Goal: Task Accomplishment & Management: Use online tool/utility

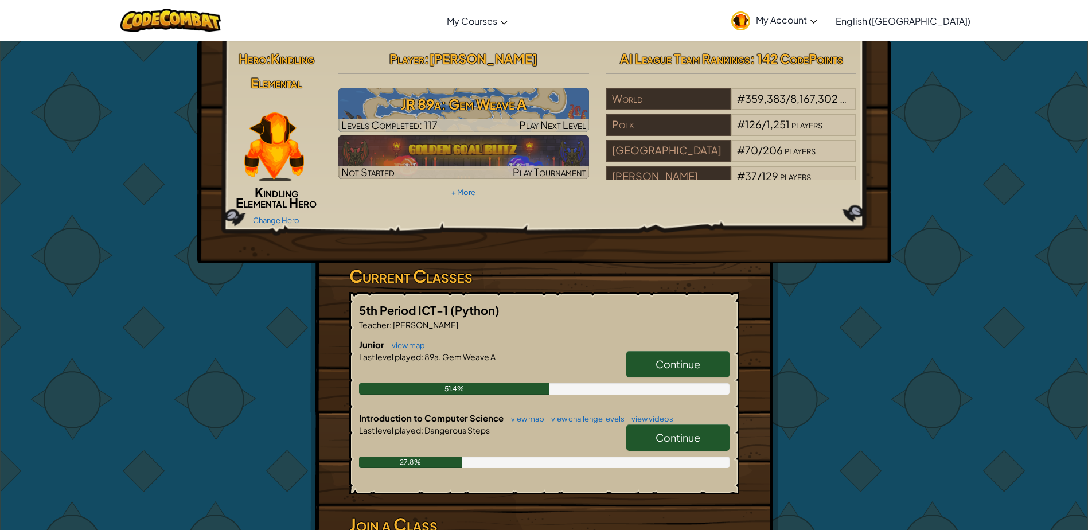
click at [667, 357] on link "Continue" at bounding box center [677, 364] width 103 height 26
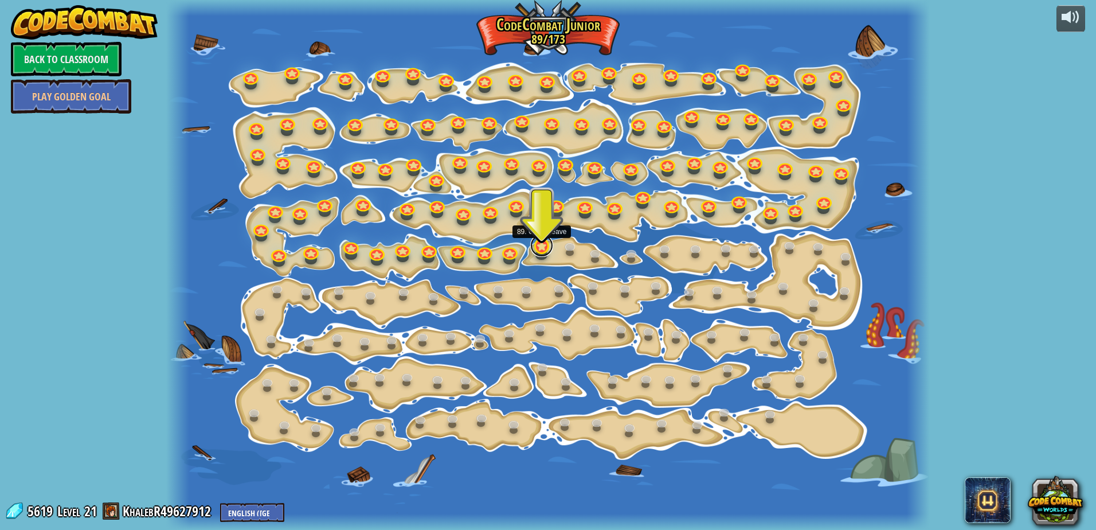
click at [540, 249] on link at bounding box center [541, 245] width 23 height 23
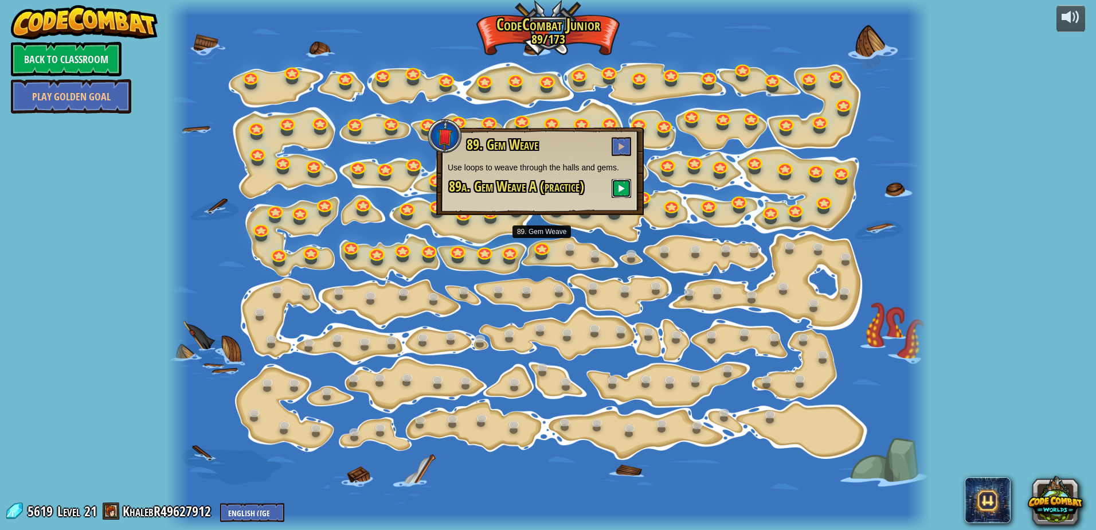
click at [626, 194] on button at bounding box center [621, 188] width 19 height 19
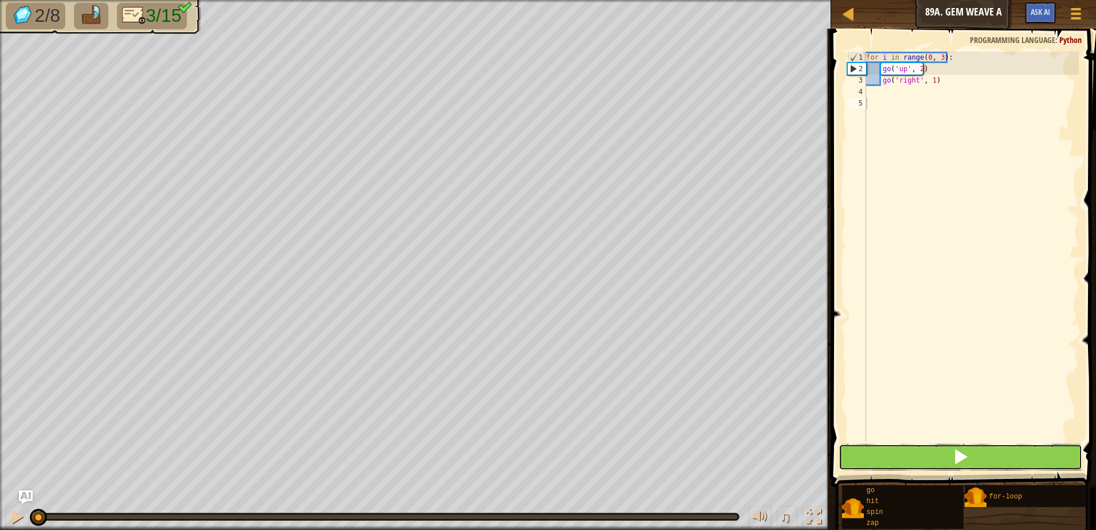
click at [1053, 449] on button at bounding box center [961, 457] width 244 height 26
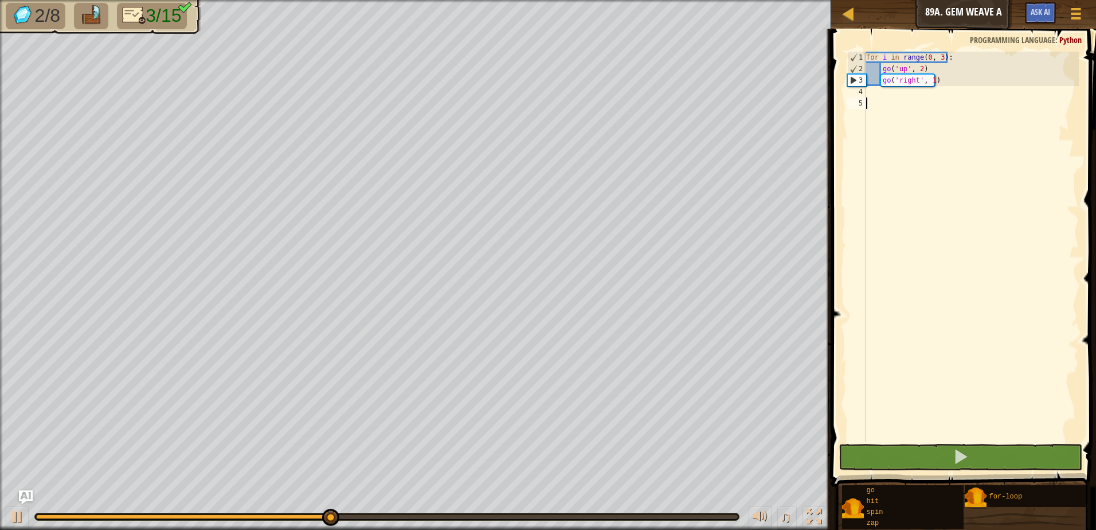
click at [876, 97] on div "for i in range ( 0 , 3 ) : go ( 'up' , 2 ) go ( 'right' , 1 )" at bounding box center [971, 258] width 215 height 413
click at [874, 96] on div "for i in range ( 0 , 3 ) : go ( 'up' , 2 ) go ( 'right' , 1 )" at bounding box center [971, 258] width 215 height 413
type textarea "r"
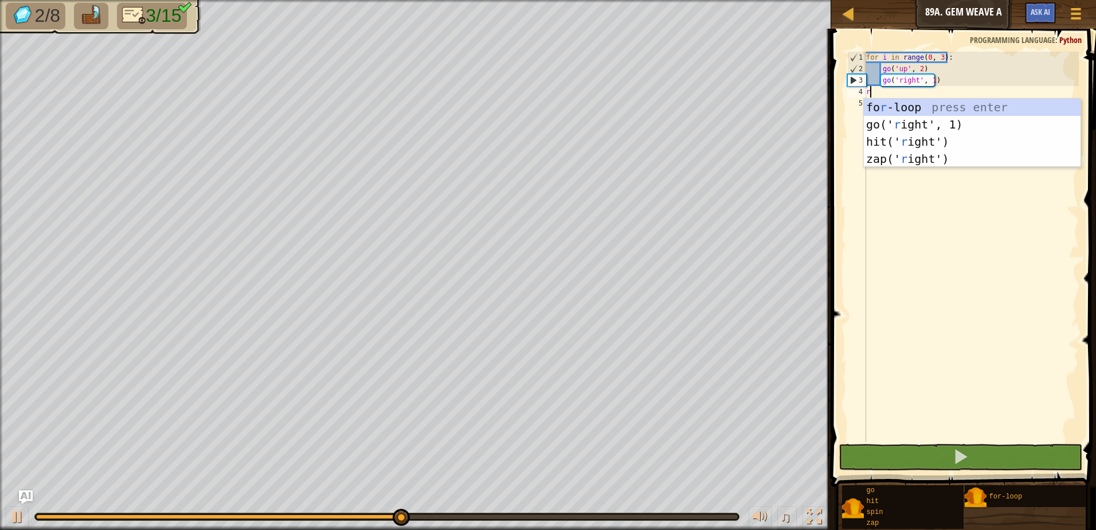
scroll to position [5, 0]
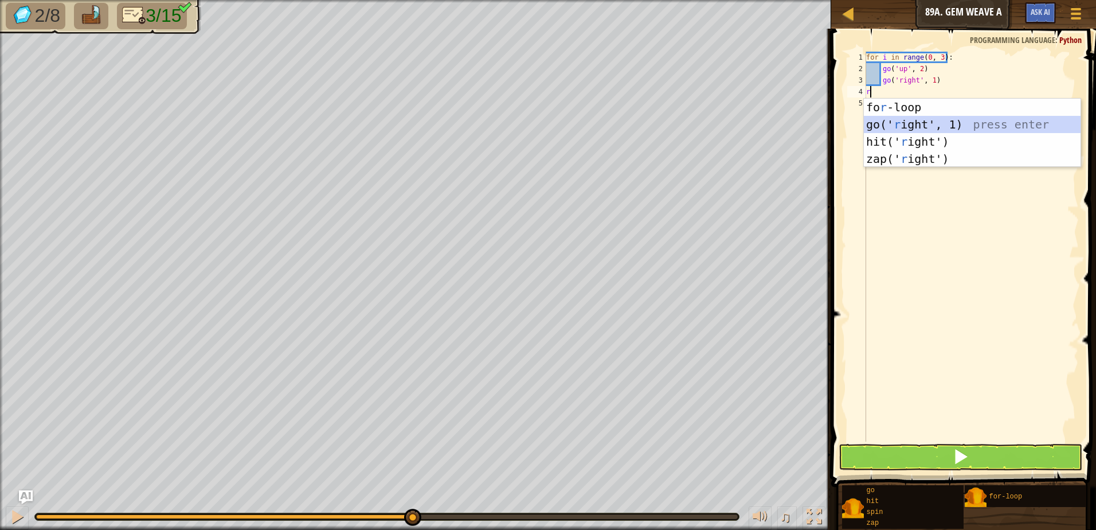
click at [928, 123] on div "fo r -loop press enter go(' r ight', 1) press enter hit(' r ight') press enter …" at bounding box center [972, 150] width 217 height 103
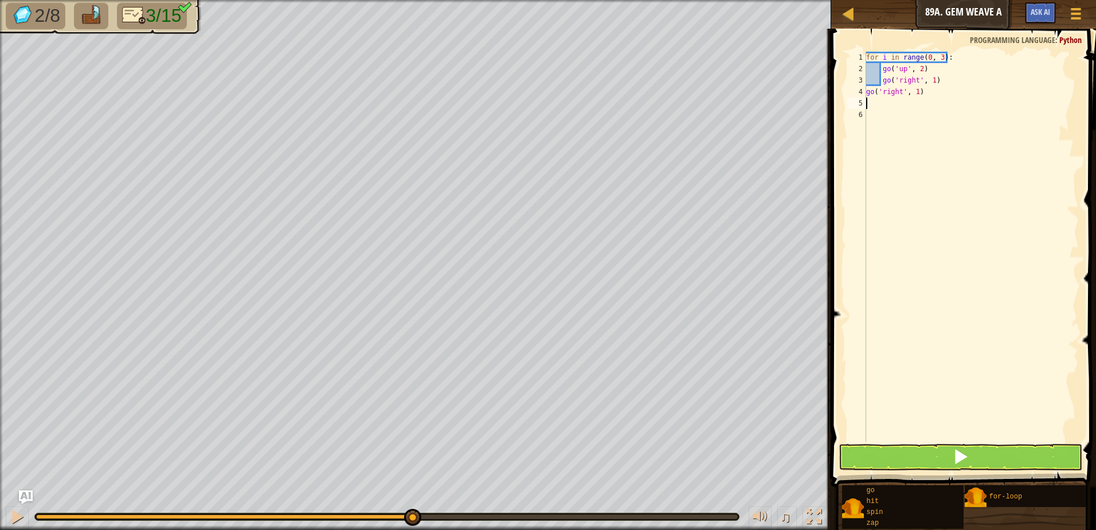
click at [917, 93] on div "for i in range ( 0 , 3 ) : go ( 'up' , 2 ) go ( 'right' , 1 ) go ( 'right' , 1 )" at bounding box center [971, 258] width 215 height 413
click at [936, 439] on div "go('right', 5) 1 2 3 4 5 6 for i in range ( 0 , 3 ) : go ( 'up' , 2 ) go ( 'rig…" at bounding box center [962, 280] width 268 height 492
click at [941, 447] on button at bounding box center [961, 457] width 244 height 26
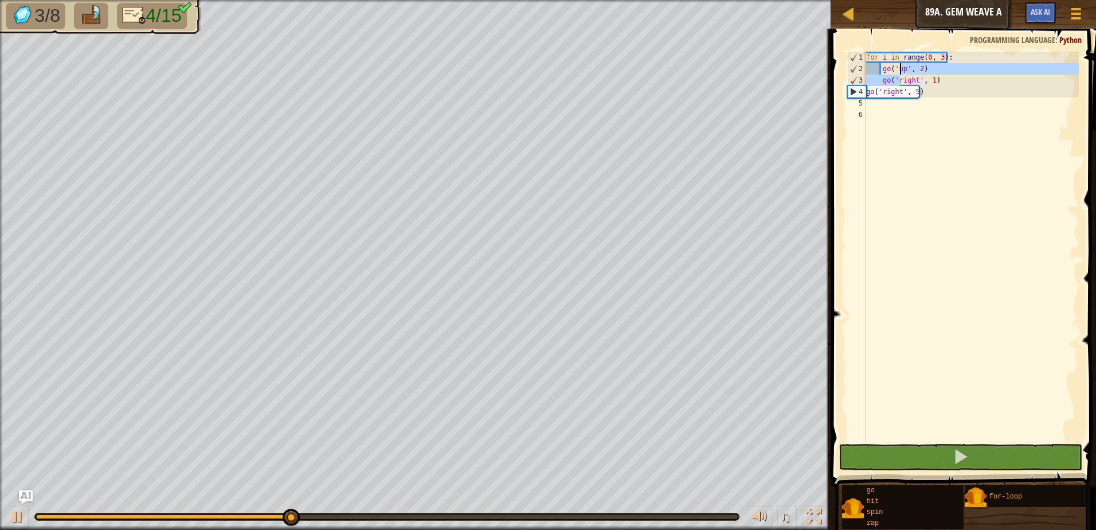
drag, startPoint x: 901, startPoint y: 79, endPoint x: 901, endPoint y: 65, distance: 13.8
click at [901, 65] on div "for i in range ( 0 , 3 ) : go ( 'up' , 2 ) go ( 'right' , 1 ) go ( 'right' , 5 )" at bounding box center [971, 258] width 215 height 413
type textarea "go('up', 2) go('right', 1)"
drag, startPoint x: 896, startPoint y: 118, endPoint x: 890, endPoint y: 146, distance: 28.8
click at [890, 146] on div "for i in range ( 0 , 3 ) : go ( 'up' , 2 ) go ( 'right' , 1 ) go ( 'right' , 5 )" at bounding box center [971, 258] width 215 height 413
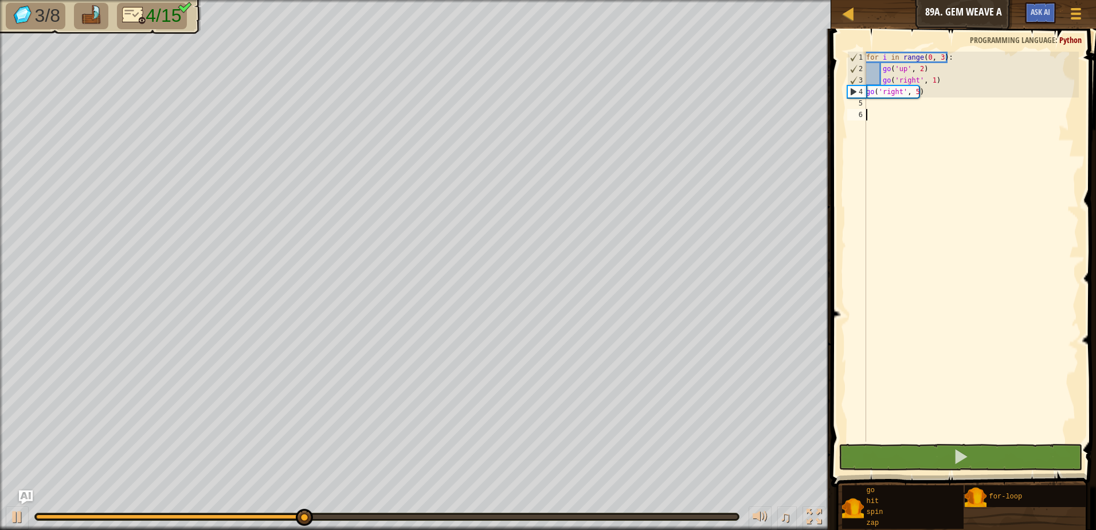
scroll to position [5, 0]
click at [893, 109] on div "for i in range ( 0 , 3 ) : go ( 'up' , 2 ) go ( 'right' , 1 ) go ( 'right' , 5 )" at bounding box center [971, 258] width 215 height 413
click at [891, 105] on div "for i in range ( 0 , 3 ) : go ( 'up' , 2 ) go ( 'right' , 1 ) go ( 'right' , 5 )" at bounding box center [971, 258] width 215 height 413
type textarea "f"
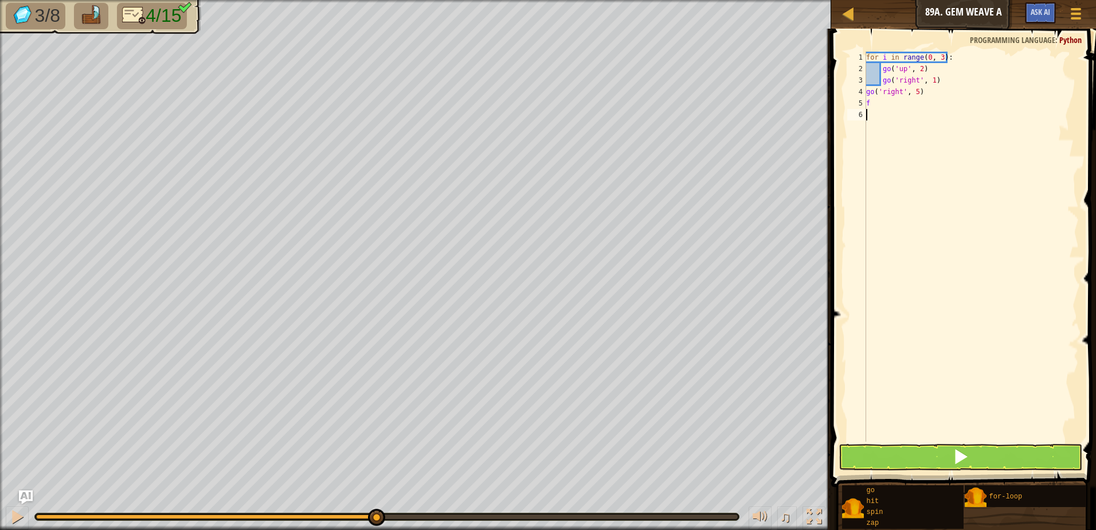
click at [950, 112] on div "for i in range ( 0 , 3 ) : go ( 'up' , 2 ) go ( 'right' , 1 ) go ( 'right' , 5 …" at bounding box center [971, 258] width 215 height 413
drag, startPoint x: 899, startPoint y: 104, endPoint x: 895, endPoint y: 94, distance: 10.5
click at [897, 103] on div "for i in range ( 0 , 3 ) : go ( 'up' , 2 ) go ( 'right' , 1 ) go ( 'right' , 5 …" at bounding box center [971, 258] width 215 height 413
type textarea "f"
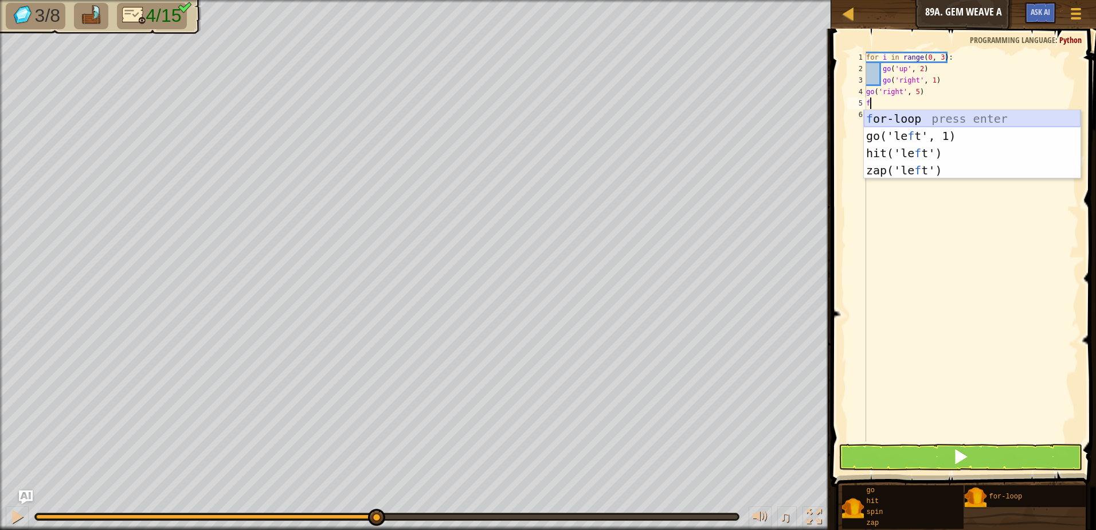
click at [921, 116] on div "f or-loop press enter go('le f t', 1) press enter hit('le f t') press enter zap…" at bounding box center [972, 161] width 217 height 103
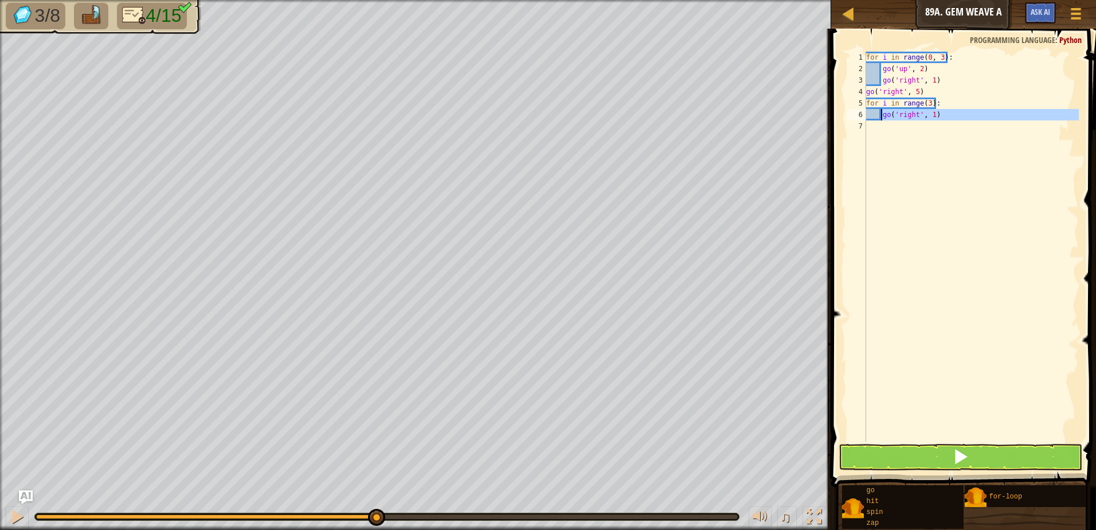
drag, startPoint x: 946, startPoint y: 121, endPoint x: 882, endPoint y: 118, distance: 63.7
click at [882, 118] on div "for i in range ( 0 , 3 ) : go ( 'up' , 2 ) go ( 'right' , 1 ) go ( 'right' , 5 …" at bounding box center [971, 258] width 215 height 413
type textarea "go('right', 1)"
type textarea "g"
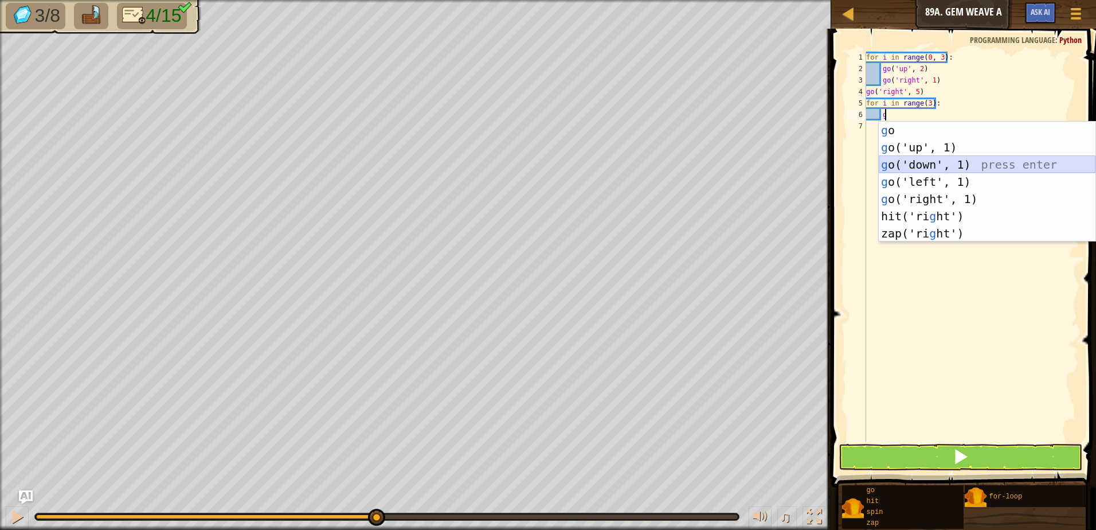
click at [921, 159] on div "g o press enter g o('up', 1) press enter g o('down', 1) press enter g o('left',…" at bounding box center [987, 199] width 217 height 155
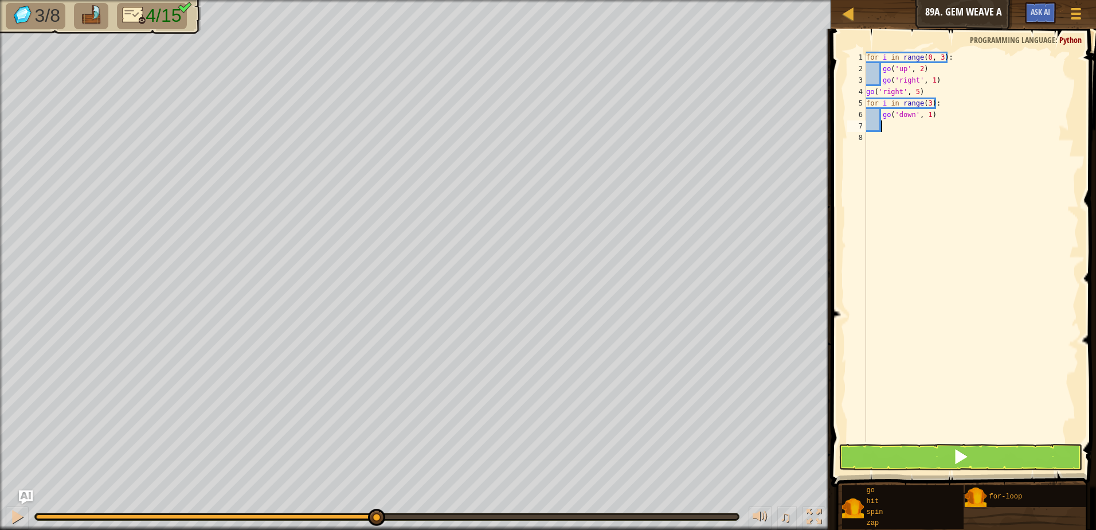
drag, startPoint x: 925, startPoint y: 115, endPoint x: 925, endPoint y: 128, distance: 12.6
click at [925, 116] on div "for i in range ( 0 , 3 ) : go ( 'up' , 2 ) go ( 'right' , 1 ) go ( 'right' , 5 …" at bounding box center [971, 258] width 215 height 413
type textarea "go('down', 2)"
click at [921, 131] on div "for i in range ( 0 , 3 ) : go ( 'up' , 2 ) go ( 'right' , 1 ) go ( 'right' , 5 …" at bounding box center [971, 258] width 215 height 413
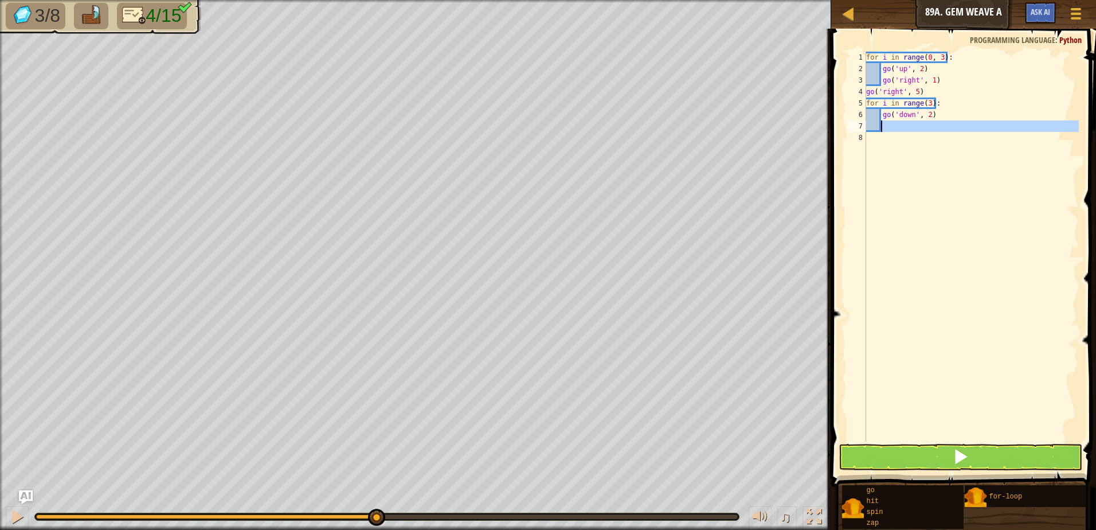
scroll to position [5, 1]
type textarea "g"
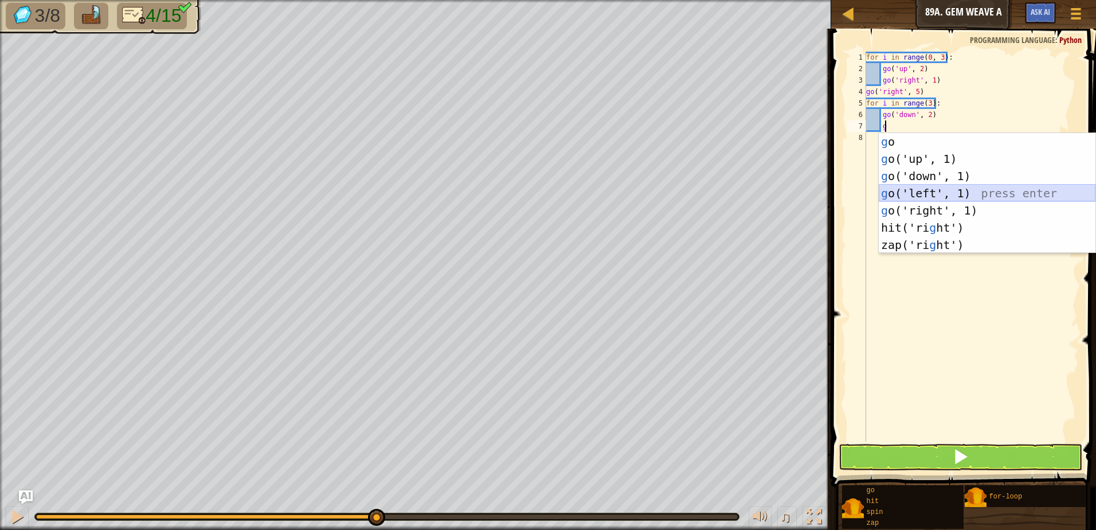
click at [1016, 196] on div "g o press enter g o('up', 1) press enter g o('down', 1) press enter g o('left',…" at bounding box center [987, 210] width 217 height 155
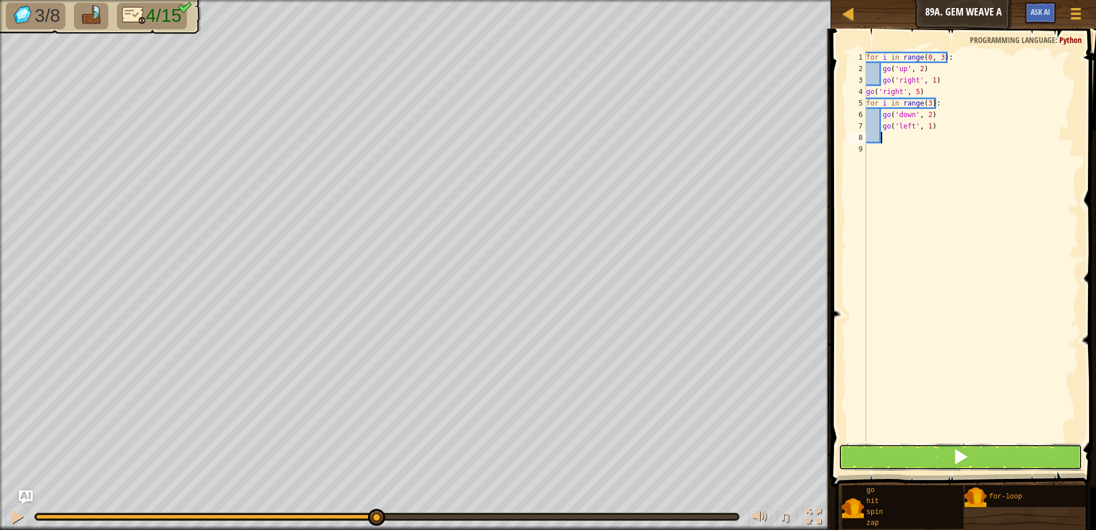
click at [1002, 457] on button at bounding box center [961, 457] width 244 height 26
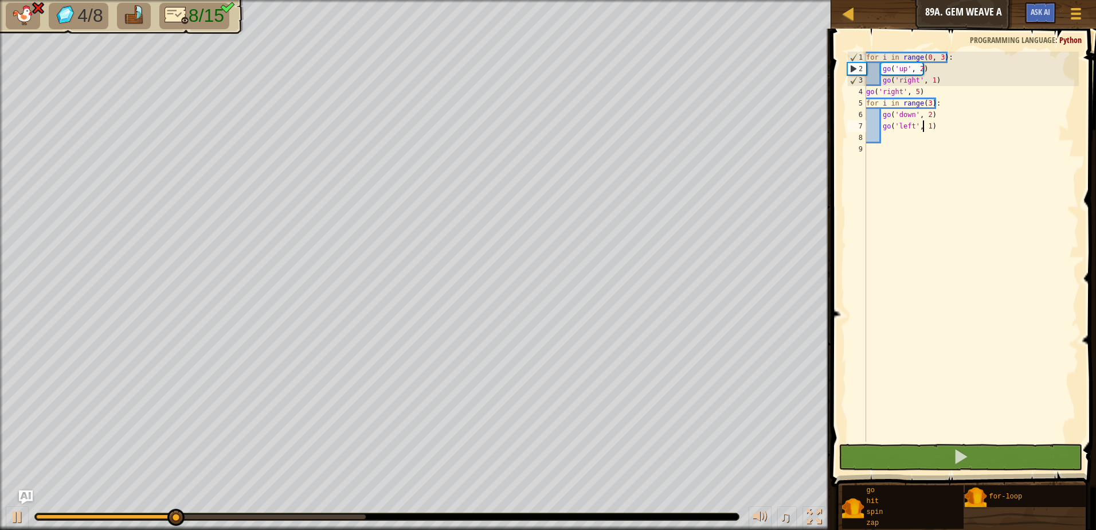
click at [923, 128] on div "for i in range ( 0 , 3 ) : go ( 'up' , 2 ) go ( 'right' , 1 ) go ( 'right' , 5 …" at bounding box center [971, 258] width 215 height 413
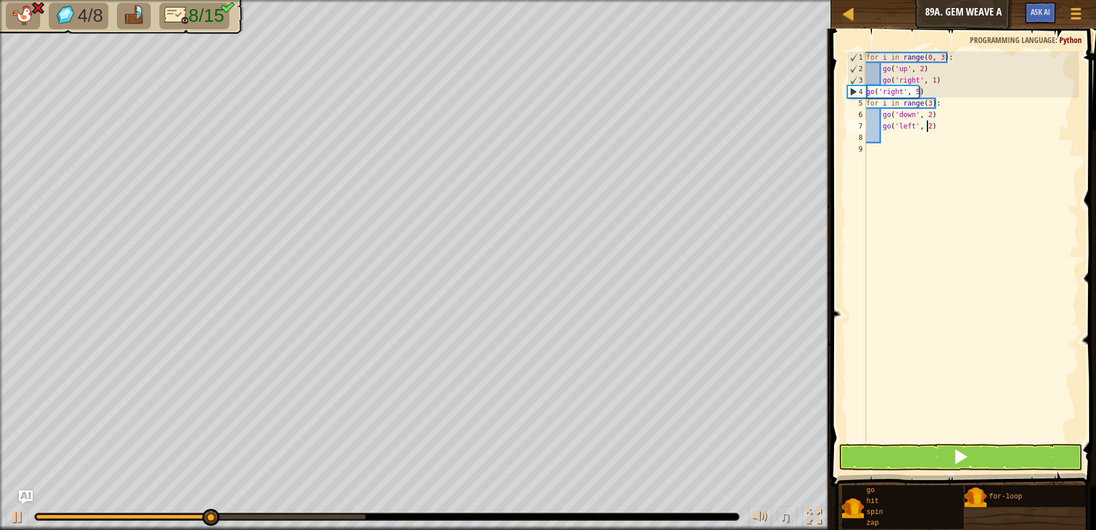
scroll to position [5, 5]
type textarea "go('left', 2)"
click at [963, 460] on span at bounding box center [961, 456] width 16 height 16
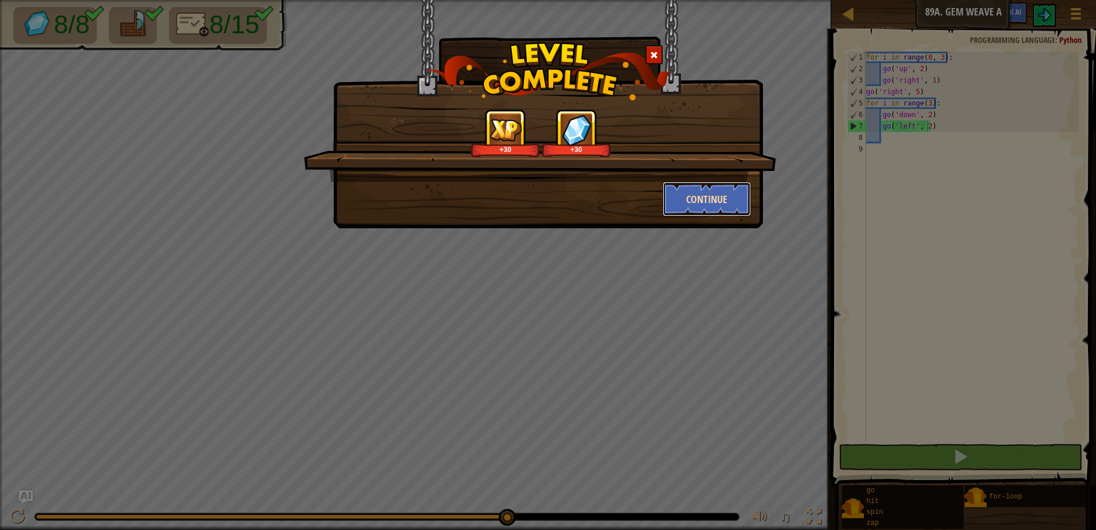
click at [710, 200] on button "Continue" at bounding box center [707, 199] width 89 height 34
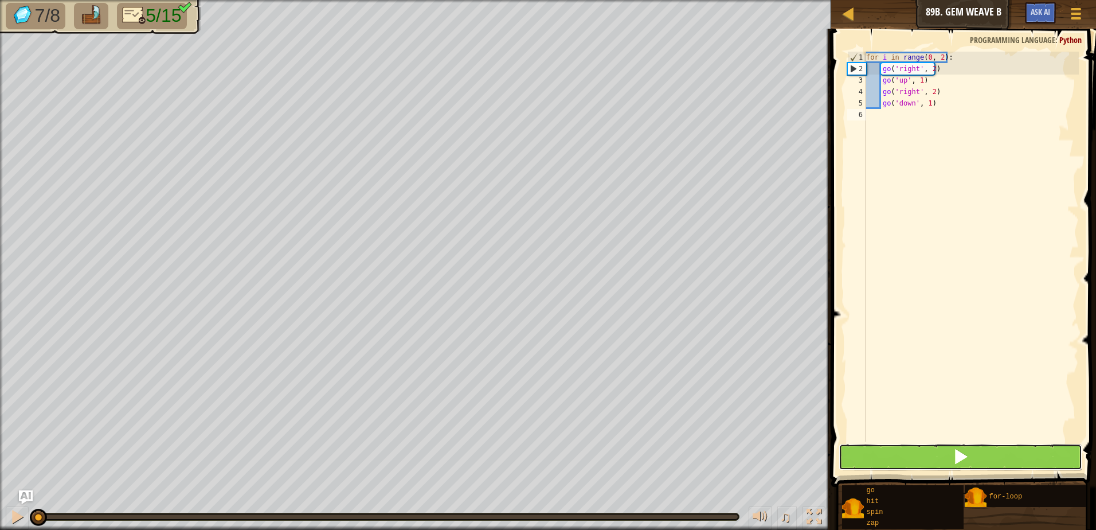
drag, startPoint x: 1060, startPoint y: 451, endPoint x: 1048, endPoint y: 448, distance: 13.1
click at [1050, 451] on button at bounding box center [961, 457] width 244 height 26
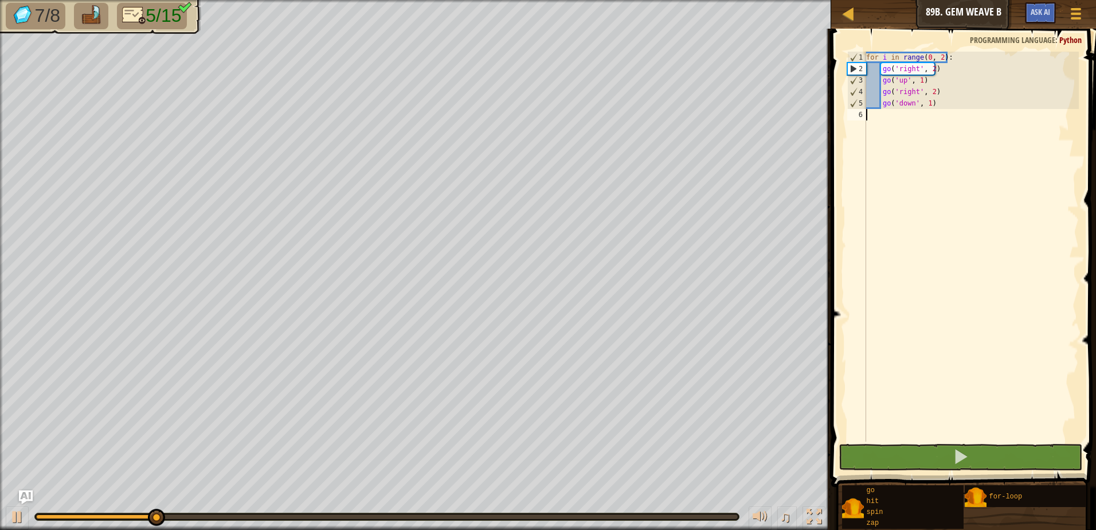
type textarea "g"
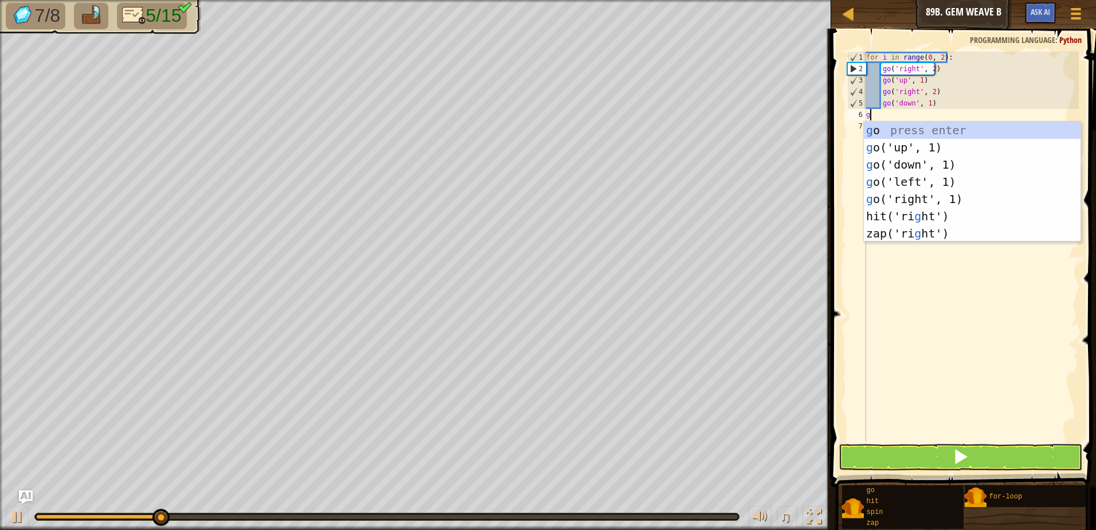
scroll to position [5, 0]
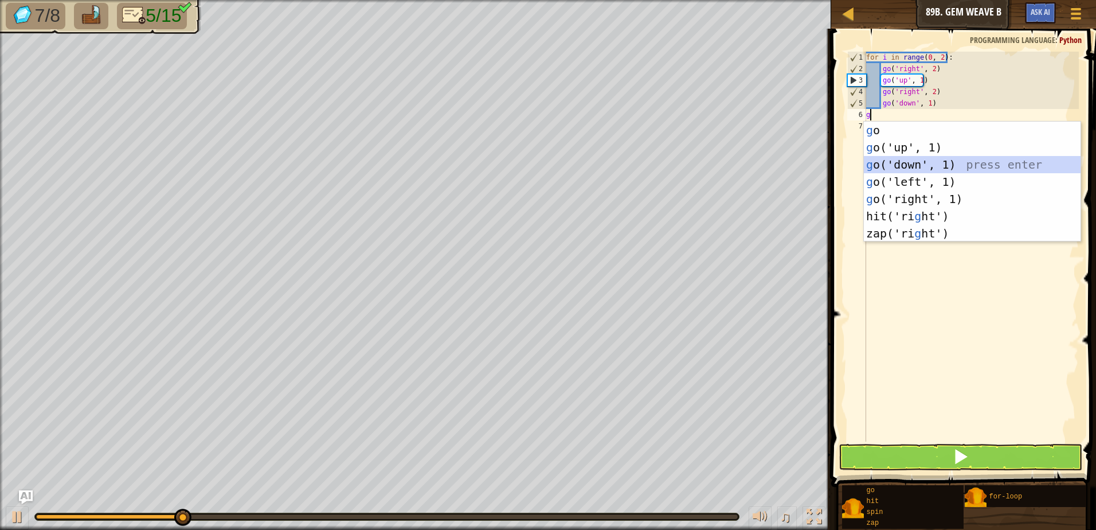
drag, startPoint x: 1017, startPoint y: 160, endPoint x: 946, endPoint y: 115, distance: 83.5
click at [1017, 160] on div "g o press enter g o('up', 1) press enter g o('down', 1) press enter g o('left',…" at bounding box center [972, 199] width 217 height 155
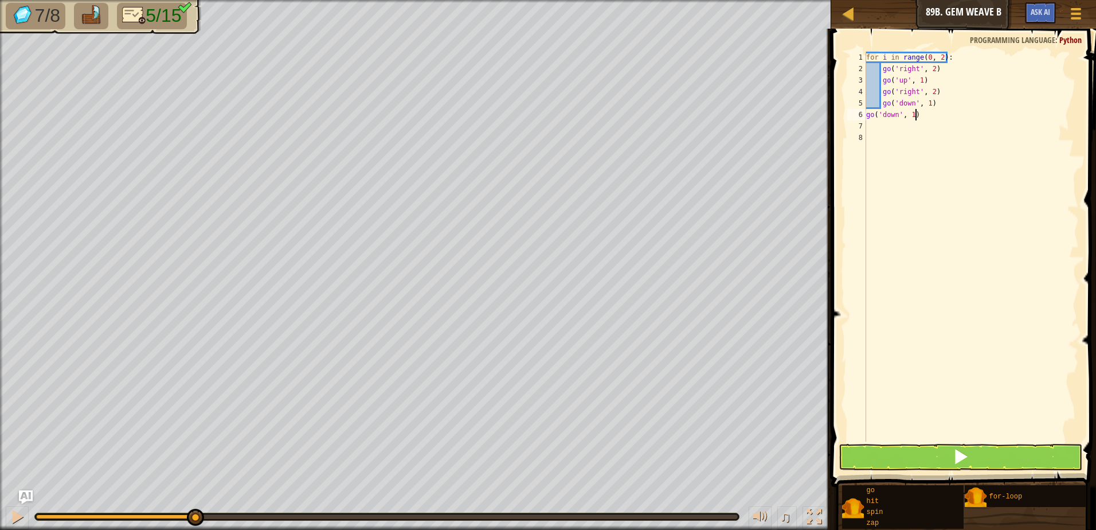
click at [915, 118] on div "for i in range ( 0 , 2 ) : go ( 'right' , 2 ) go ( 'up' , 1 ) go ( 'right' , 2 …" at bounding box center [971, 258] width 215 height 413
click at [934, 109] on div "for i in range ( 0 , 2 ) : go ( 'right' , 2 ) go ( 'up' , 1 ) go ( 'right' , 2 …" at bounding box center [971, 258] width 215 height 413
click at [877, 106] on div "for i in range ( 0 , 2 ) : go ( 'right' , 2 ) go ( 'up' , 1 ) go ( 'right' , 2 …" at bounding box center [971, 258] width 215 height 413
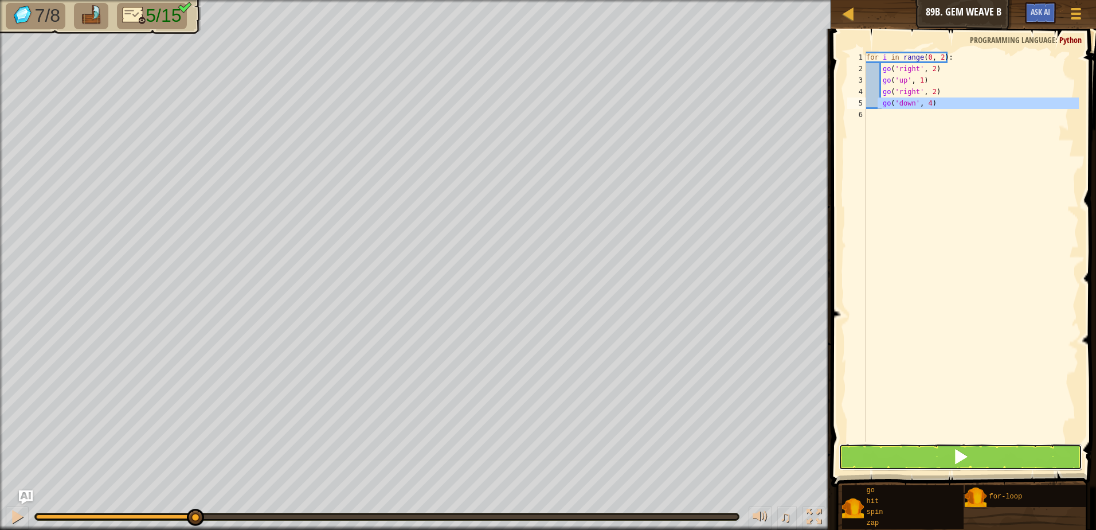
click at [979, 452] on button at bounding box center [961, 457] width 244 height 26
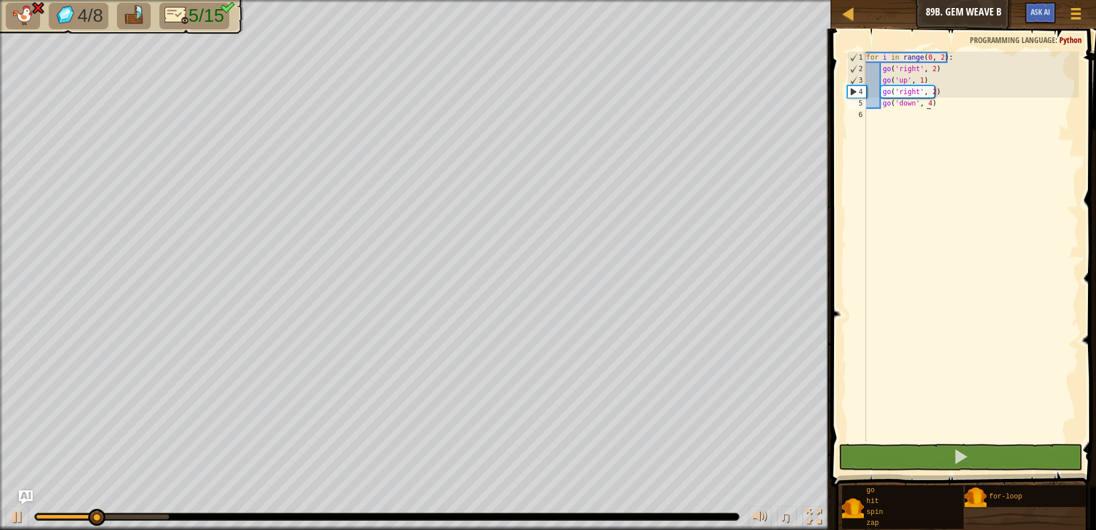
drag, startPoint x: 925, startPoint y: 100, endPoint x: 928, endPoint y: 108, distance: 9.1
click at [925, 101] on div "for i in range ( 0 , 2 ) : go ( 'right' , 2 ) go ( 'up' , 1 ) go ( 'right' , 2 …" at bounding box center [971, 258] width 215 height 413
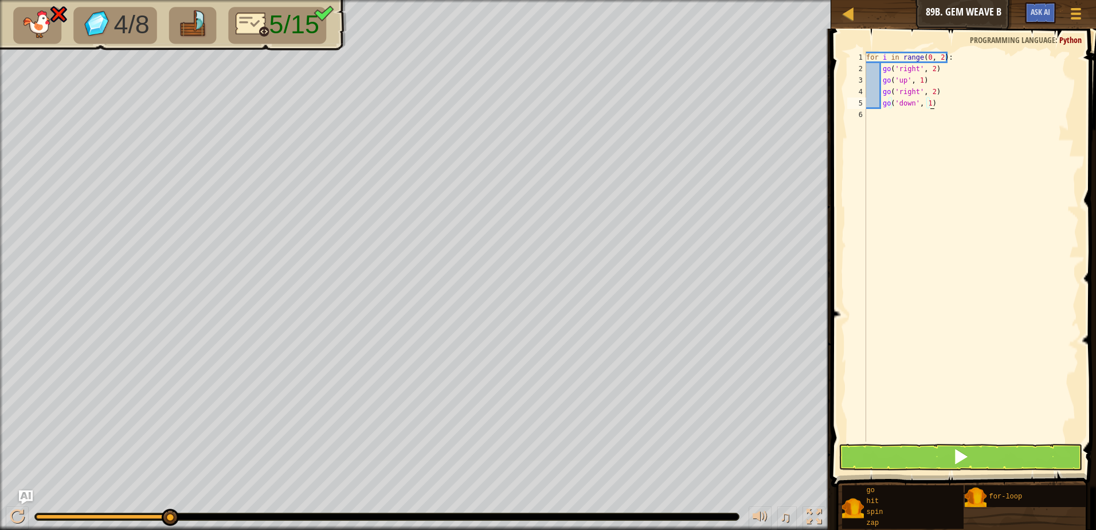
type textarea "go('down', 1)"
click at [1039, 463] on button at bounding box center [961, 457] width 244 height 26
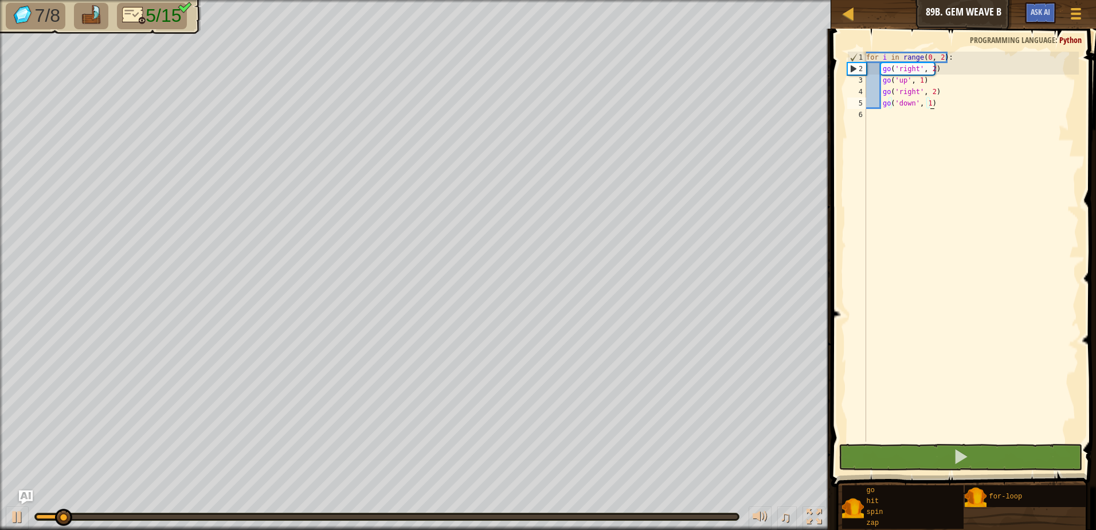
click at [901, 125] on div "for i in range ( 0 , 2 ) : go ( 'right' , 2 ) go ( 'up' , 1 ) go ( 'right' , 2 …" at bounding box center [971, 258] width 215 height 413
type textarea "g"
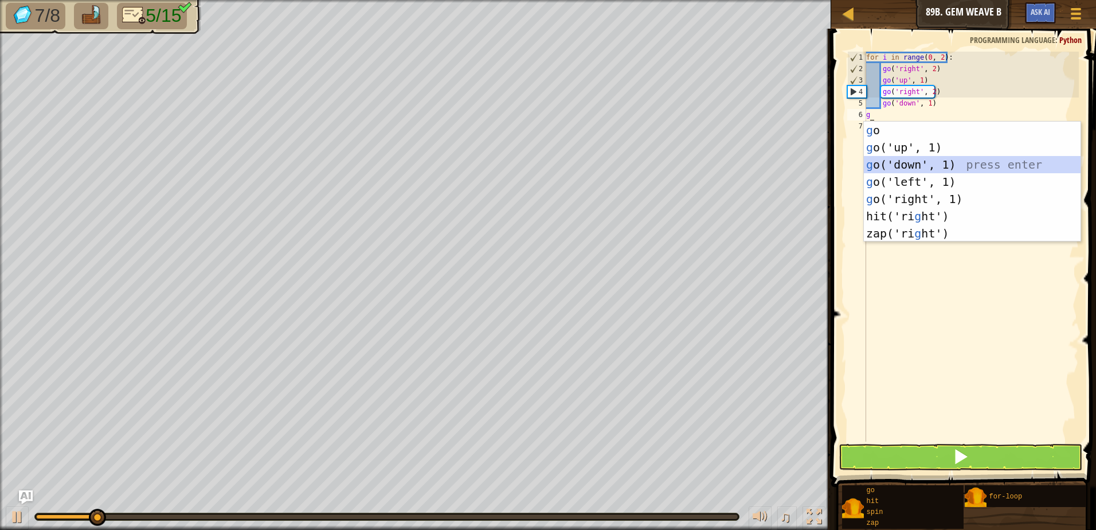
click at [915, 163] on div "g o press enter g o('up', 1) press enter g o('down', 1) press enter g o('left',…" at bounding box center [972, 199] width 217 height 155
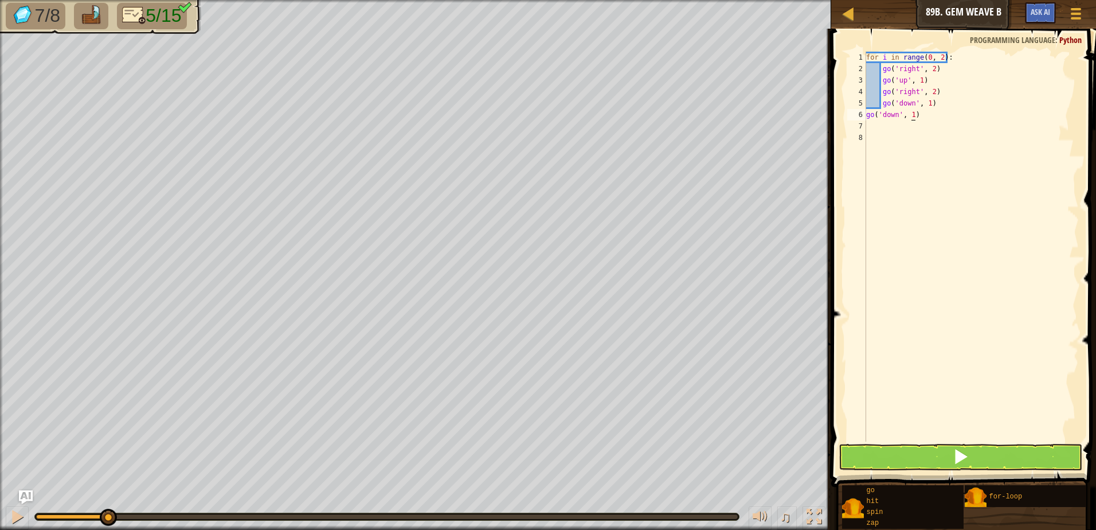
drag, startPoint x: 912, startPoint y: 115, endPoint x: 917, endPoint y: 131, distance: 16.3
click at [912, 116] on div "for i in range ( 0 , 2 ) : go ( 'right' , 2 ) go ( 'up' , 1 ) go ( 'right' , 2 …" at bounding box center [971, 258] width 215 height 413
click at [914, 117] on div "for i in range ( 0 , 2 ) : go ( 'right' , 2 ) go ( 'up' , 1 ) go ( 'right' , 2 …" at bounding box center [971, 258] width 215 height 413
type textarea "go('down', 4)"
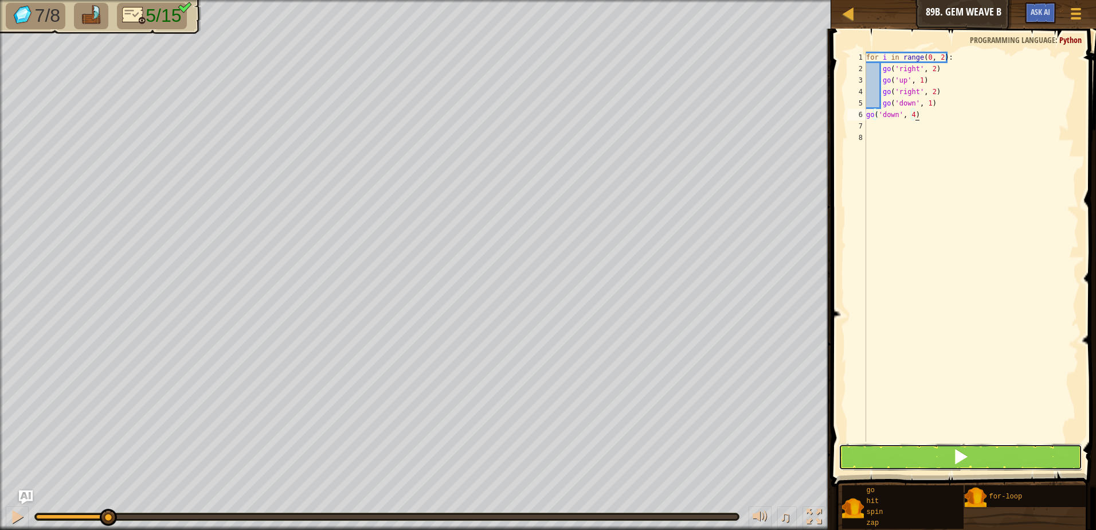
click at [877, 452] on button at bounding box center [961, 457] width 244 height 26
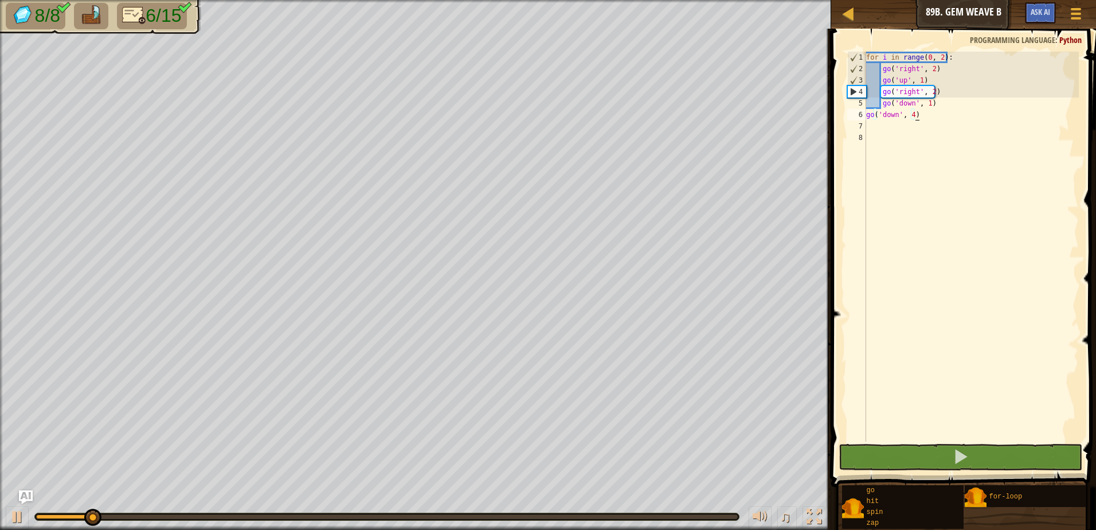
click at [979, 132] on div "for i in range ( 0 , 2 ) : go ( 'right' , 2 ) go ( 'up' , 1 ) go ( 'right' , 2 …" at bounding box center [971, 258] width 215 height 413
click at [992, 115] on div "for i in range ( 0 , 2 ) : go ( 'right' , 2 ) go ( 'up' , 1 ) go ( 'right' , 2 …" at bounding box center [971, 258] width 215 height 413
type textarea "go('down', 4)"
click at [998, 131] on div "for i in range ( 0 , 2 ) : go ( 'right' , 2 ) go ( 'up' , 1 ) go ( 'right' , 2 …" at bounding box center [971, 258] width 215 height 413
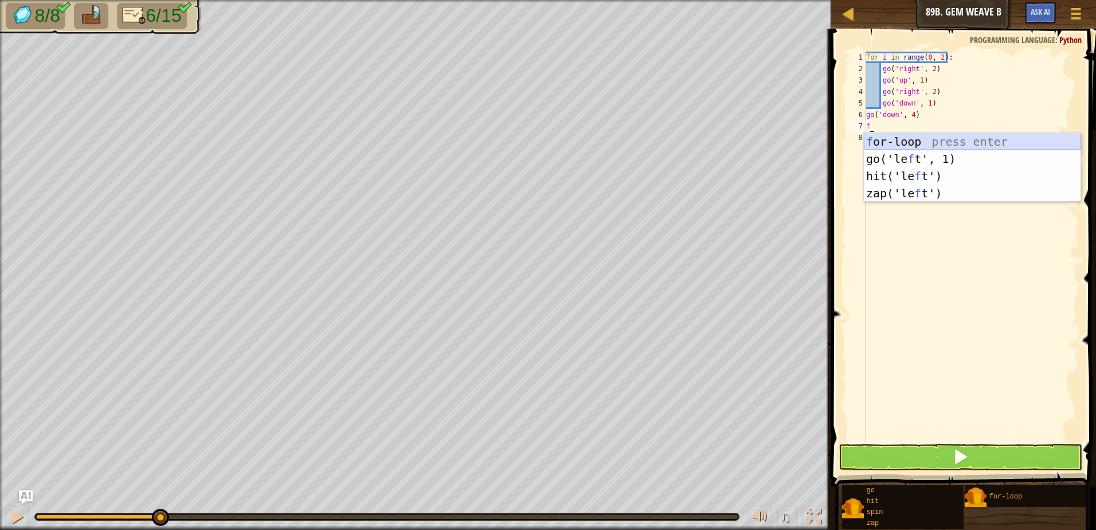
click at [1027, 137] on div "f or-loop press enter go('le f t', 1) press enter hit('le f t') press enter zap…" at bounding box center [972, 184] width 217 height 103
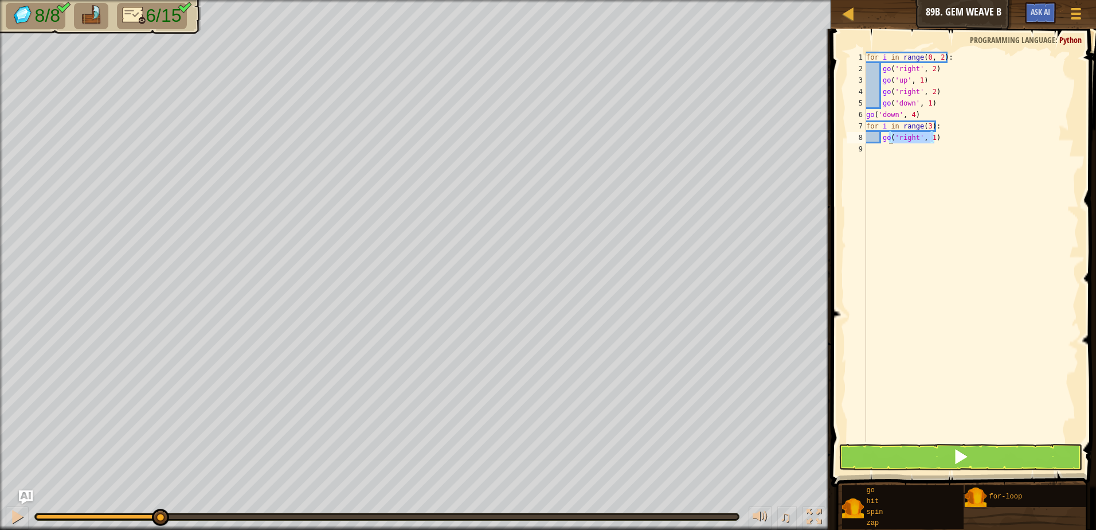
drag, startPoint x: 942, startPoint y: 134, endPoint x: 888, endPoint y: 140, distance: 53.8
click at [888, 140] on div "for i in range ( 0 , 2 ) : go ( 'right' , 2 ) go ( 'up' , 1 ) go ( 'right' , 2 …" at bounding box center [971, 258] width 215 height 413
type textarea "g"
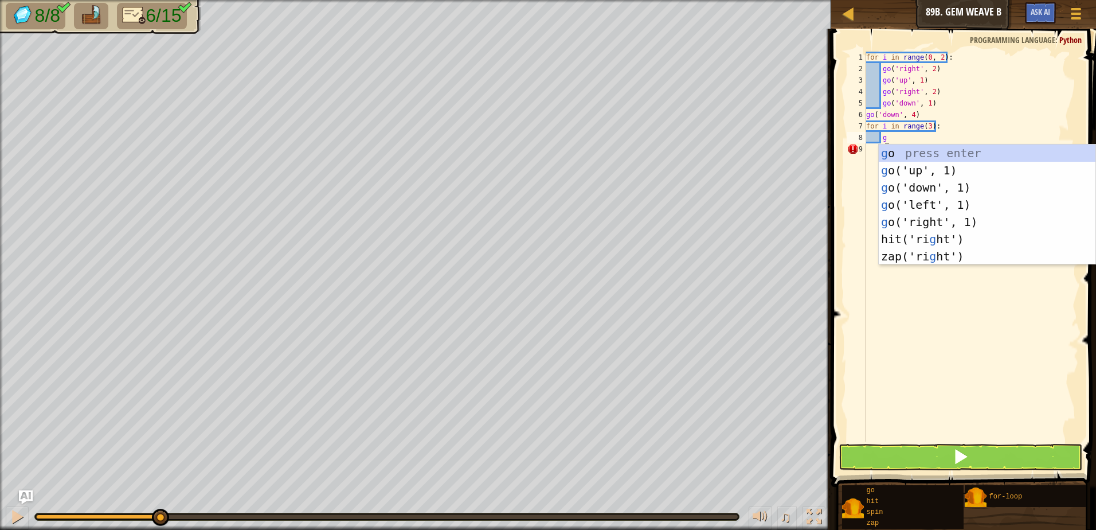
type textarea "g"
click at [937, 205] on div "g o press enter g o('up', 1) press enter g o('down', 1) press enter g o('left',…" at bounding box center [987, 221] width 217 height 155
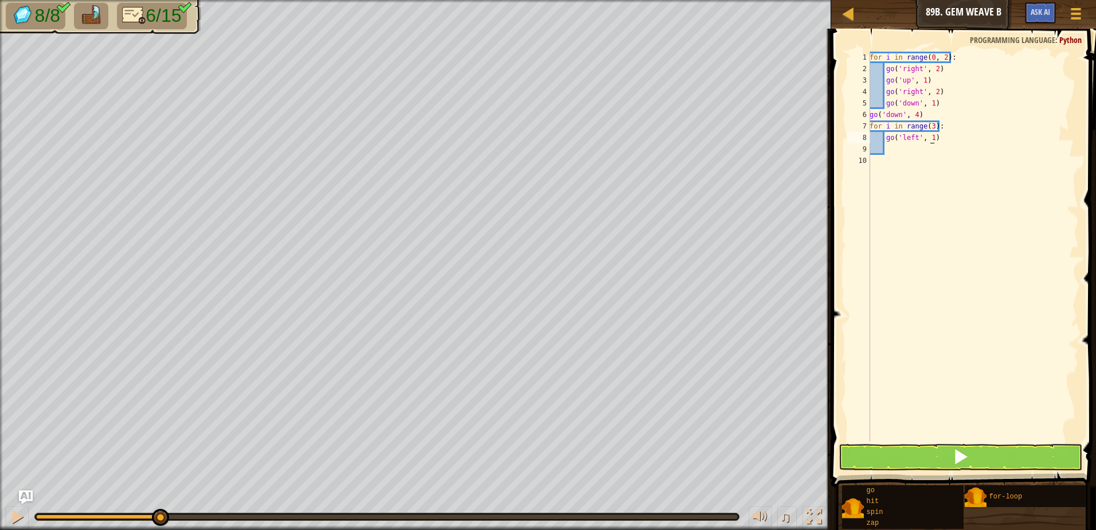
click at [932, 140] on div "for i in range ( 0 , 2 ) : go ( 'right' , 2 ) go ( 'up' , 1 ) go ( 'right' , 2 …" at bounding box center [974, 258] width 212 height 413
type textarea "go('left', 2)"
click at [933, 147] on div "for i in range ( 0 , 2 ) : go ( 'right' , 2 ) go ( 'up' , 1 ) go ( 'right' , 2 …" at bounding box center [974, 258] width 212 height 413
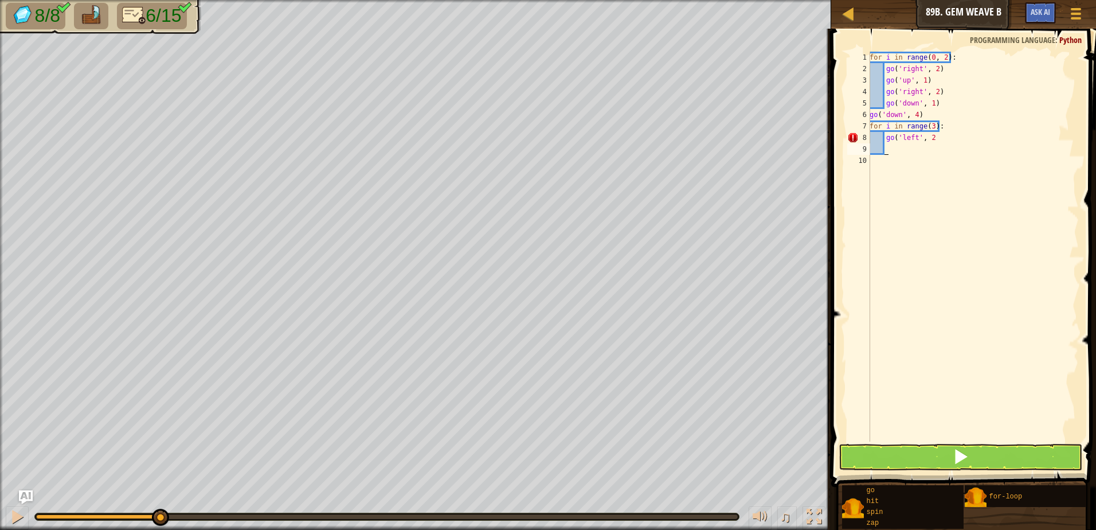
type textarea "g"
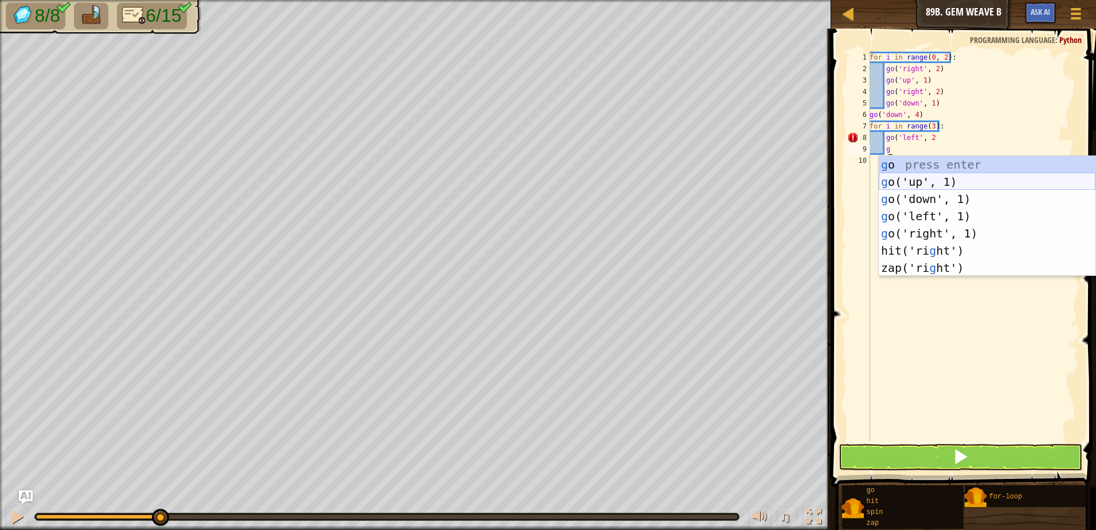
click at [920, 183] on div "g o press enter g o('up', 1) press enter g o('down', 1) press enter g o('left',…" at bounding box center [987, 233] width 217 height 155
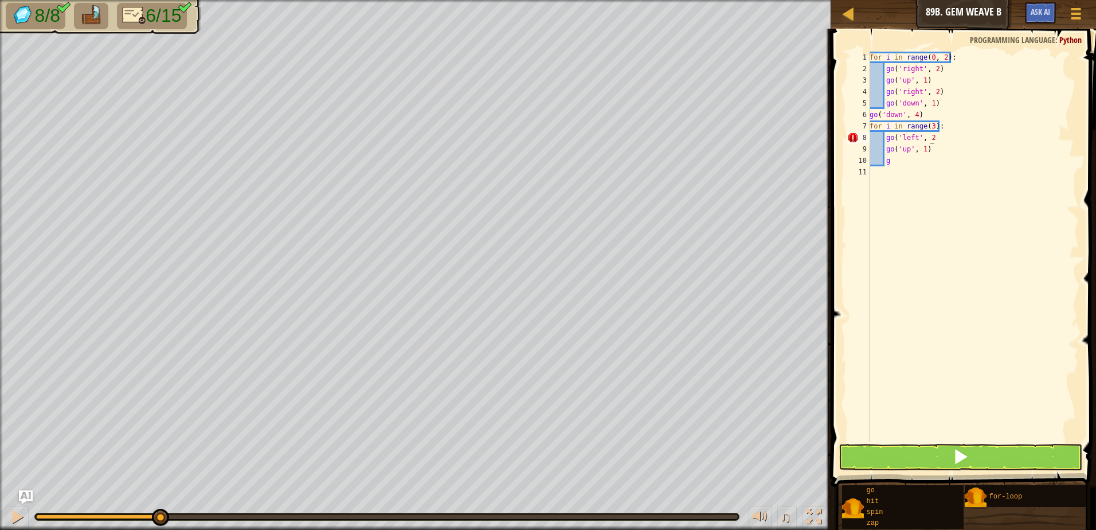
click at [939, 140] on div "for i in range ( 0 , 2 ) : go ( 'right' , 2 ) go ( 'up' , 1 ) go ( 'right' , 2 …" at bounding box center [974, 258] width 212 height 413
click at [975, 163] on div "for i in range ( 0 , 2 ) : go ( 'right' , 2 ) go ( 'up' , 1 ) go ( 'right' , 2 …" at bounding box center [974, 258] width 212 height 413
type textarea "g"
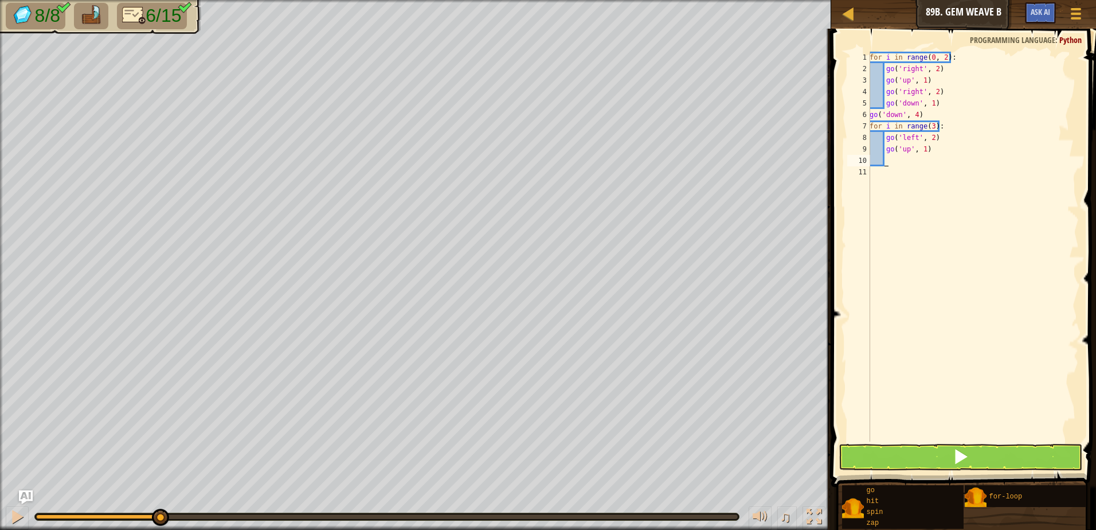
type textarea "g"
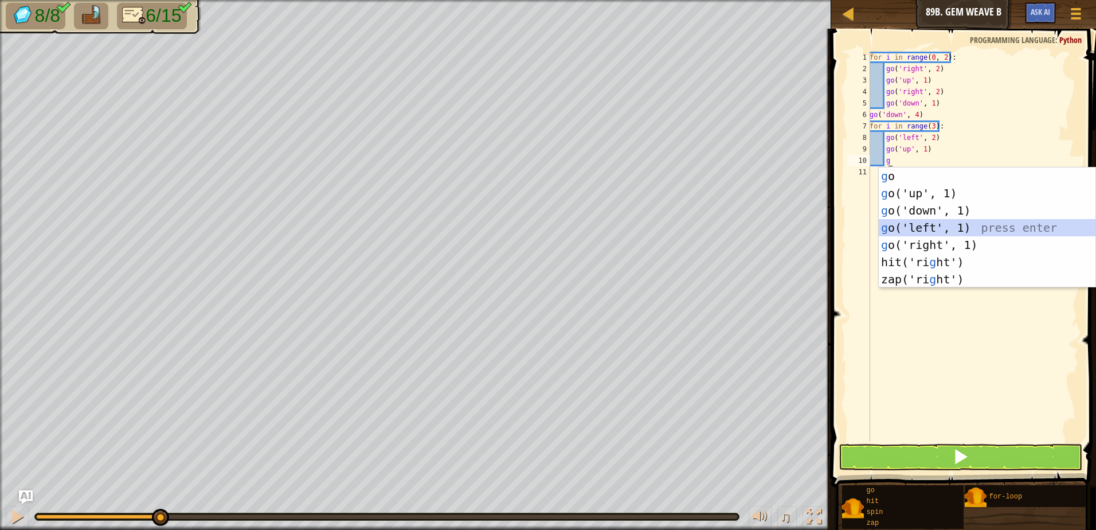
click at [993, 230] on div "g o press enter g o('up', 1) press enter g o('down', 1) press enter g o('left',…" at bounding box center [987, 244] width 217 height 155
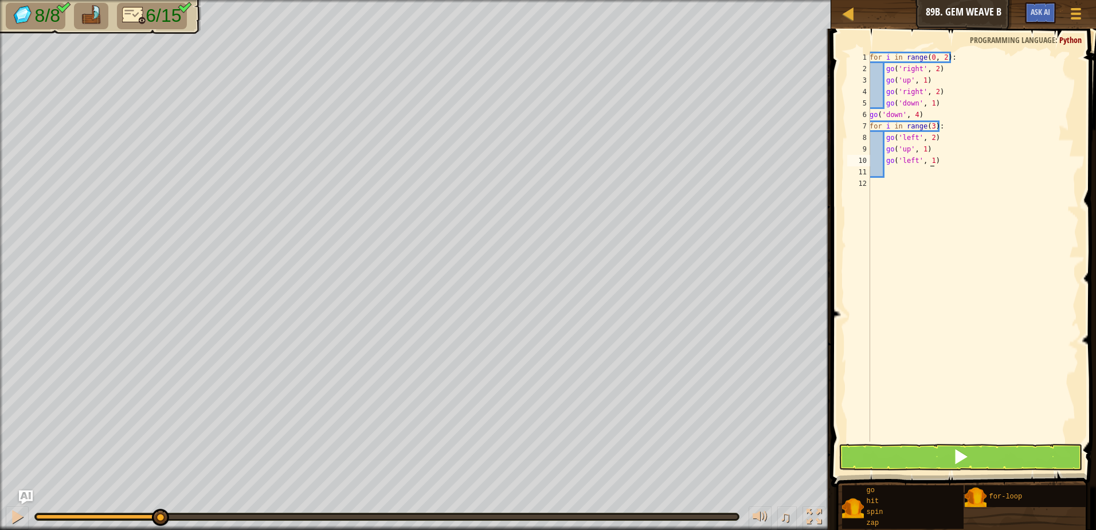
click at [933, 163] on div "for i in range ( 0 , 2 ) : go ( 'right' , 2 ) go ( 'up' , 1 ) go ( 'right' , 2 …" at bounding box center [974, 258] width 212 height 413
click at [931, 162] on div "for i in range ( 0 , 2 ) : go ( 'right' , 2 ) go ( 'up' , 1 ) go ( 'right' , 2 …" at bounding box center [974, 247] width 212 height 390
click at [930, 162] on div "for i in range ( 0 , 2 ) : go ( 'right' , 2 ) go ( 'up' , 1 ) go ( 'right' , 2 …" at bounding box center [974, 247] width 212 height 390
click at [934, 161] on div "for i in range ( 0 , 2 ) : go ( 'right' , 2 ) go ( 'up' , 1 ) go ( 'right' , 2 …" at bounding box center [974, 258] width 212 height 413
type textarea "go('left', 3"
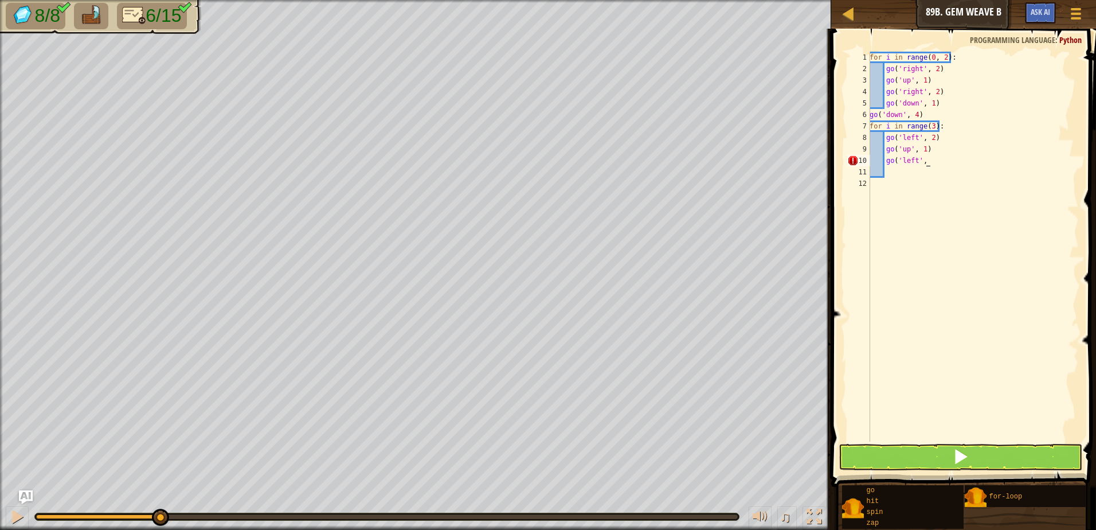
scroll to position [5, 4]
drag, startPoint x: 902, startPoint y: 189, endPoint x: 906, endPoint y: 184, distance: 6.5
click at [903, 189] on div "for i in range ( 0 , 2 ) : go ( 'right' , 2 ) go ( 'up' , 1 ) go ( 'right' , 2 …" at bounding box center [974, 258] width 212 height 413
click at [911, 170] on div "for i in range ( 0 , 2 ) : go ( 'right' , 2 ) go ( 'up' , 1 ) go ( 'right' , 2 …" at bounding box center [974, 258] width 212 height 413
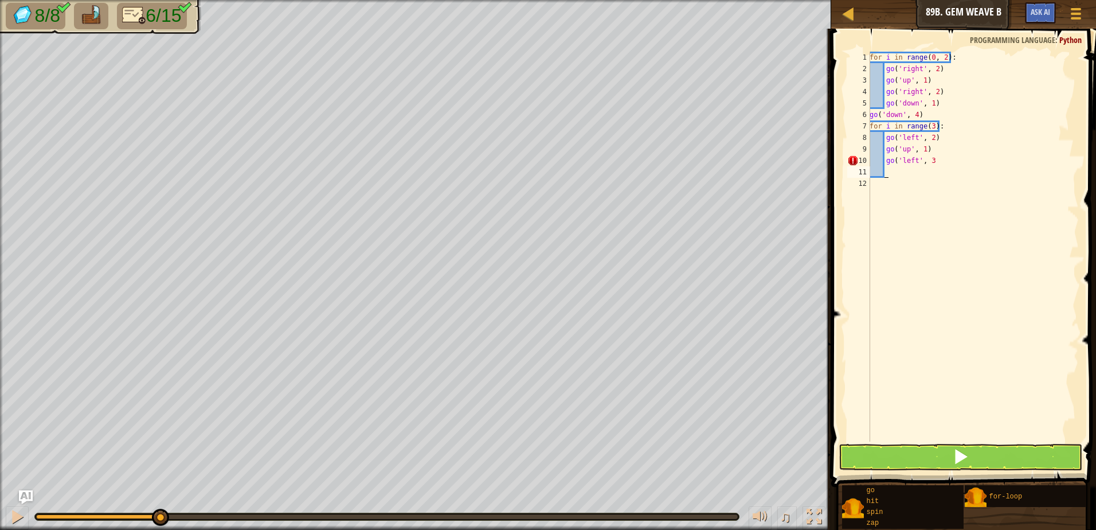
type textarea "g"
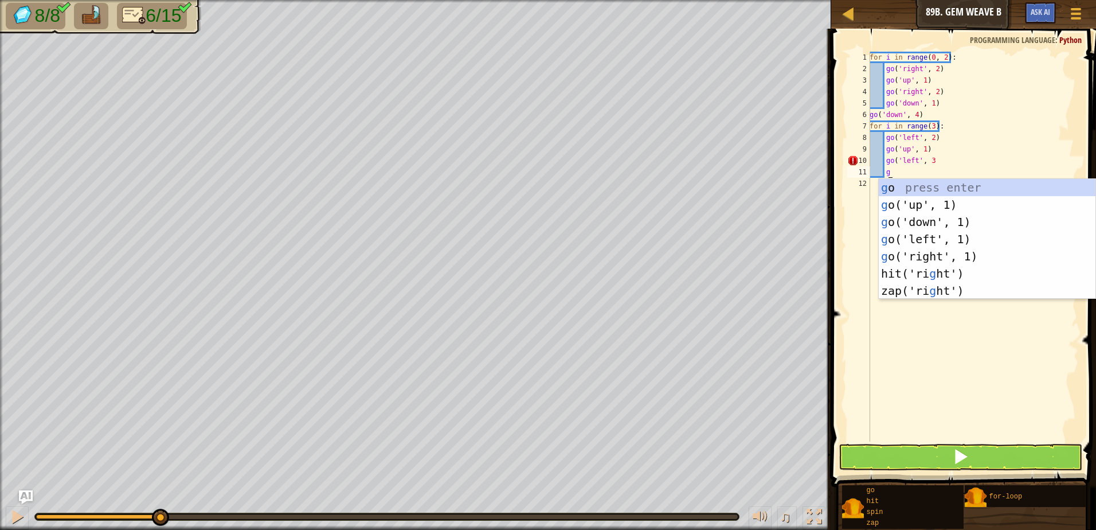
scroll to position [5, 1]
click at [983, 228] on div "g o press enter g o('up', 1) press enter g o('down', 1) press enter g o('left',…" at bounding box center [987, 256] width 217 height 155
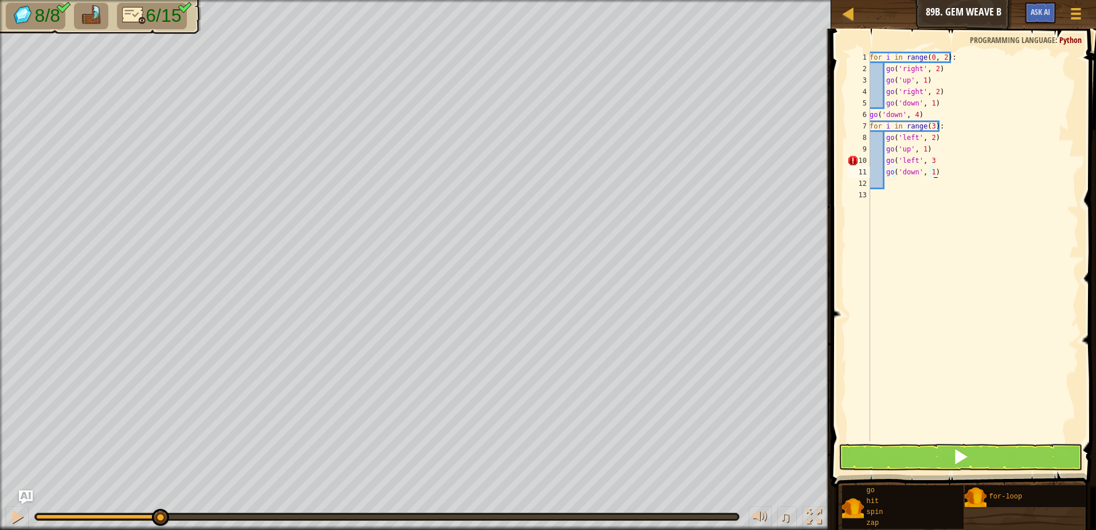
click at [950, 171] on div "for i in range ( 0 , 2 ) : go ( 'right' , 2 ) go ( 'up' , 1 ) go ( 'right' , 2 …" at bounding box center [974, 258] width 212 height 413
click at [955, 157] on div "for i in range ( 0 , 2 ) : go ( 'right' , 2 ) go ( 'up' , 1 ) go ( 'right' , 2 …" at bounding box center [974, 258] width 212 height 413
click at [1023, 450] on button at bounding box center [961, 457] width 244 height 26
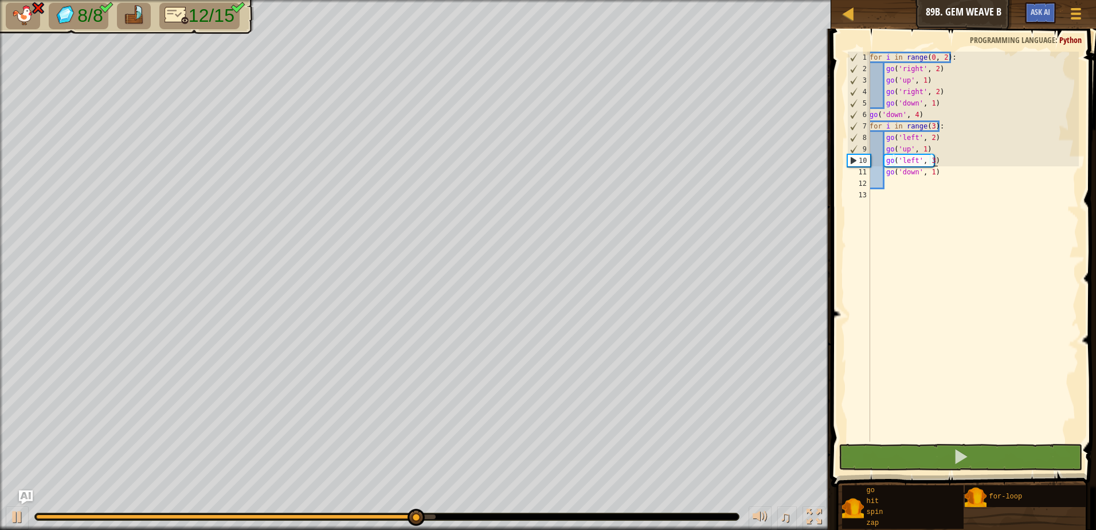
click at [931, 159] on div "for i in range ( 0 , 2 ) : go ( 'right' , 2 ) go ( 'up' , 1 ) go ( 'right' , 2 …" at bounding box center [974, 258] width 212 height 413
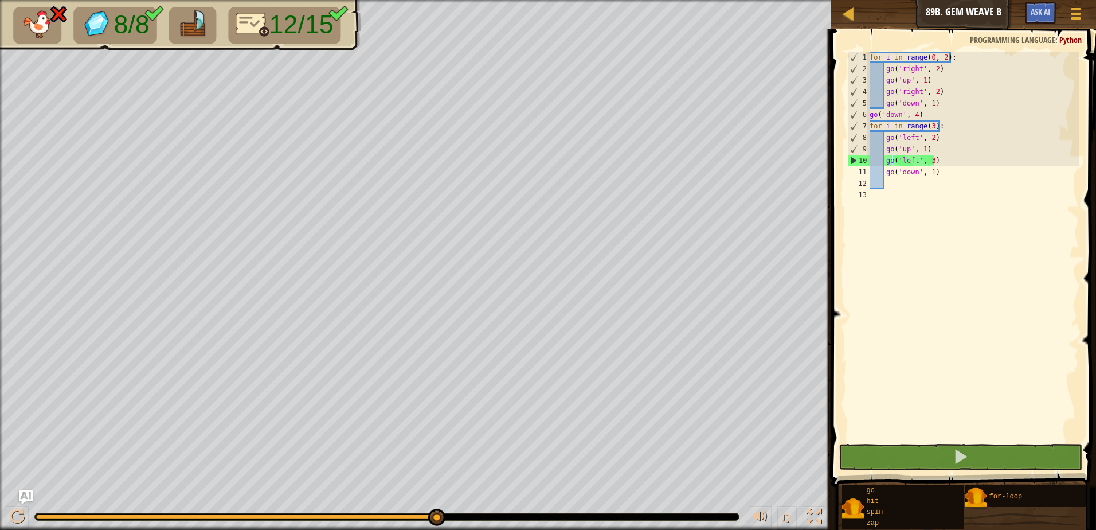
scroll to position [5, 1]
drag, startPoint x: 929, startPoint y: 163, endPoint x: 928, endPoint y: 154, distance: 9.8
click at [928, 154] on div "for i in range ( 0 , 2 ) : go ( 'right' , 2 ) go ( 'up' , 1 ) go ( 'right' , 2 …" at bounding box center [974, 258] width 212 height 413
click at [929, 160] on div "for i in range ( 0 , 2 ) : go ( 'right' , 2 ) go ( 'up' , 1 ) go ( 'right' , 2 …" at bounding box center [974, 258] width 212 height 413
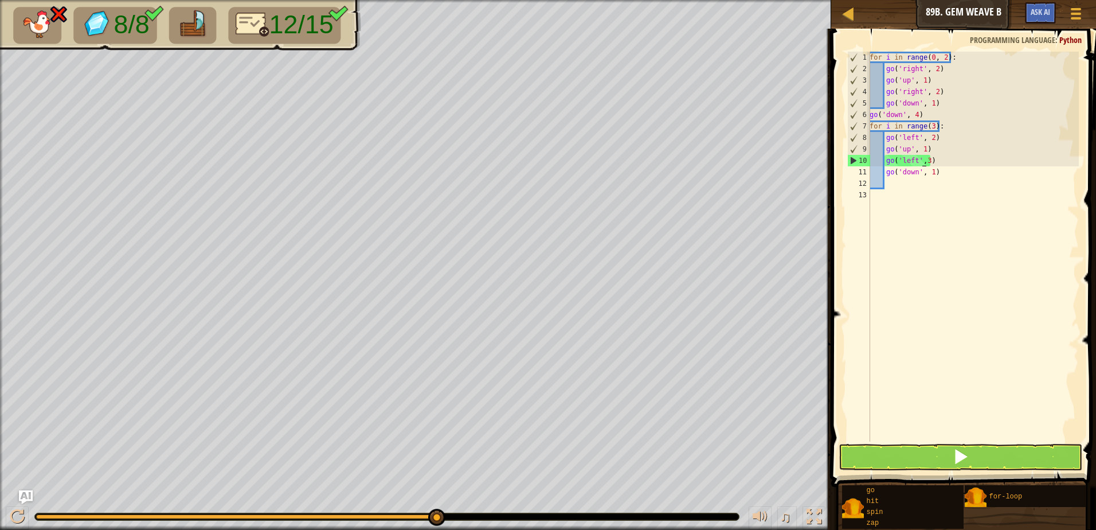
scroll to position [5, 5]
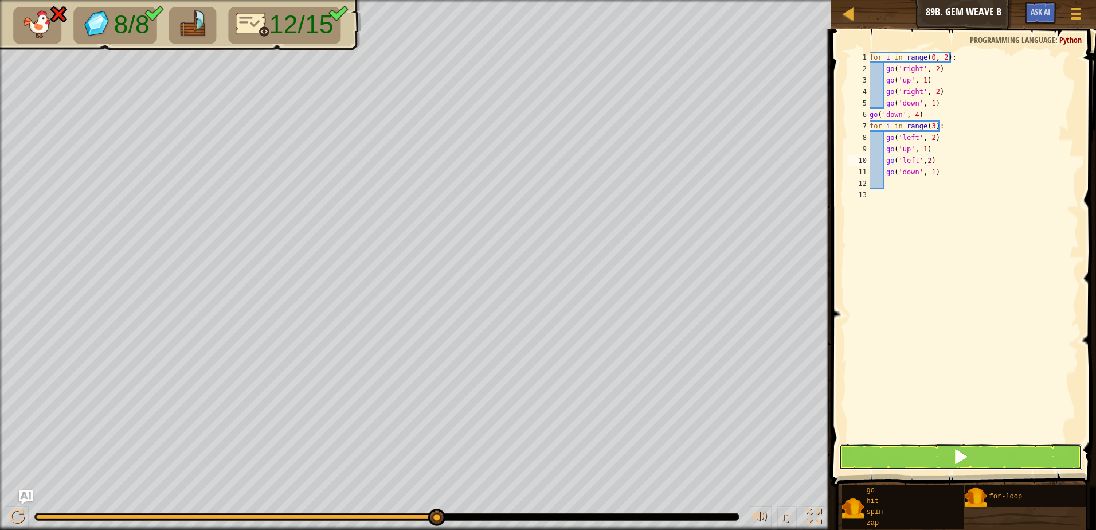
click at [957, 458] on span at bounding box center [961, 456] width 16 height 16
type textarea "go('left',2)"
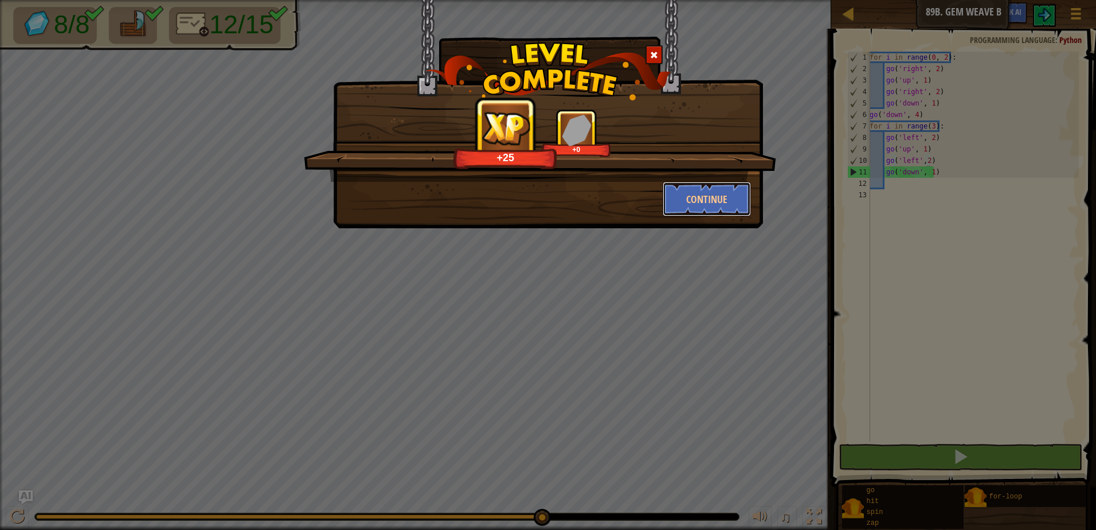
drag, startPoint x: 720, startPoint y: 192, endPoint x: 710, endPoint y: 167, distance: 26.0
click at [711, 172] on div "+25 +0 Continue" at bounding box center [548, 162] width 406 height 107
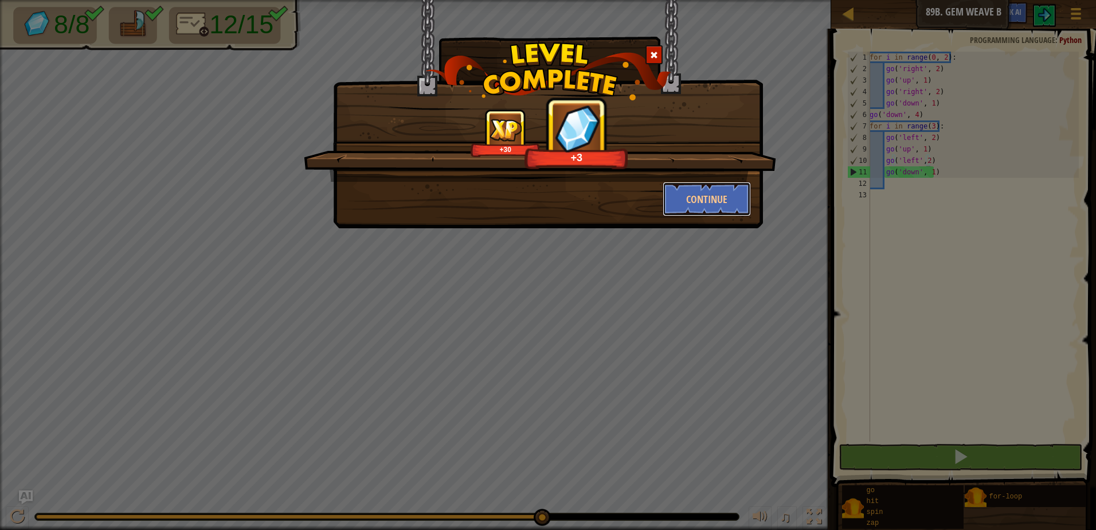
click at [736, 166] on div "+30 +3 Continue" at bounding box center [548, 162] width 406 height 107
click at [737, 200] on button "Continue" at bounding box center [707, 199] width 89 height 34
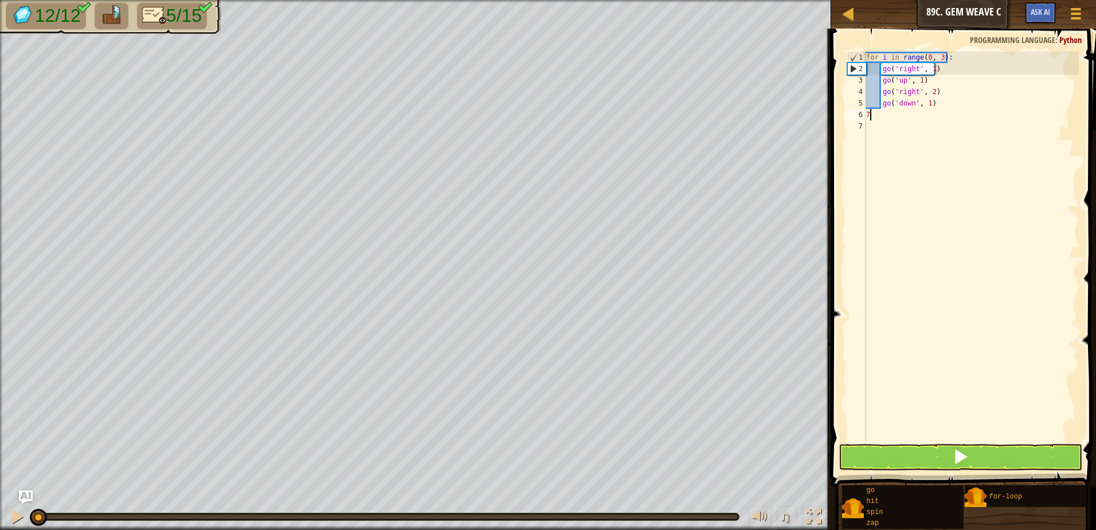
scroll to position [5, 0]
type textarea "7"
click at [962, 449] on span at bounding box center [961, 456] width 16 height 16
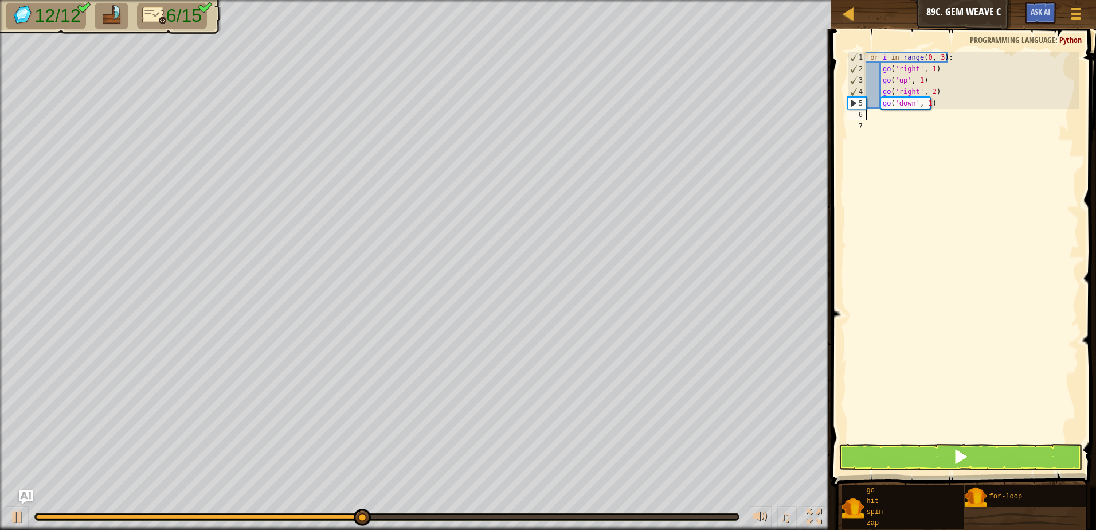
type textarea "g"
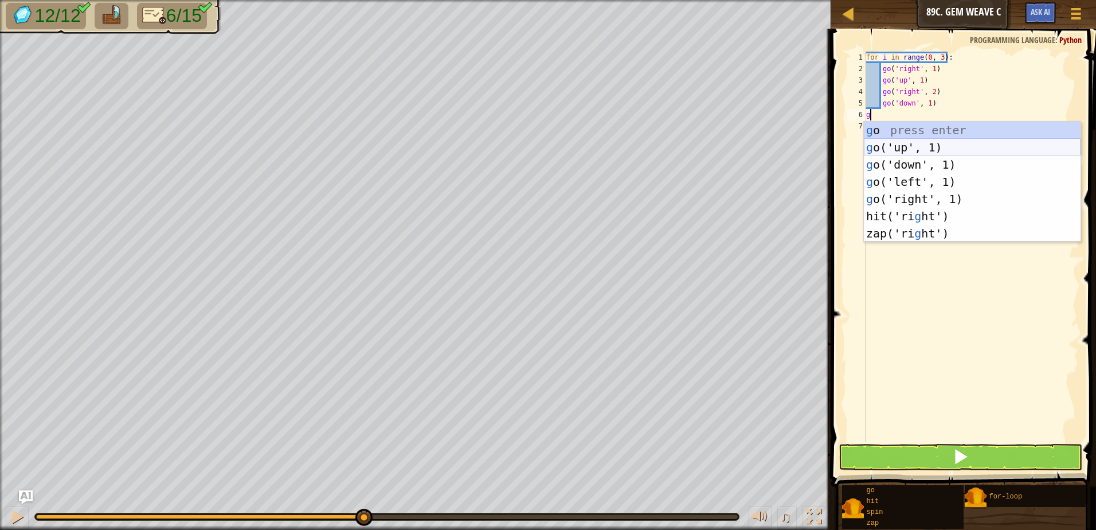
click at [903, 141] on div "g o press enter g o('up', 1) press enter g o('down', 1) press enter g o('left',…" at bounding box center [972, 199] width 217 height 155
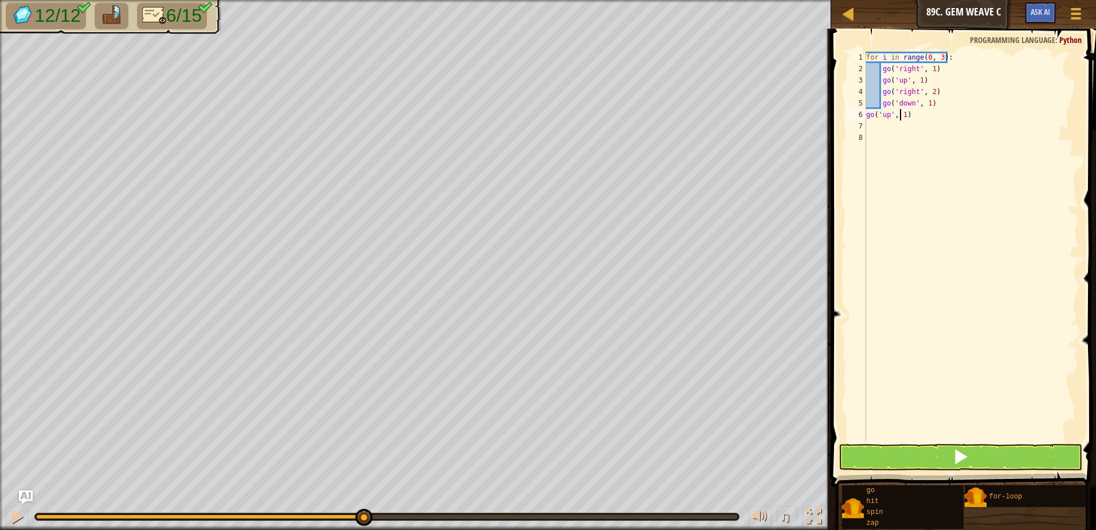
click at [901, 114] on div "for i in range ( 0 , 3 ) : go ( 'right' , 1 ) go ( 'up' , 1 ) go ( 'right' , 2 …" at bounding box center [971, 258] width 215 height 413
type textarea "go('up', 5)"
click at [900, 468] on button at bounding box center [961, 457] width 244 height 26
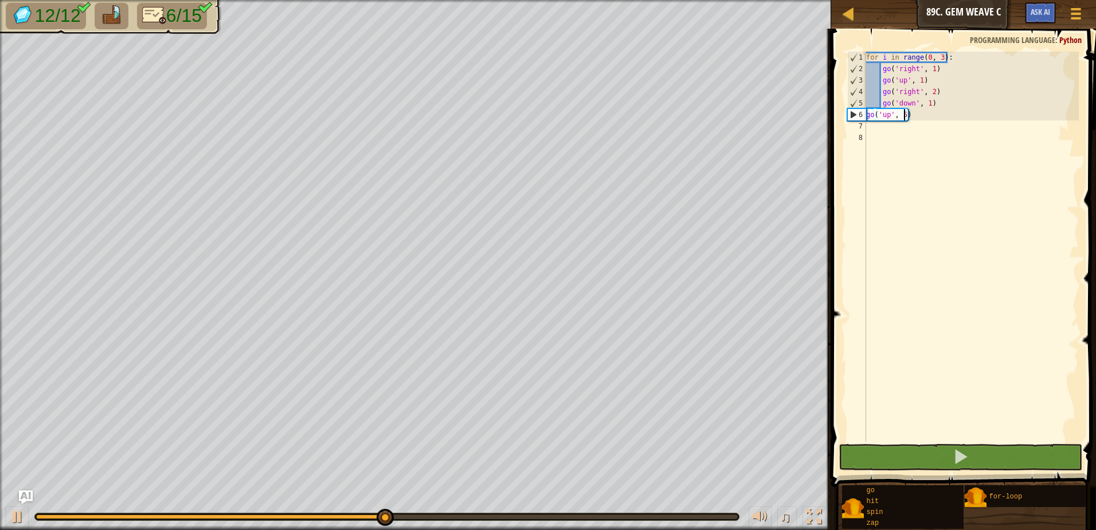
click at [916, 140] on div "for i in range ( 0 , 3 ) : go ( 'right' , 1 ) go ( 'up' , 1 ) go ( 'right' , 2 …" at bounding box center [971, 258] width 215 height 413
click at [920, 126] on div "for i in range ( 0 , 3 ) : go ( 'right' , 1 ) go ( 'up' , 1 ) go ( 'right' , 2 …" at bounding box center [971, 258] width 215 height 413
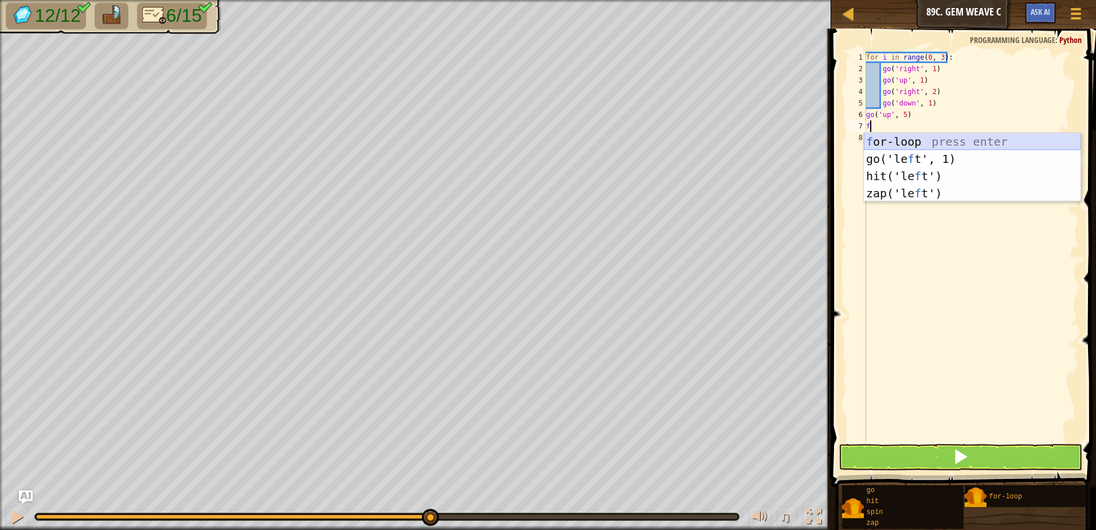
click at [949, 143] on div "f or-loop press enter go('le f t', 1) press enter hit('le f t') press enter zap…" at bounding box center [972, 184] width 217 height 103
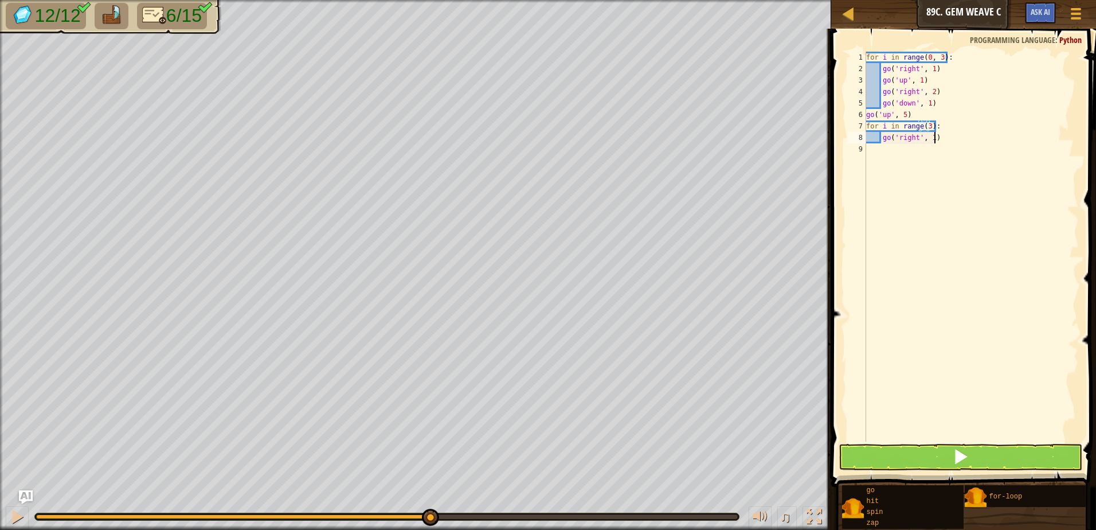
click at [935, 144] on div "for i in range ( 0 , 3 ) : go ( 'right' , 1 ) go ( 'up' , 1 ) go ( 'right' , 2 …" at bounding box center [971, 258] width 215 height 413
click at [938, 141] on div "for i in range ( 0 , 3 ) : go ( 'right' , 1 ) go ( 'up' , 1 ) go ( 'right' , 2 …" at bounding box center [971, 247] width 215 height 390
type textarea "g"
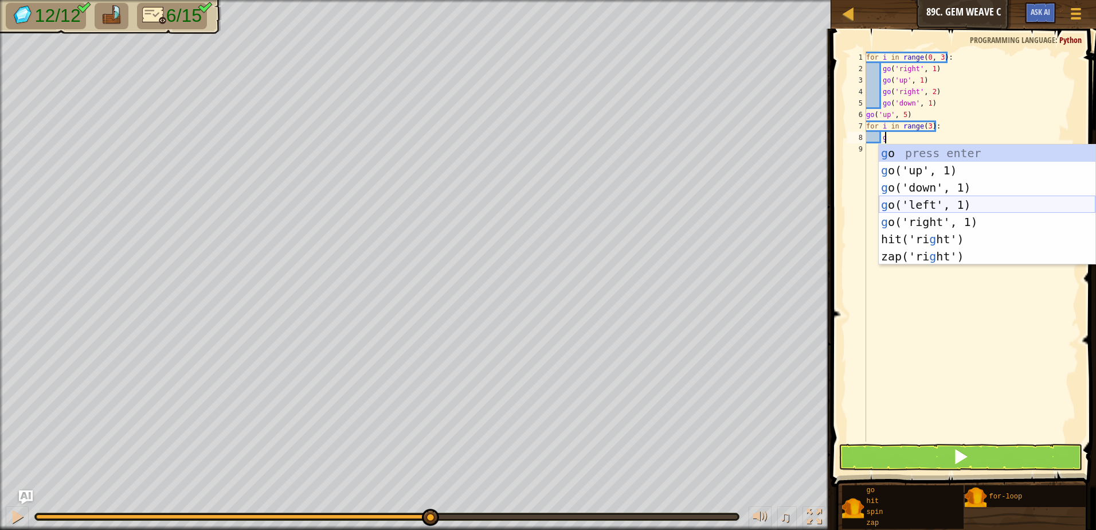
drag, startPoint x: 1015, startPoint y: 211, endPoint x: 1017, endPoint y: 202, distance: 8.8
click at [1017, 202] on div "g o press enter g o('up', 1) press enter g o('down', 1) press enter g o('left',…" at bounding box center [987, 221] width 217 height 155
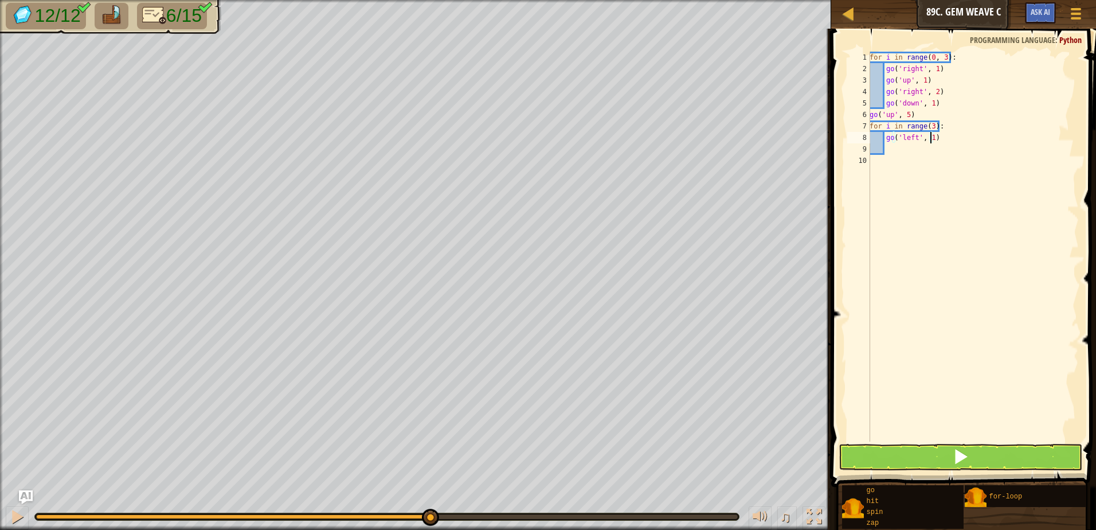
click at [931, 138] on div "for i in range ( 0 , 3 ) : go ( 'right' , 1 ) go ( 'up' , 1 ) go ( 'right' , 2 …" at bounding box center [974, 258] width 212 height 413
type textarea "go('left', 2)"
drag, startPoint x: 913, startPoint y: 158, endPoint x: 914, endPoint y: 177, distance: 18.4
click at [914, 177] on div "for i in range ( 0 , 3 ) : go ( 'right' , 1 ) go ( 'up' , 1 ) go ( 'right' , 2 …" at bounding box center [974, 258] width 212 height 413
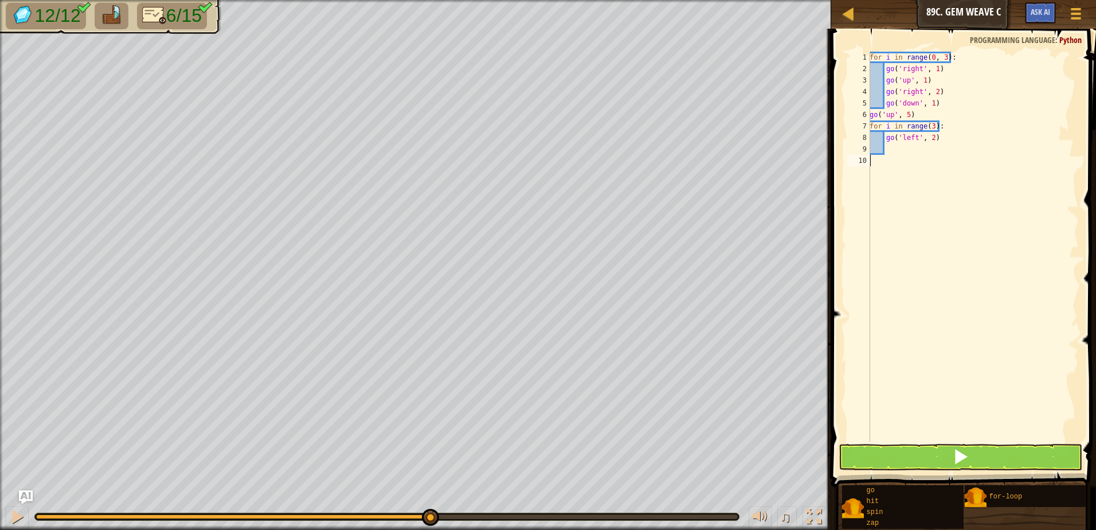
scroll to position [5, 0]
click at [928, 144] on div "for i in range ( 0 , 3 ) : go ( 'right' , 1 ) go ( 'up' , 1 ) go ( 'right' , 2 …" at bounding box center [974, 258] width 212 height 413
type textarea "g"
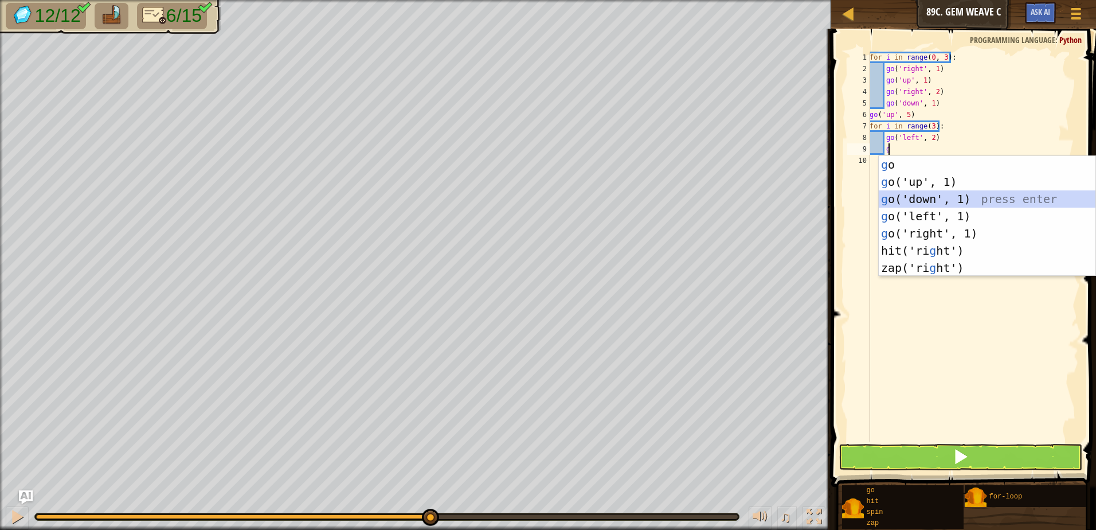
click at [937, 198] on div "g o press enter g o('up', 1) press enter g o('down', 1) press enter g o('left',…" at bounding box center [987, 233] width 217 height 155
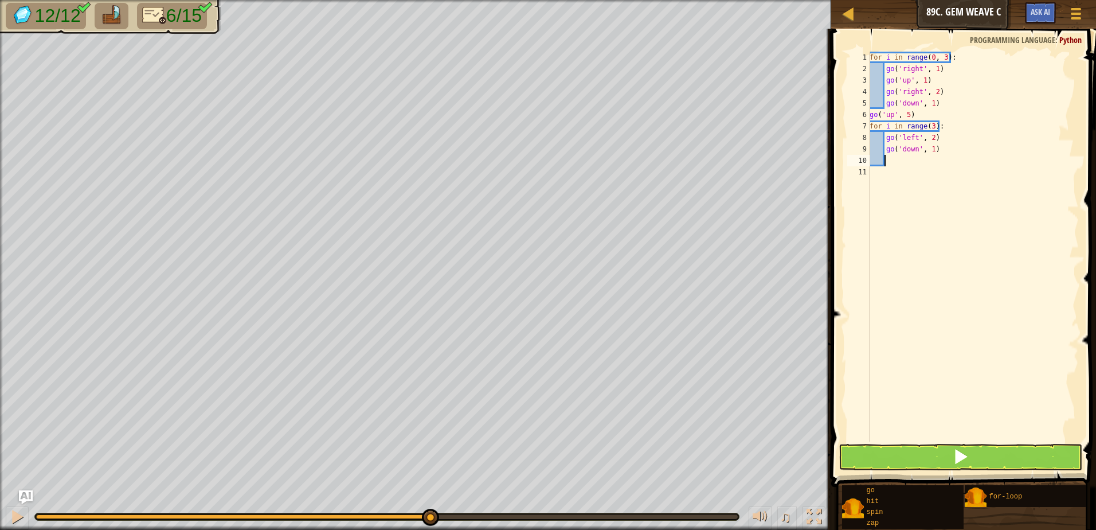
type textarea "g"
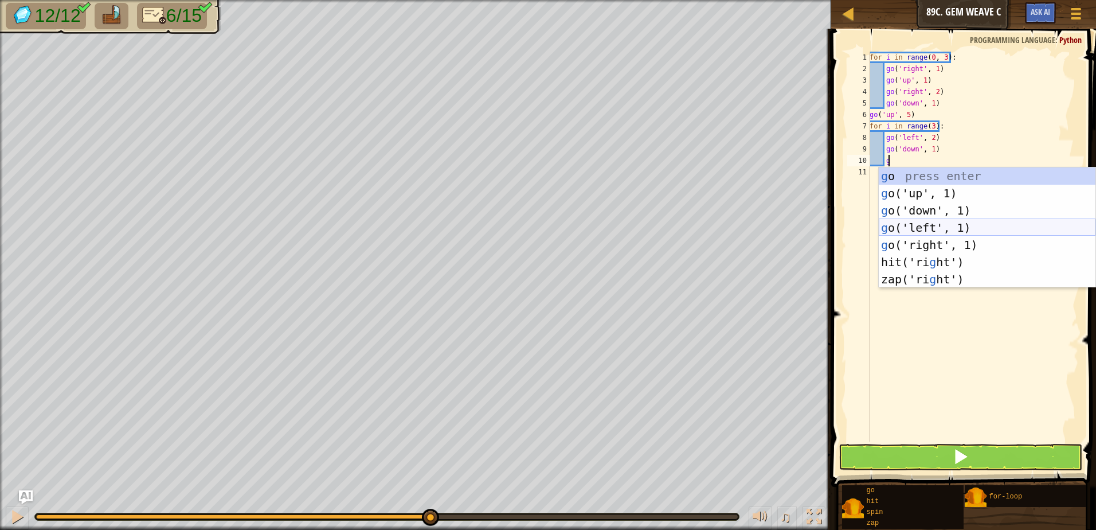
click at [938, 221] on div "g o press enter g o('up', 1) press enter g o('down', 1) press enter g o('left',…" at bounding box center [987, 244] width 217 height 155
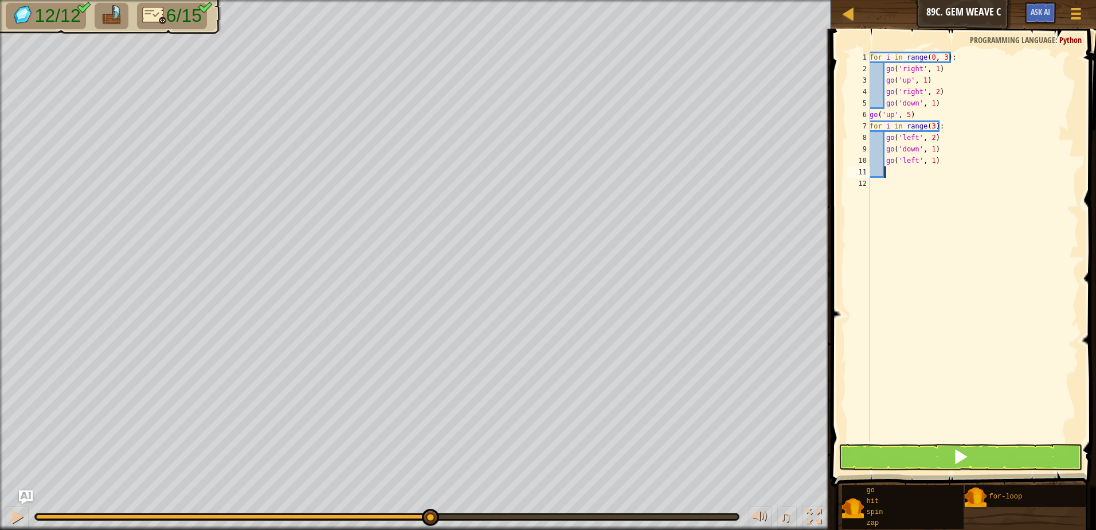
click at [923, 150] on div "for i in range ( 0 , 3 ) : go ( 'right' , 1 ) go ( 'up' , 1 ) go ( 'right' , 2 …" at bounding box center [974, 258] width 212 height 413
type textarea "go('down', 1)"
click at [929, 167] on div "for i in range ( 0 , 3 ) : go ( 'right' , 1 ) go ( 'up' , 1 ) go ( 'right' , 2 …" at bounding box center [974, 258] width 212 height 413
click at [934, 161] on div "for i in range ( 0 , 3 ) : go ( 'right' , 1 ) go ( 'up' , 1 ) go ( 'right' , 2 …" at bounding box center [974, 258] width 212 height 413
click at [933, 161] on div "for i in range ( 0 , 3 ) : go ( 'right' , 1 ) go ( 'up' , 1 ) go ( 'right' , 2 …" at bounding box center [974, 258] width 212 height 413
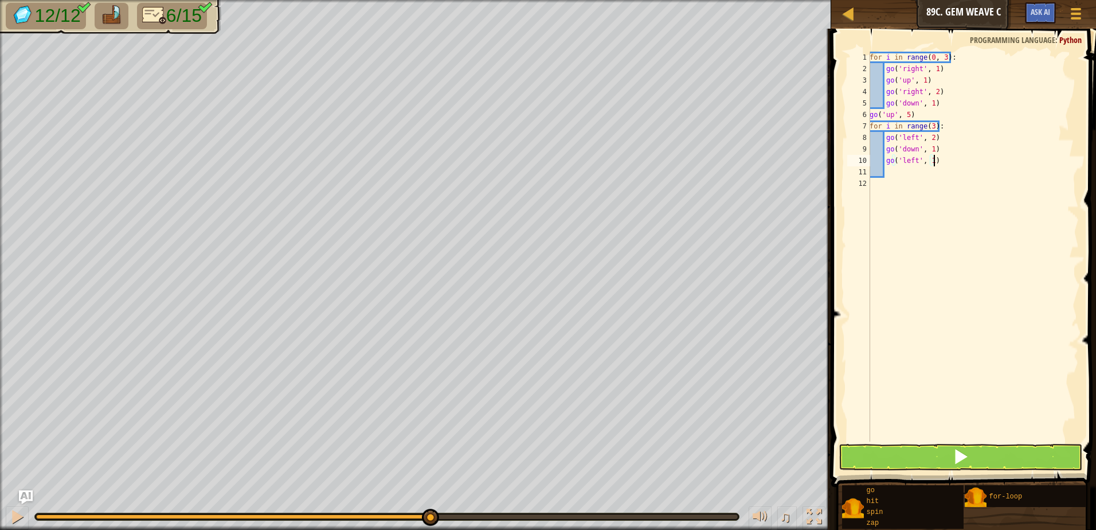
drag, startPoint x: 933, startPoint y: 161, endPoint x: 930, endPoint y: 166, distance: 5.9
click at [930, 166] on div "for i in range ( 0 , 3 ) : go ( 'right' , 1 ) go ( 'up' , 1 ) go ( 'right' , 2 …" at bounding box center [974, 258] width 212 height 413
click at [931, 165] on div "for i in range ( 0 , 3 ) : go ( 'right' , 1 ) go ( 'up' , 1 ) go ( 'right' , 2 …" at bounding box center [974, 247] width 212 height 390
click at [927, 156] on div "for i in range ( 0 , 3 ) : go ( 'right' , 1 ) go ( 'up' , 1 ) go ( 'right' , 2 …" at bounding box center [974, 258] width 212 height 413
click at [932, 165] on div "for i in range ( 0 , 3 ) : go ( 'right' , 1 ) go ( 'up' , 1 ) go ( 'right' , 2 …" at bounding box center [974, 258] width 212 height 413
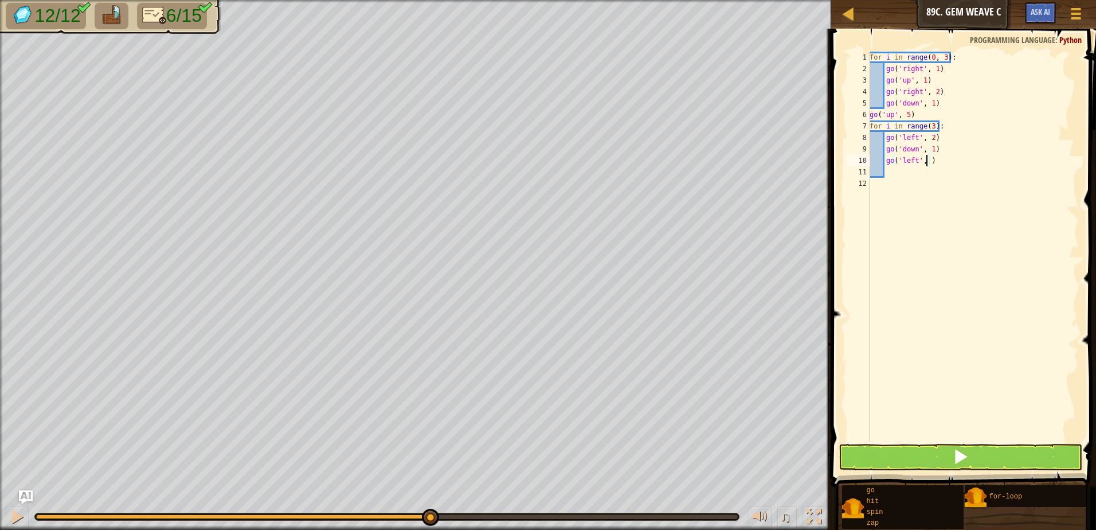
type textarea "go('left', 2)"
click at [896, 175] on div "for i in range ( 0 , 3 ) : go ( 'right' , 1 ) go ( 'up' , 1 ) go ( 'right' , 2 …" at bounding box center [974, 258] width 212 height 413
type textarea "g"
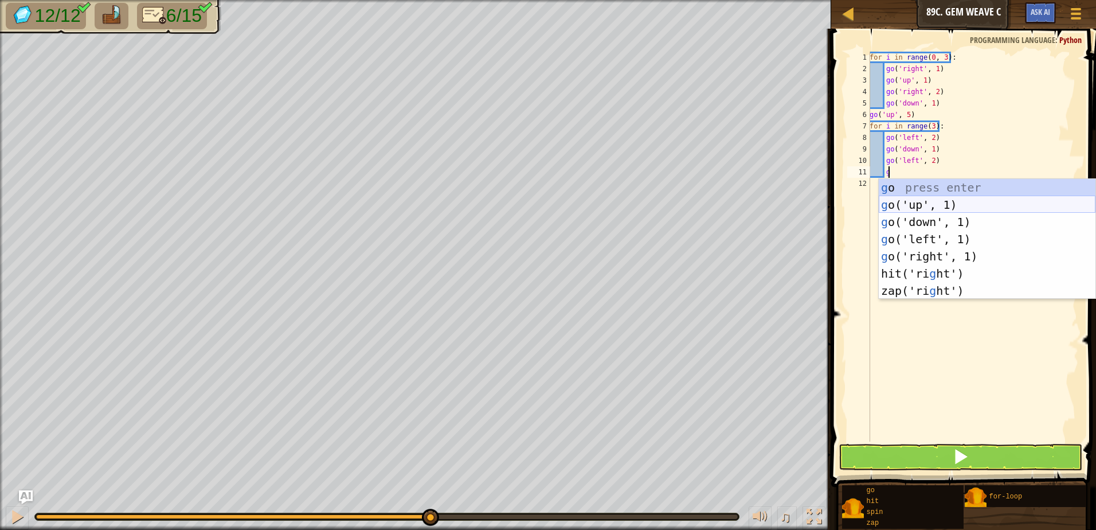
click at [927, 198] on div "g o press enter g o('up', 1) press enter g o('down', 1) press enter g o('left',…" at bounding box center [987, 256] width 217 height 155
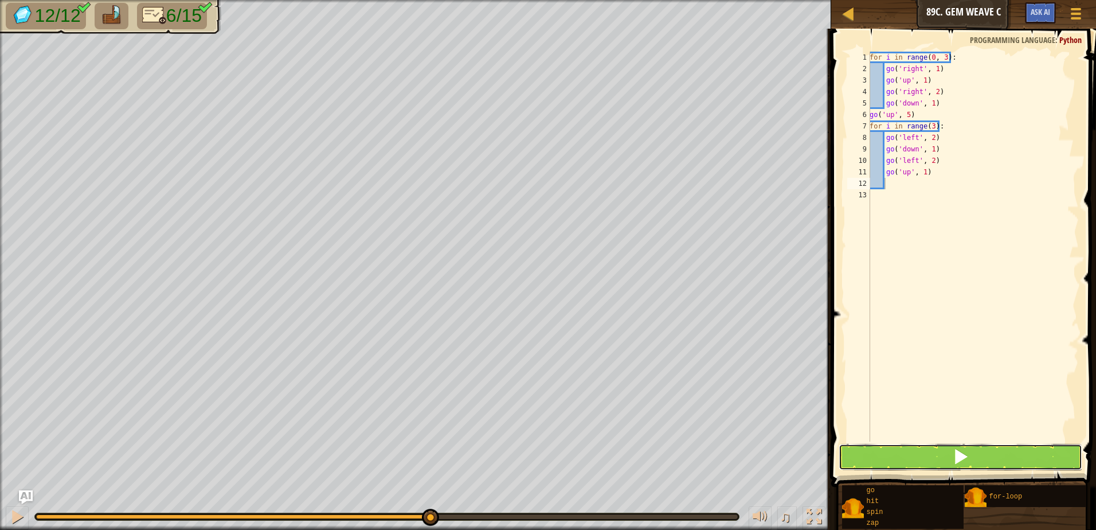
click at [987, 458] on button at bounding box center [961, 457] width 244 height 26
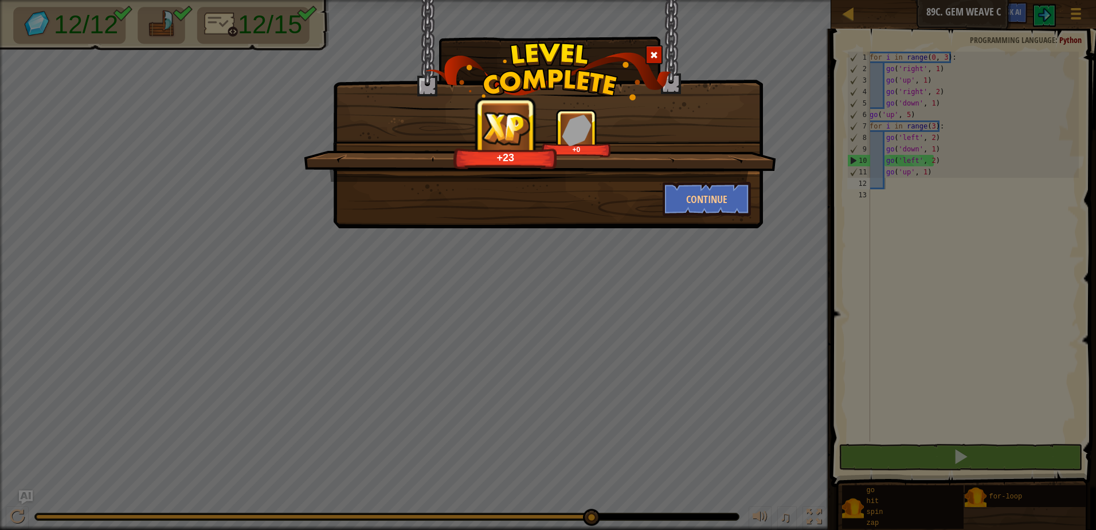
drag, startPoint x: 630, startPoint y: 218, endPoint x: 616, endPoint y: 179, distance: 41.3
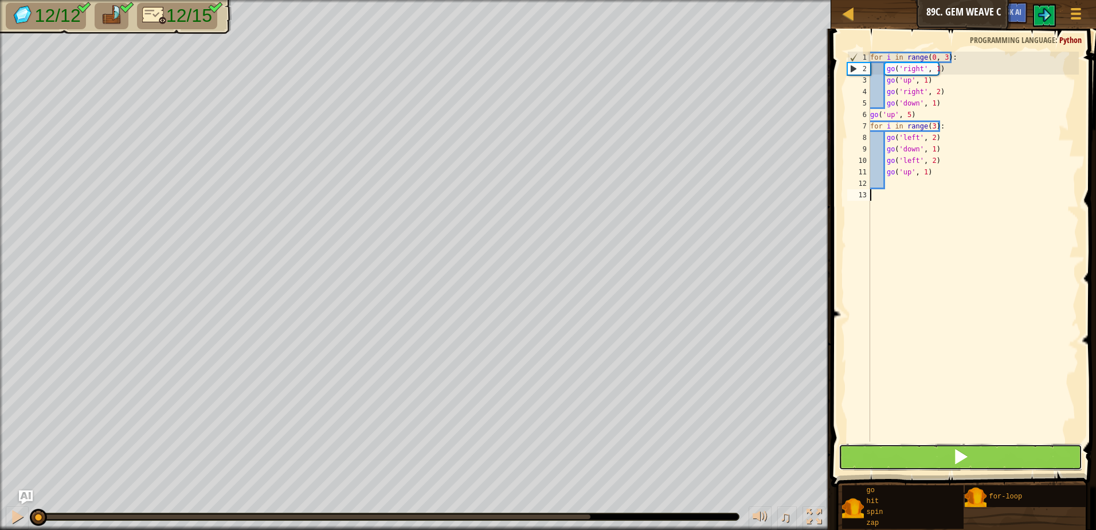
click at [986, 464] on button at bounding box center [961, 457] width 244 height 26
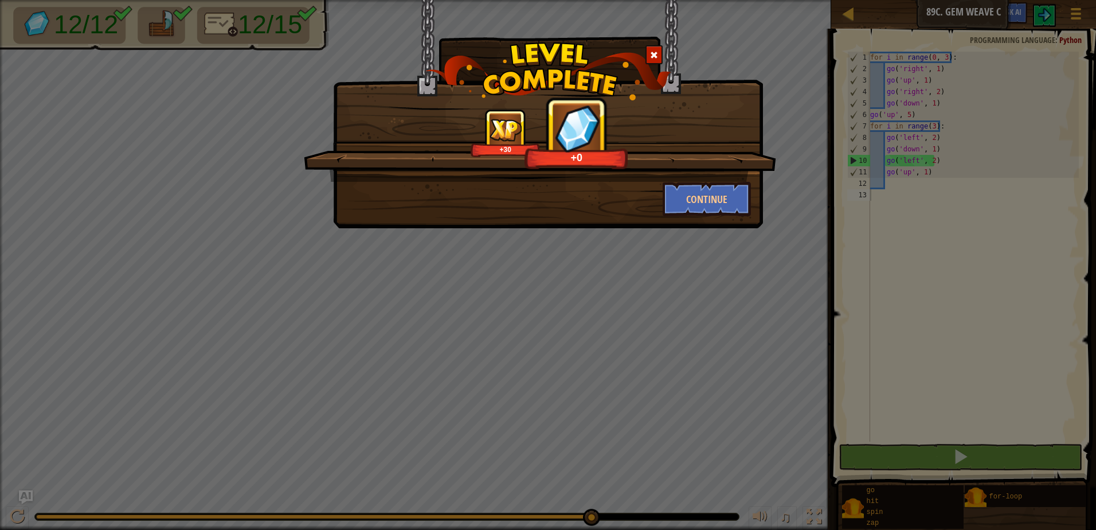
click at [919, 140] on div "+30 +0 Continue" at bounding box center [548, 265] width 1096 height 530
click at [716, 197] on button "Continue" at bounding box center [707, 199] width 89 height 34
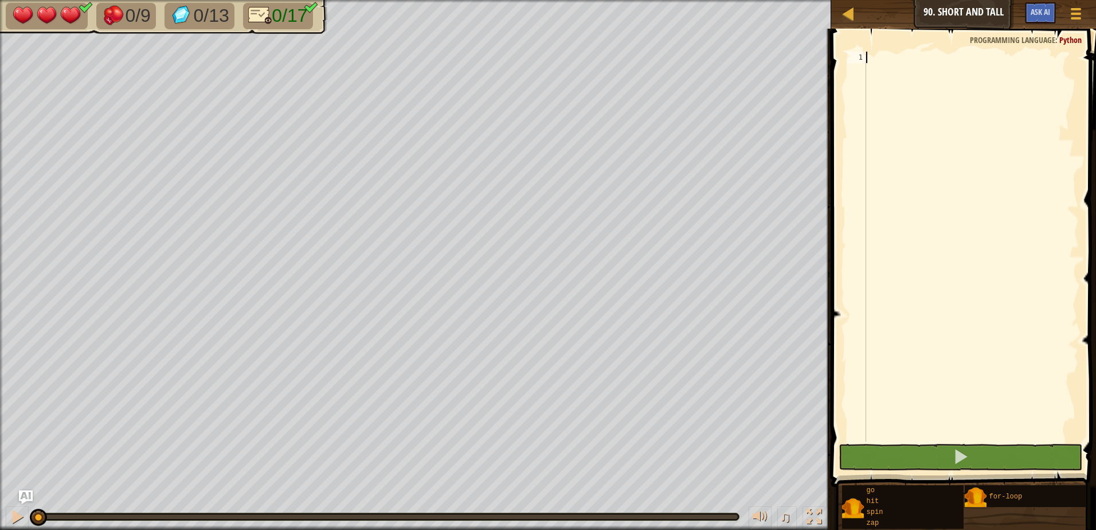
scroll to position [5, 0]
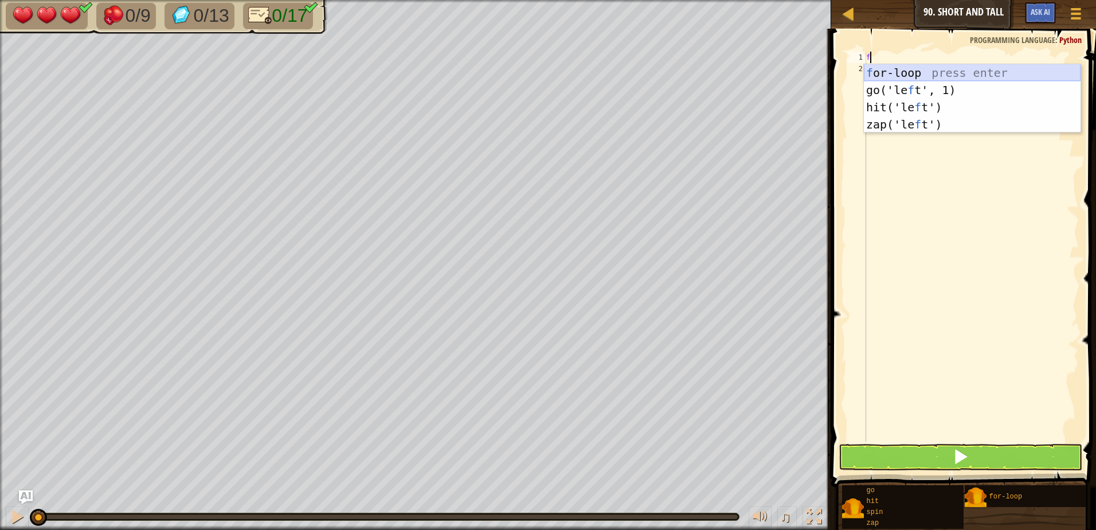
click at [919, 72] on div "f or-loop press enter go('le f t', 1) press enter hit('le f t') press enter zap…" at bounding box center [972, 115] width 217 height 103
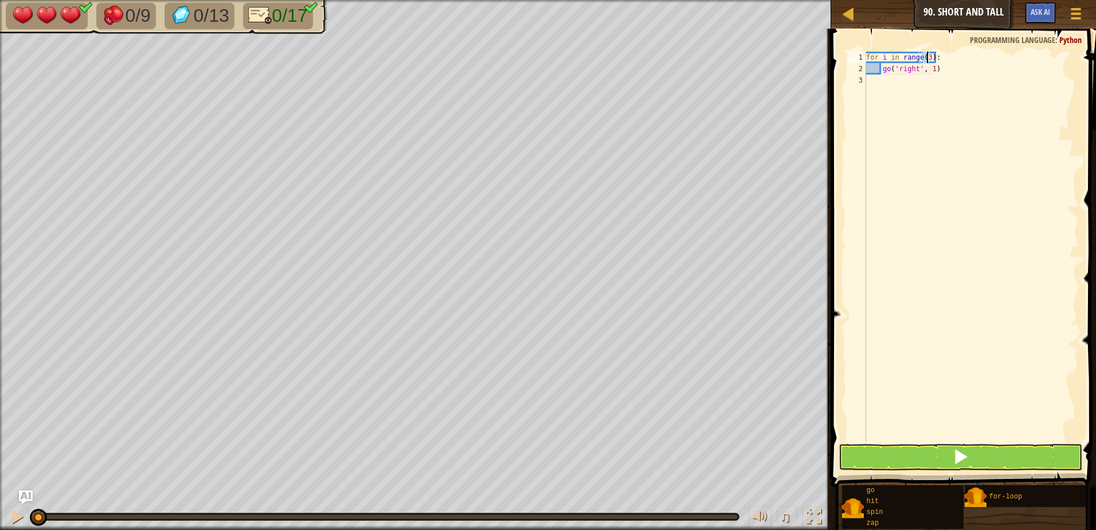
click at [938, 72] on div "for i in range ( 3 ) : go ( 'right' , 1 )" at bounding box center [971, 258] width 215 height 413
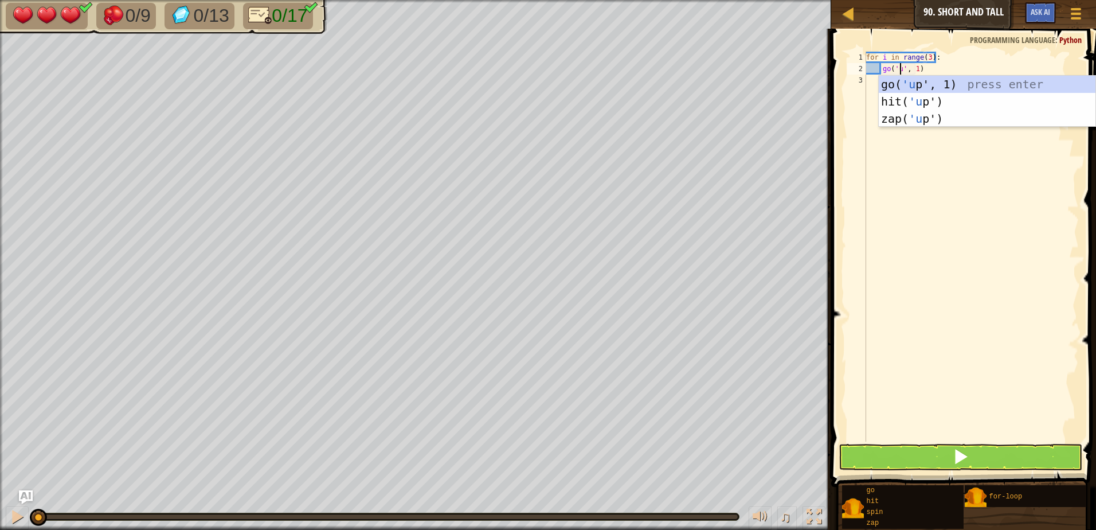
type textarea "go('up', 1)"
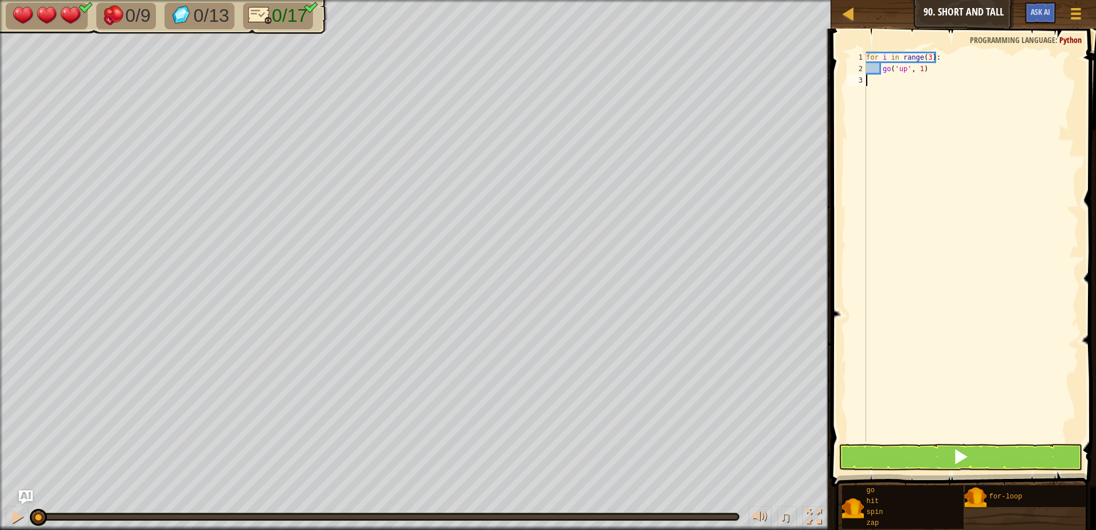
click at [924, 175] on div "for i in range ( 3 ) : go ( 'up' , 1 )" at bounding box center [971, 258] width 215 height 413
type textarea "h"
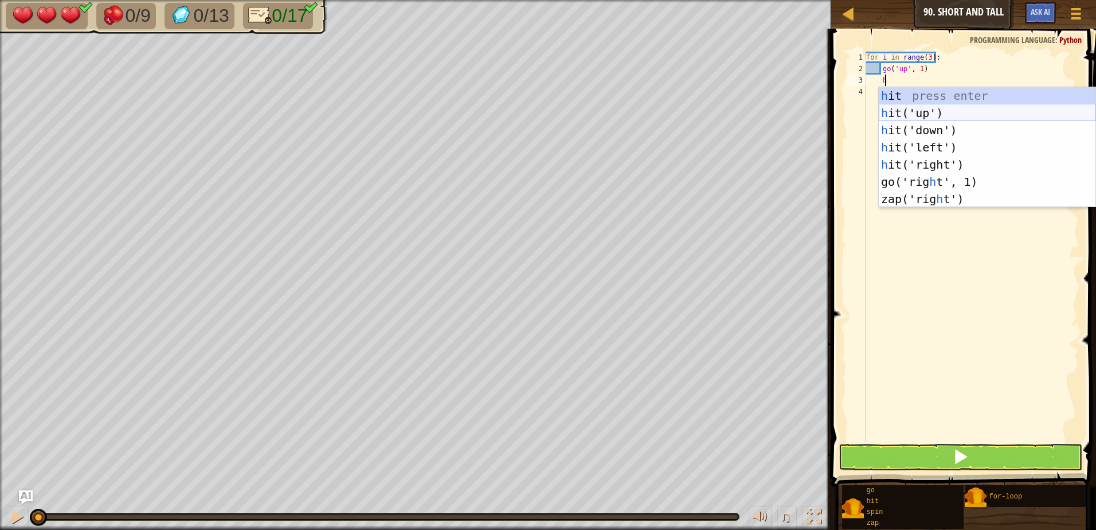
click at [915, 115] on div "h it press enter h it('up') press enter h it('down') press enter h it('left') p…" at bounding box center [987, 164] width 217 height 155
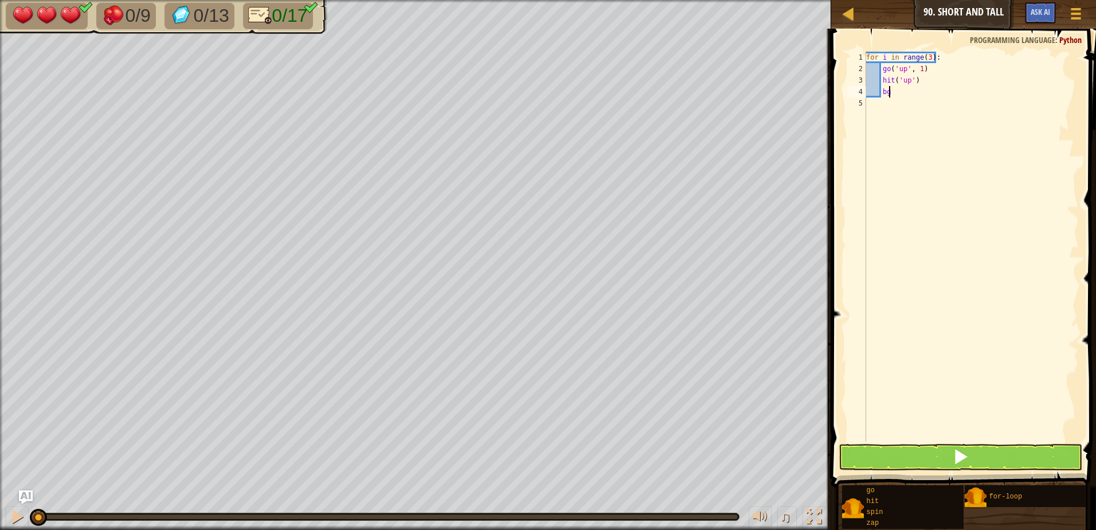
type textarea "b"
type textarea "g"
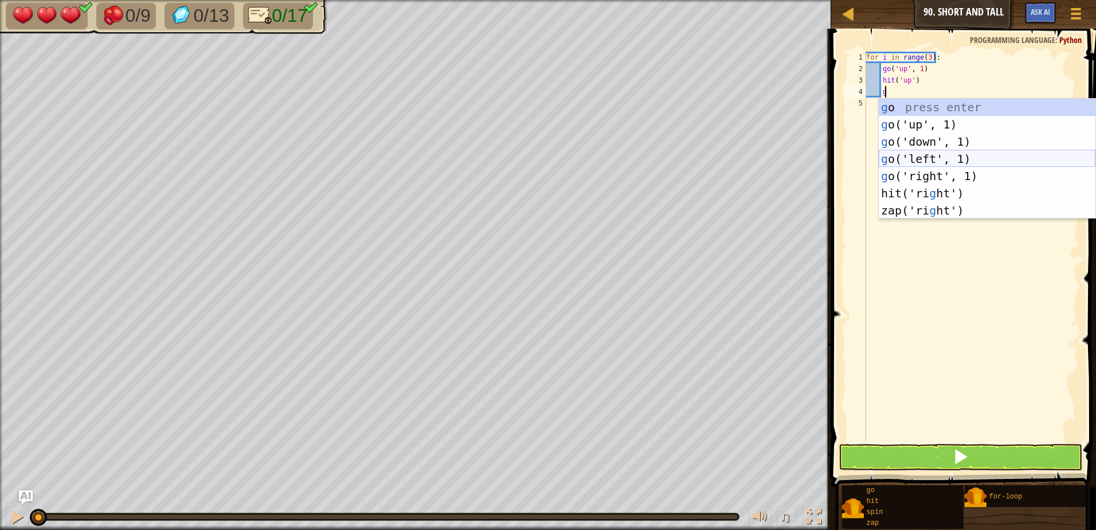
click at [921, 149] on div "g o press enter g o('up', 1) press enter g o('down', 1) press enter g o('left',…" at bounding box center [987, 176] width 217 height 155
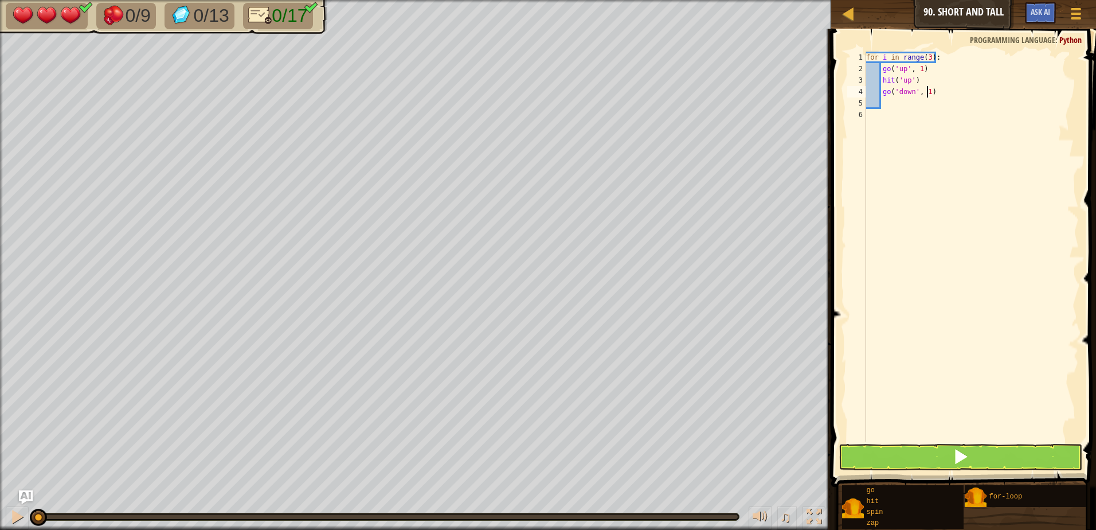
drag, startPoint x: 929, startPoint y: 90, endPoint x: 934, endPoint y: 98, distance: 9.0
click at [930, 91] on div "for i in range ( 3 ) : go ( 'up' , 1 ) hit ( 'up' ) go ( 'down' , 1 )" at bounding box center [971, 258] width 215 height 413
type textarea "go('down', 2)"
click at [954, 107] on div "for i in range ( 3 ) : go ( 'up' , 1 ) hit ( 'up' ) go ( 'down' , 2 )" at bounding box center [971, 258] width 215 height 413
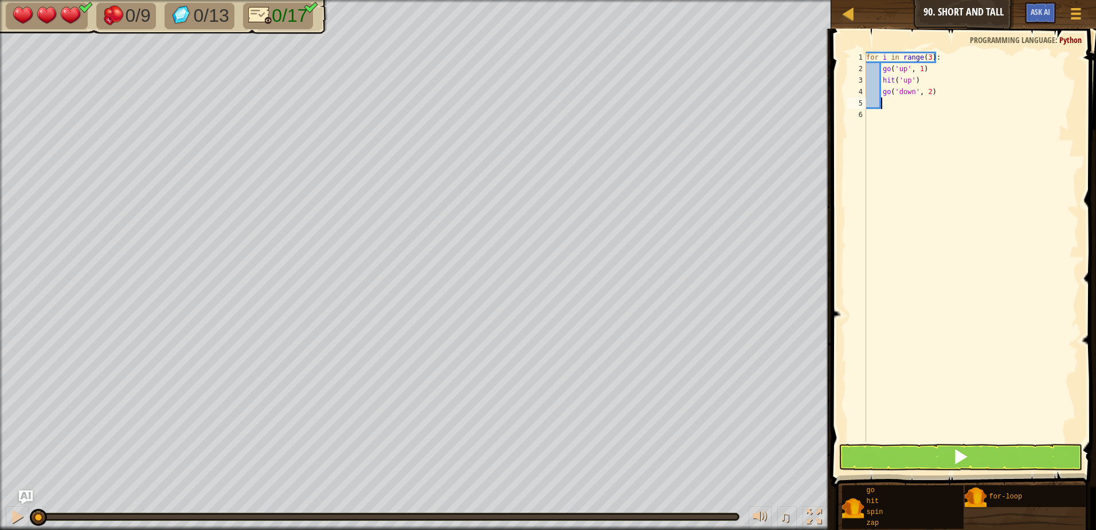
scroll to position [5, 1]
type textarea "h"
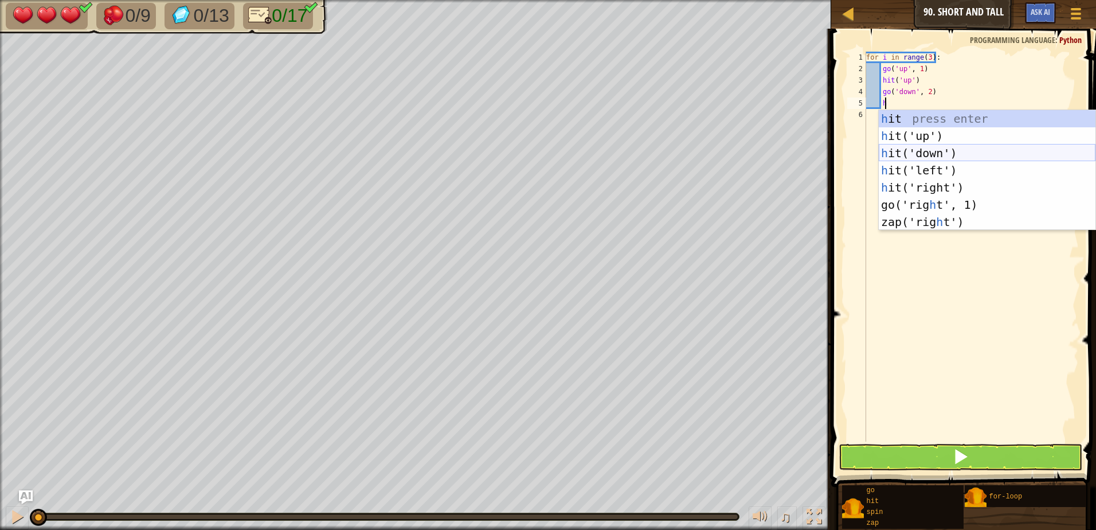
click at [931, 159] on div "h it press enter h it('up') press enter h it('down') press enter h it('left') p…" at bounding box center [987, 187] width 217 height 155
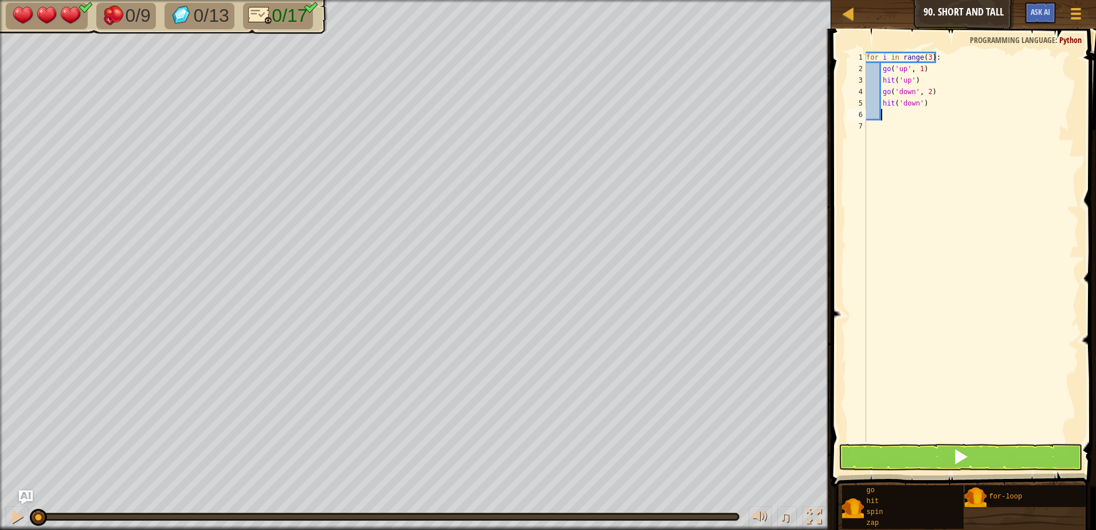
type textarea "g"
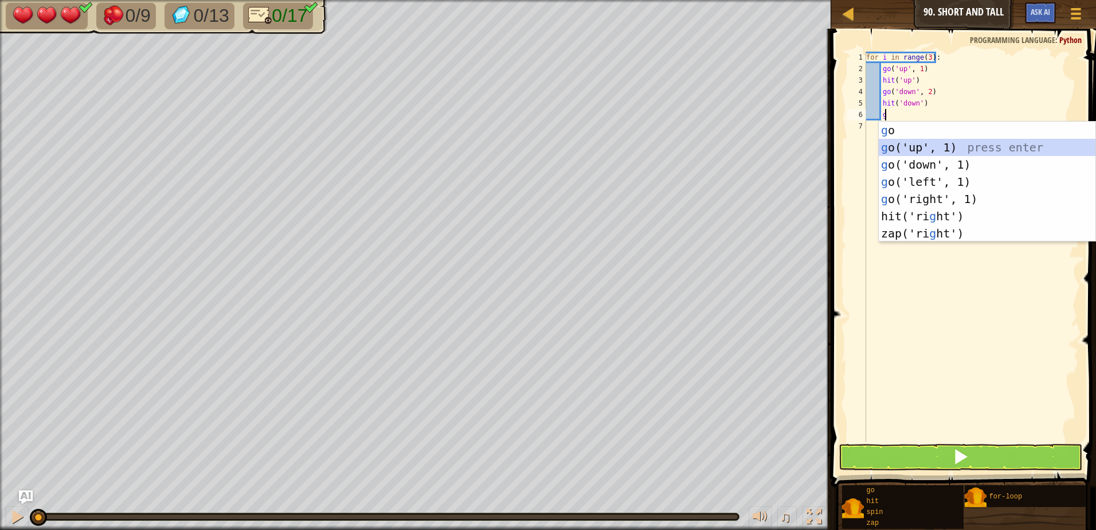
click at [979, 144] on div "g o press enter g o('up', 1) press enter g o('down', 1) press enter g o('left',…" at bounding box center [987, 199] width 217 height 155
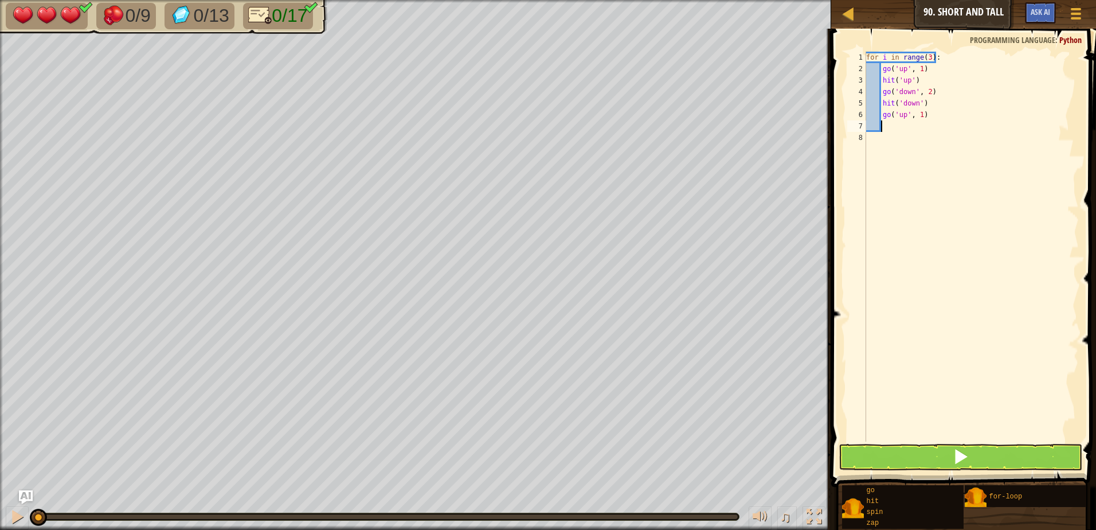
type textarea "g"
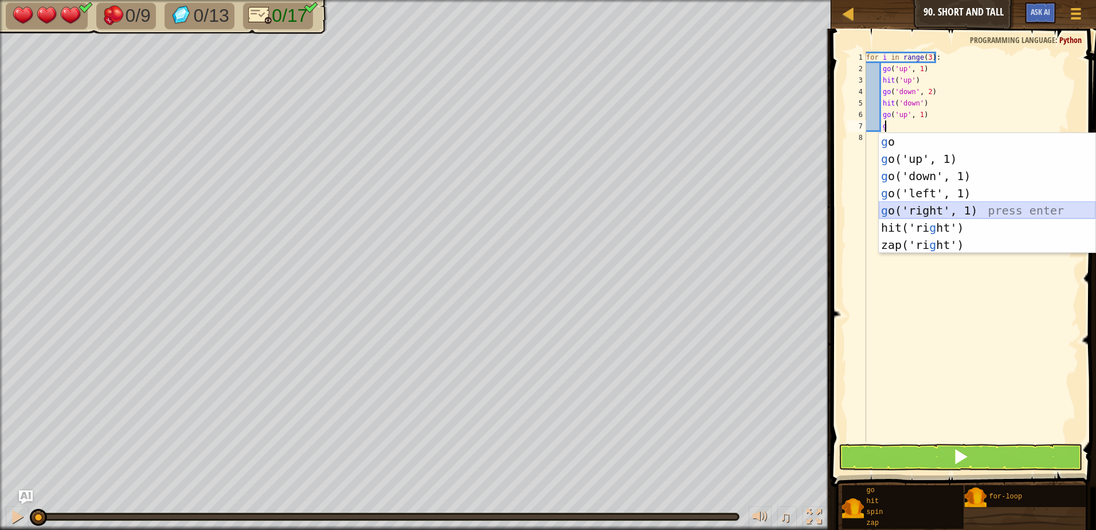
click at [959, 207] on div "g o press enter g o('up', 1) press enter g o('down', 1) press enter g o('left',…" at bounding box center [987, 210] width 217 height 155
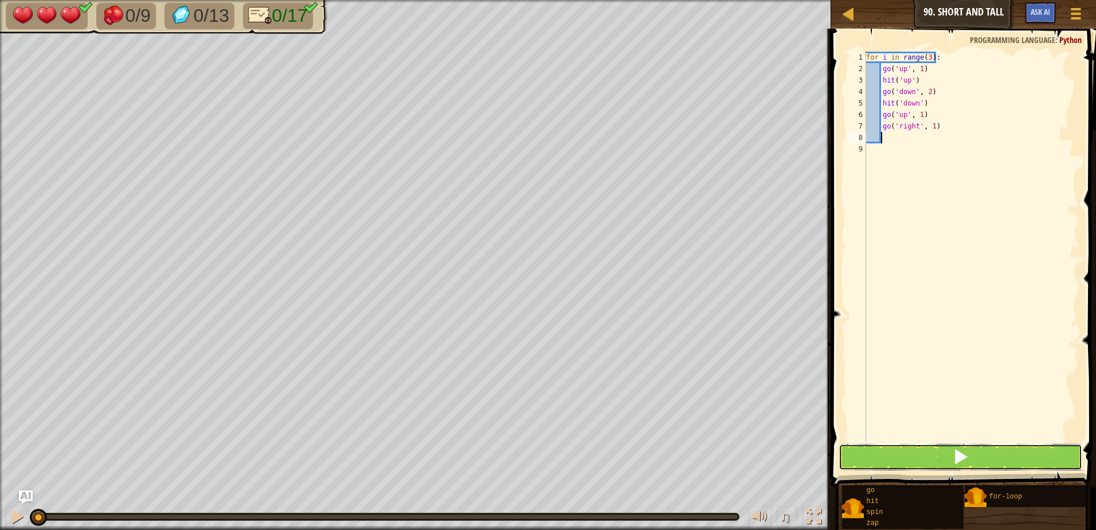
click at [1040, 460] on button at bounding box center [961, 457] width 244 height 26
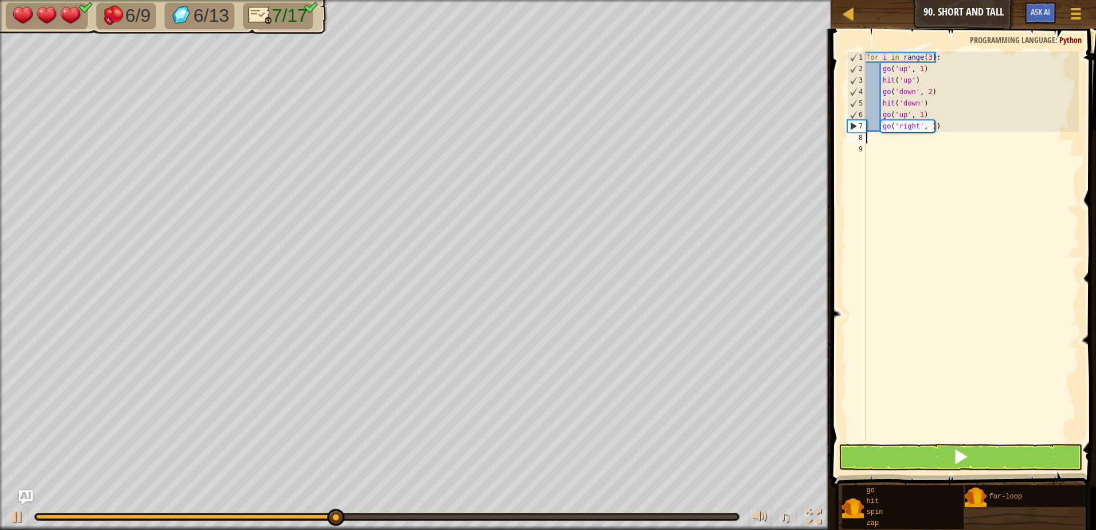
scroll to position [5, 0]
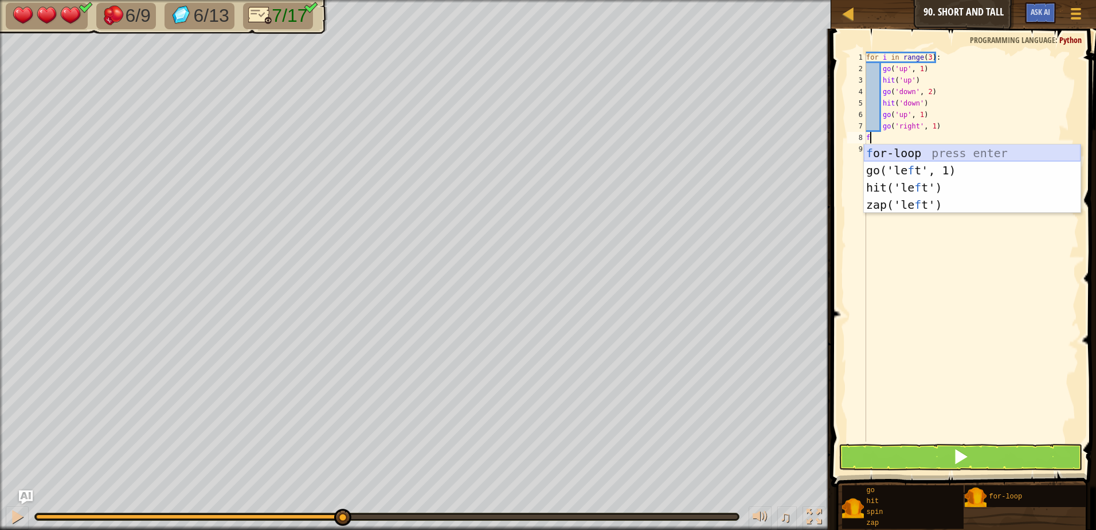
click at [878, 157] on div "f or-loop press enter go('le f t', 1) press enter hit('le f t') press enter zap…" at bounding box center [972, 195] width 217 height 103
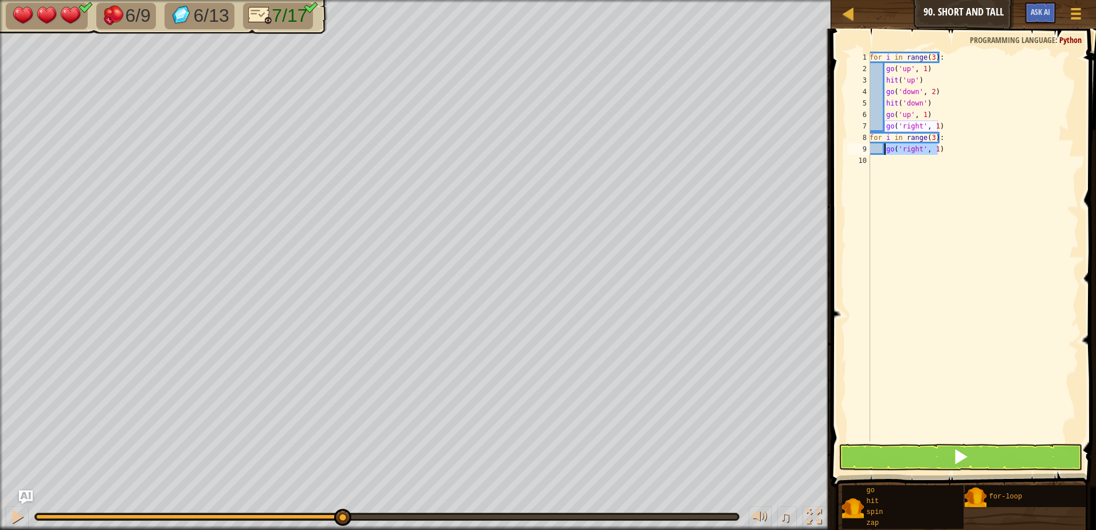
drag, startPoint x: 944, startPoint y: 151, endPoint x: 884, endPoint y: 152, distance: 60.2
click at [884, 152] on div "for i in range ( 3 ) : go ( 'up' , 1 ) hit ( 'up' ) go ( 'down' , 2 ) hit ( 'do…" at bounding box center [974, 258] width 212 height 413
type textarea "go('right', 1)"
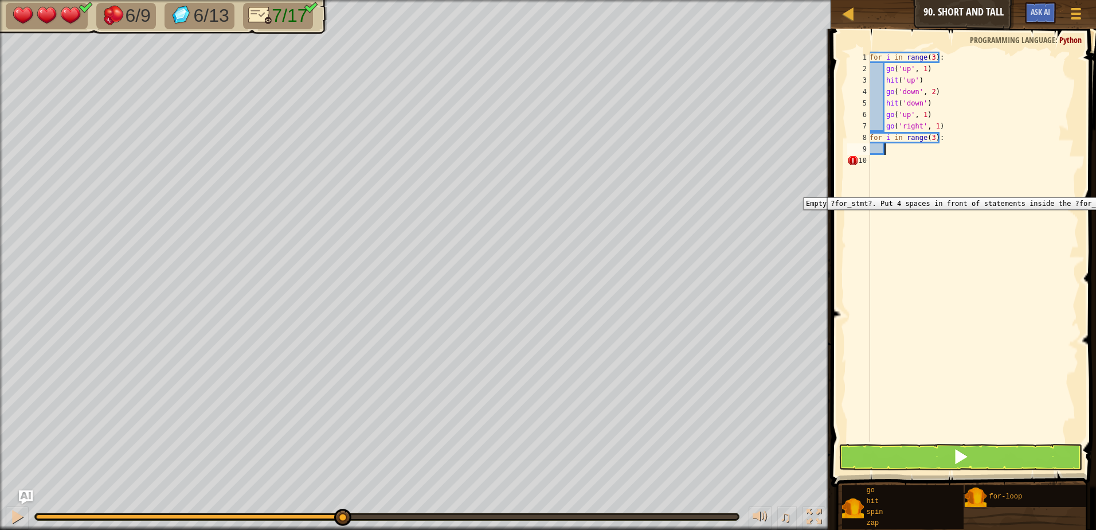
type textarea "g"
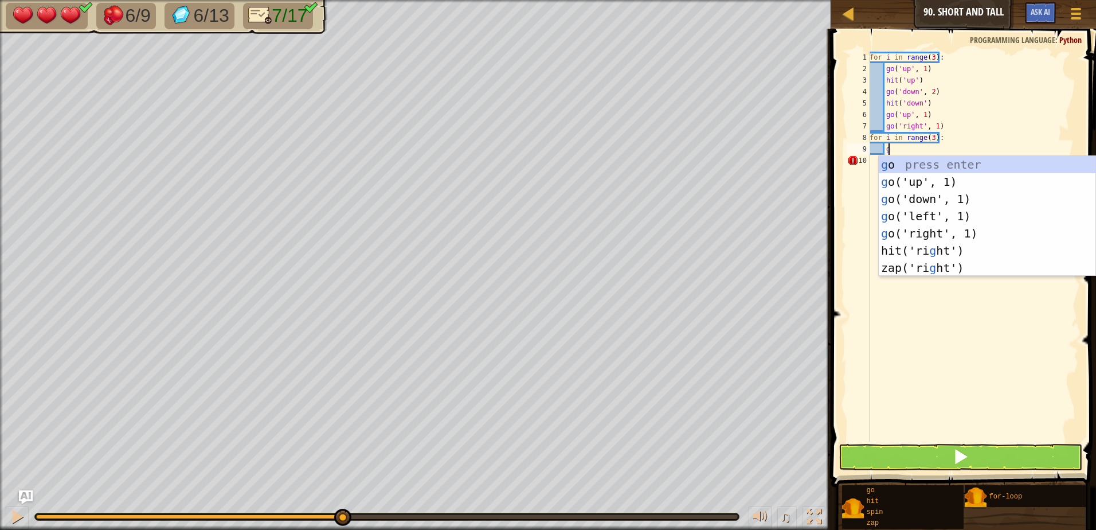
scroll to position [5, 1]
click at [958, 188] on div "g o press enter g o('up', 1) press enter g o('down', 1) press enter g o('left',…" at bounding box center [987, 233] width 217 height 155
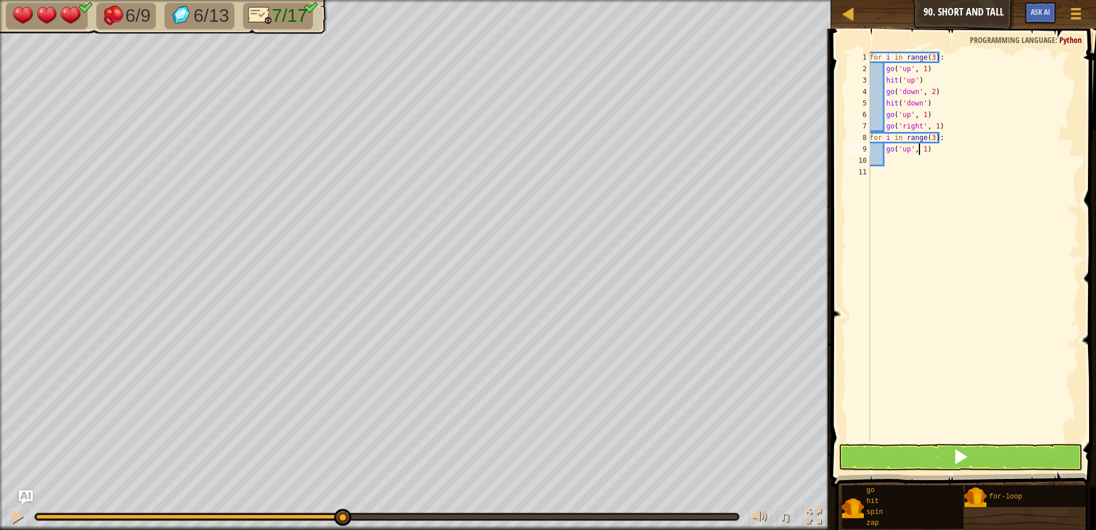
drag, startPoint x: 920, startPoint y: 146, endPoint x: 927, endPoint y: 162, distance: 17.2
click at [920, 147] on div "for i in range ( 3 ) : go ( 'up' , 1 ) hit ( 'up' ) go ( 'down' , 2 ) hit ( 'do…" at bounding box center [974, 258] width 212 height 413
type textarea "go('up', 2)"
drag, startPoint x: 962, startPoint y: 172, endPoint x: 956, endPoint y: 169, distance: 6.2
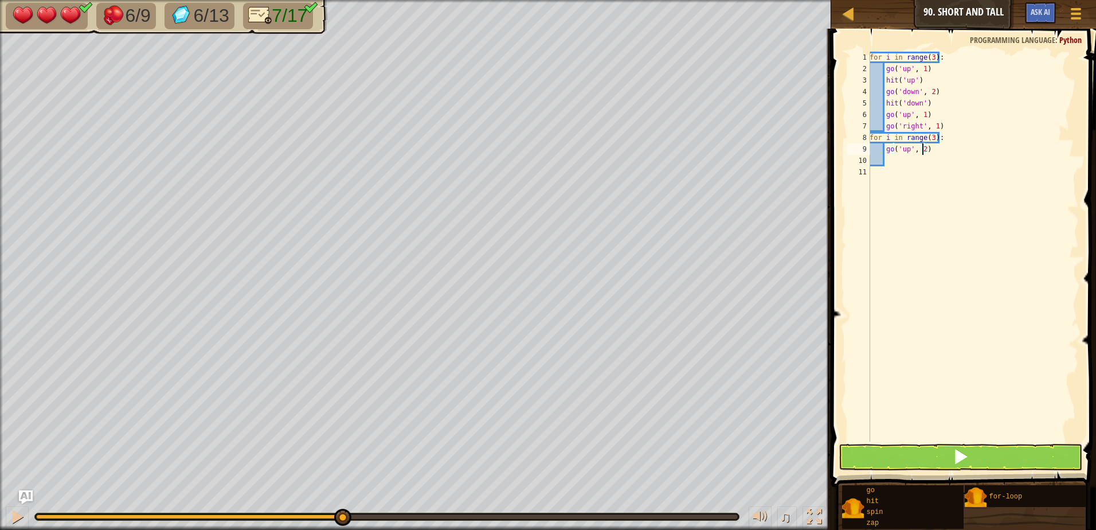
click at [956, 169] on div "for i in range ( 3 ) : go ( 'up' , 1 ) hit ( 'up' ) go ( 'down' , 2 ) hit ( 'do…" at bounding box center [974, 258] width 212 height 413
click at [965, 162] on div "for i in range ( 3 ) : go ( 'up' , 1 ) hit ( 'up' ) go ( 'down' , 2 ) hit ( 'do…" at bounding box center [974, 258] width 212 height 413
type textarea "h"
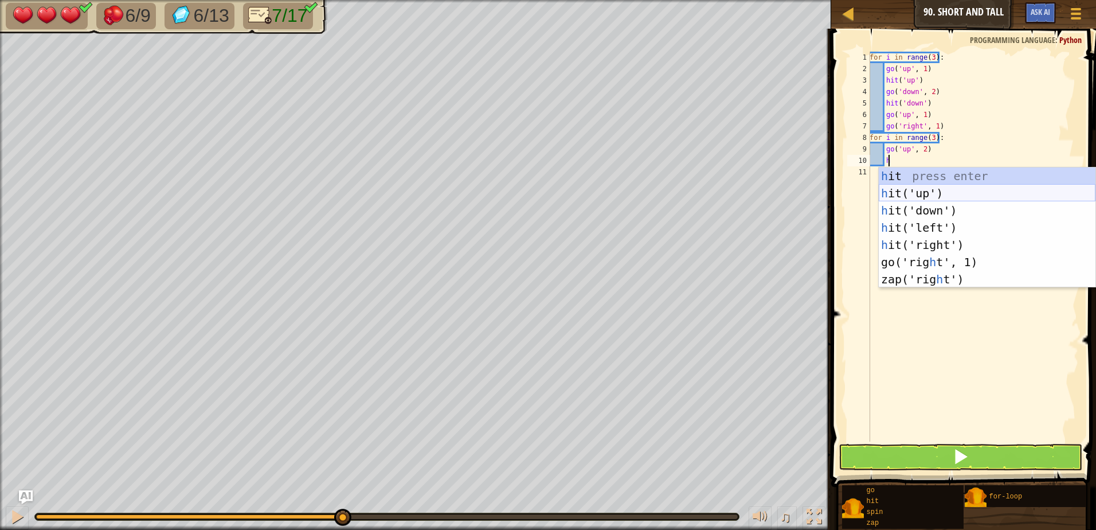
click at [942, 193] on div "h it press enter h it('up') press enter h it('down') press enter h it('left') p…" at bounding box center [987, 244] width 217 height 155
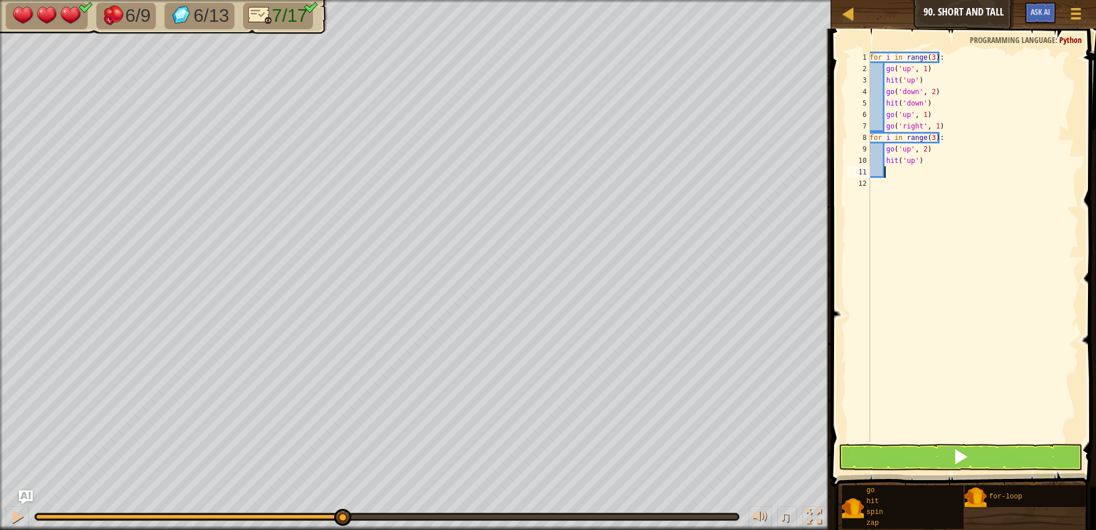
type textarea "g"
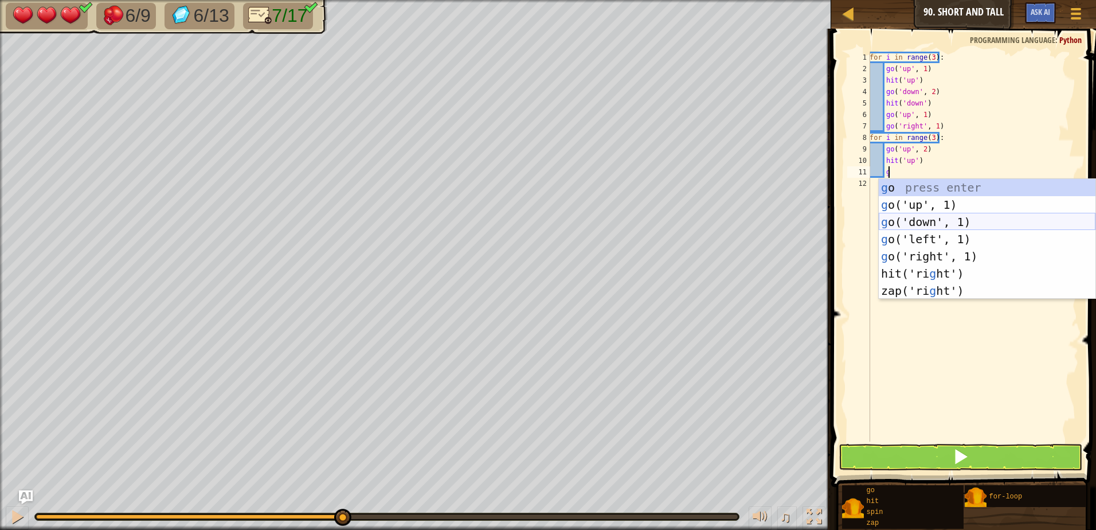
drag, startPoint x: 912, startPoint y: 225, endPoint x: 926, endPoint y: 222, distance: 14.6
click at [913, 225] on div "g o press enter g o('up', 1) press enter g o('down', 1) press enter g o('left',…" at bounding box center [987, 256] width 217 height 155
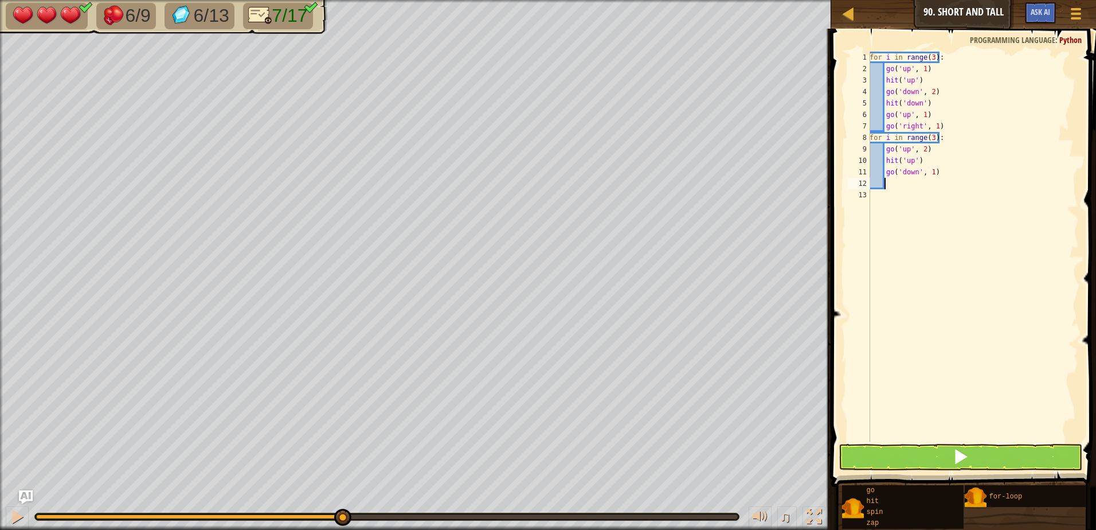
click at [930, 174] on div "for i in range ( 3 ) : go ( 'up' , 1 ) hit ( 'up' ) go ( 'down' , 2 ) hit ( 'do…" at bounding box center [974, 258] width 212 height 413
type textarea "go('down', 4)"
click at [920, 195] on div "for i in range ( 3 ) : go ( 'up' , 1 ) hit ( 'up' ) go ( 'down' , 2 ) hit ( 'do…" at bounding box center [974, 258] width 212 height 413
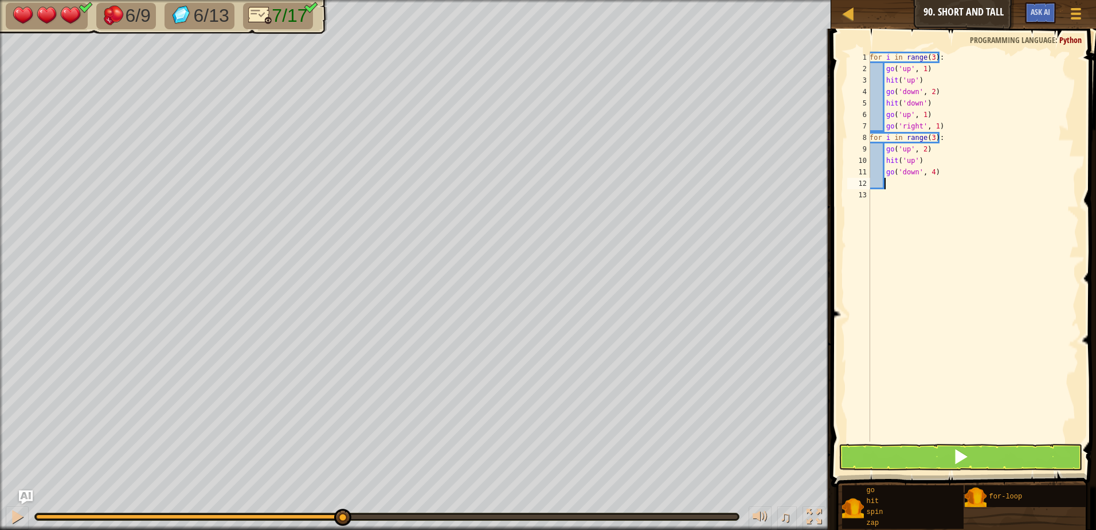
click at [922, 180] on div "for i in range ( 3 ) : go ( 'up' , 1 ) hit ( 'up' ) go ( 'down' , 2 ) hit ( 'do…" at bounding box center [974, 258] width 212 height 413
type textarea "g"
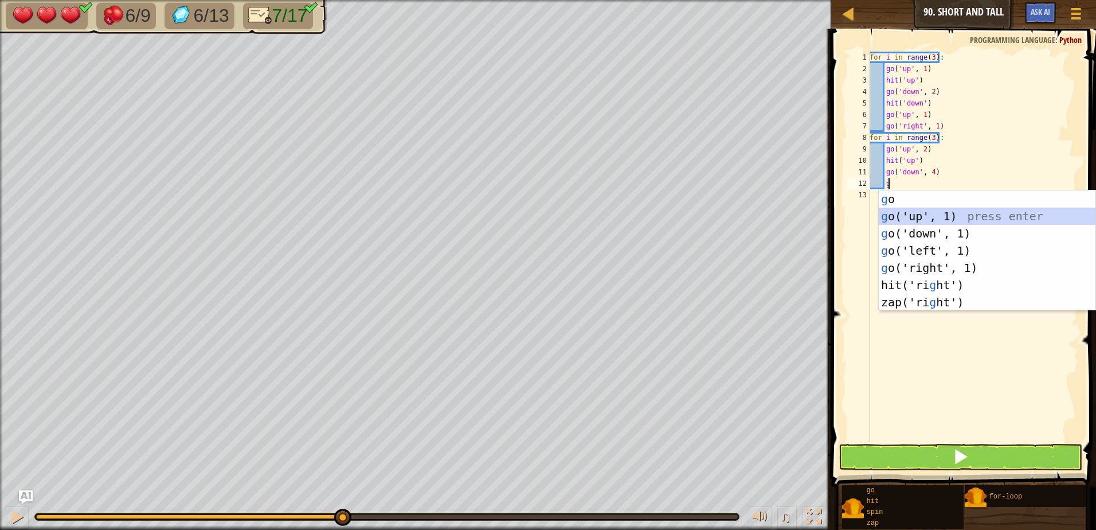
click at [917, 221] on div "g o press enter g o('up', 1) press enter g o('down', 1) press enter g o('left',…" at bounding box center [987, 267] width 217 height 155
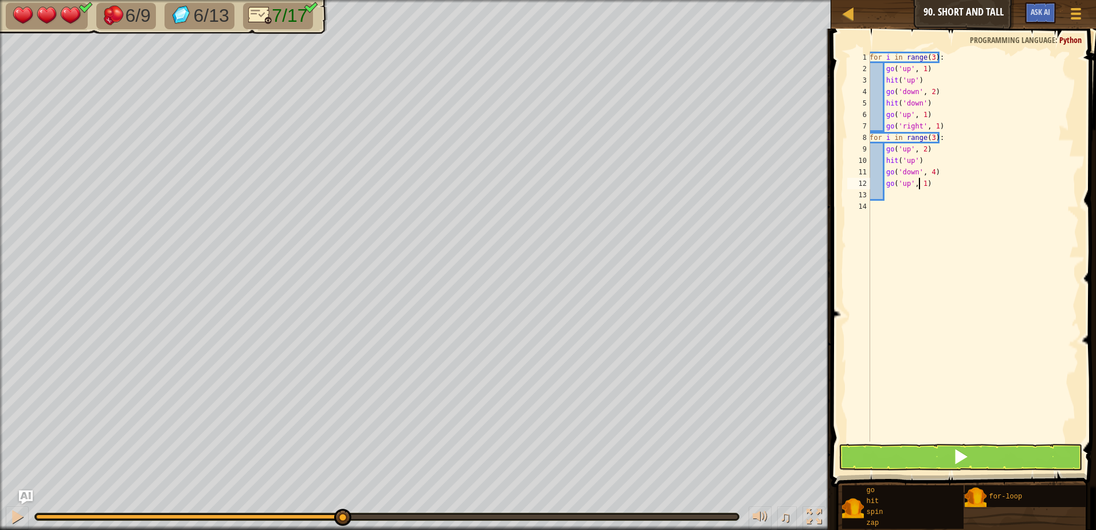
click at [920, 183] on div "for i in range ( 3 ) : go ( 'up' , 1 ) hit ( 'up' ) go ( 'down' , 2 ) hit ( 'do…" at bounding box center [974, 258] width 212 height 413
type textarea "go('up', 2)"
drag, startPoint x: 924, startPoint y: 206, endPoint x: 908, endPoint y: 190, distance: 22.3
click at [908, 190] on div "for i in range ( 3 ) : go ( 'up' , 1 ) hit ( 'up' ) go ( 'down' , 2 ) hit ( 'do…" at bounding box center [974, 258] width 212 height 413
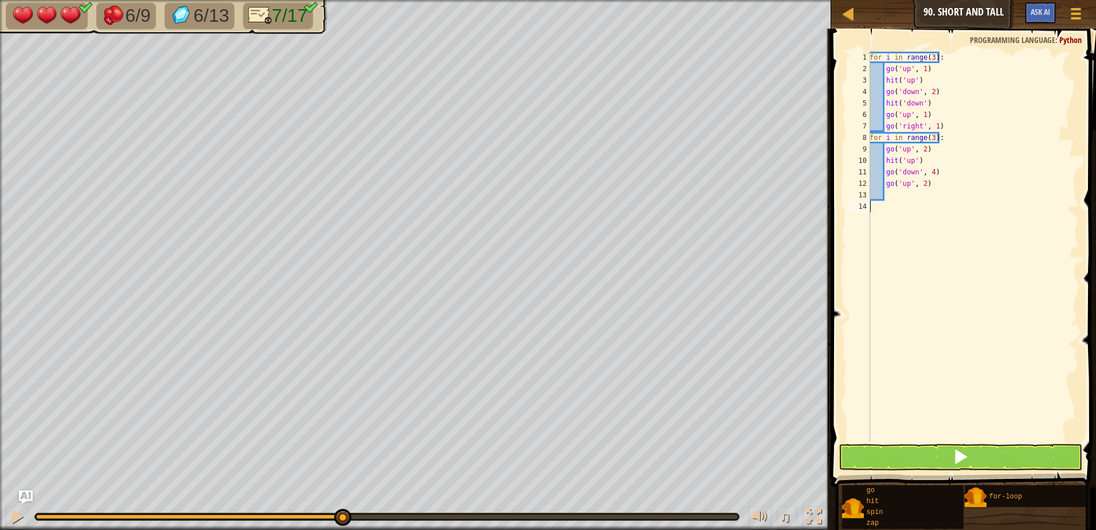
scroll to position [5, 1]
click at [908, 193] on div "for i in range ( 3 ) : go ( 'up' , 1 ) hit ( 'up' ) go ( 'down' , 2 ) hit ( 'do…" at bounding box center [974, 247] width 212 height 390
type textarea "g"
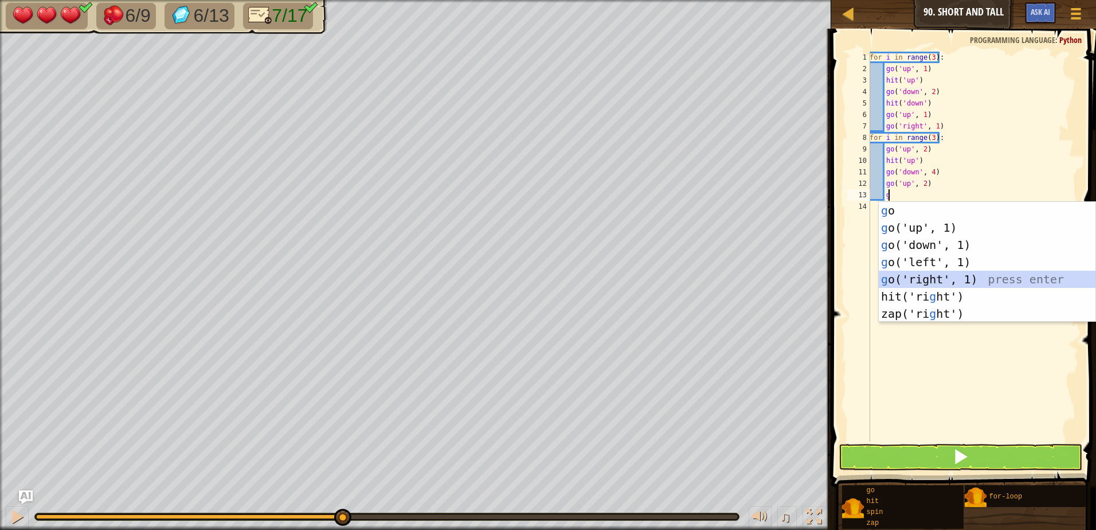
click at [929, 271] on div "g o press enter g o('up', 1) press enter g o('down', 1) press enter g o('left',…" at bounding box center [987, 279] width 217 height 155
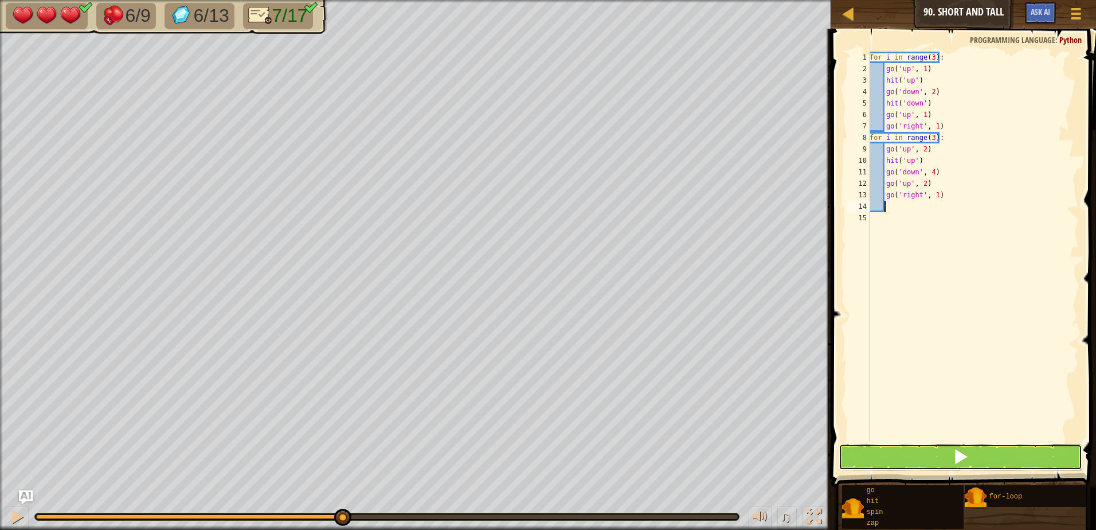
drag, startPoint x: 987, startPoint y: 452, endPoint x: 986, endPoint y: 441, distance: 11.6
click at [986, 441] on div "1 2 3 4 5 6 7 8 9 10 11 12 13 14 15 for i in range ( 3 ) : go ( 'up' , 1 ) hit …" at bounding box center [962, 280] width 268 height 492
click at [975, 452] on button at bounding box center [961, 457] width 244 height 26
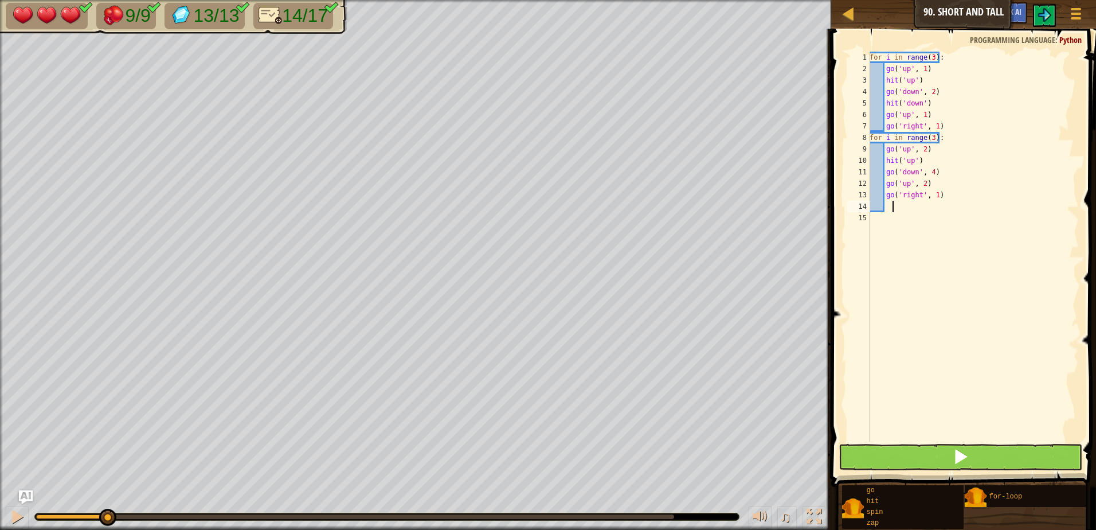
drag, startPoint x: 1032, startPoint y: 204, endPoint x: 1032, endPoint y: 212, distance: 8.0
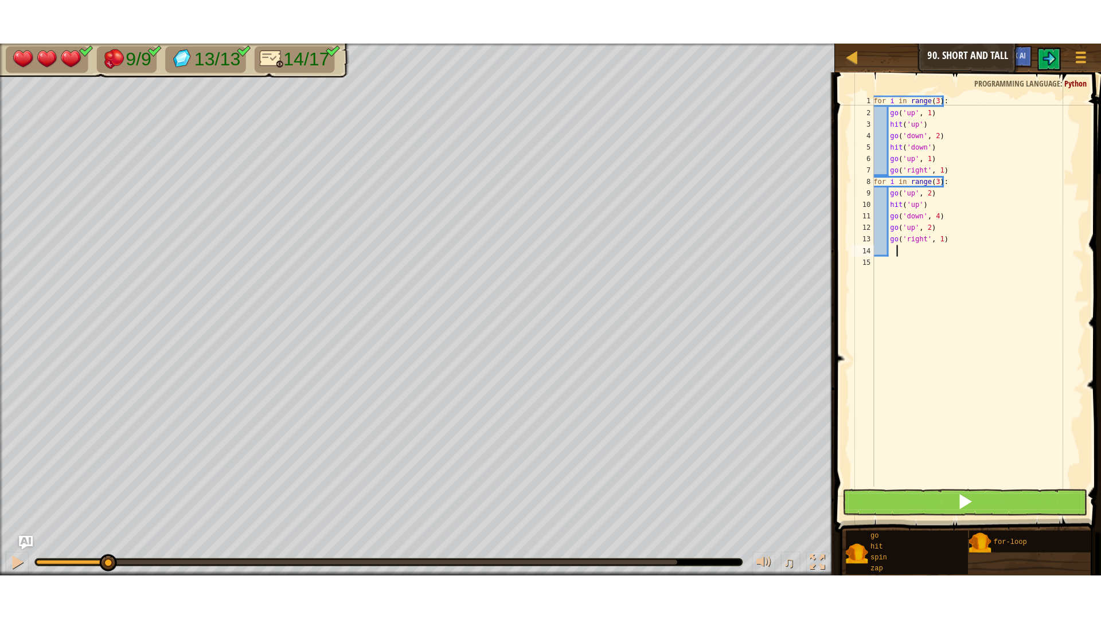
scroll to position [5, 0]
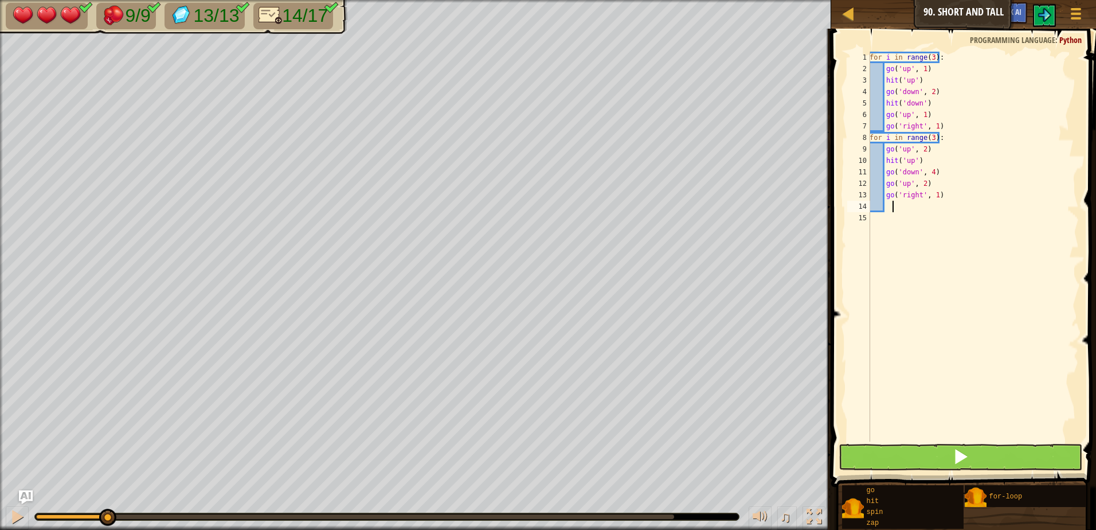
drag, startPoint x: 1032, startPoint y: 212, endPoint x: 882, endPoint y: 381, distance: 226.2
click at [881, 382] on div "for i in range ( 3 ) : go ( 'up' , 1 ) hit ( 'up' ) go ( 'down' , 2 ) hit ( 'do…" at bounding box center [974, 258] width 212 height 413
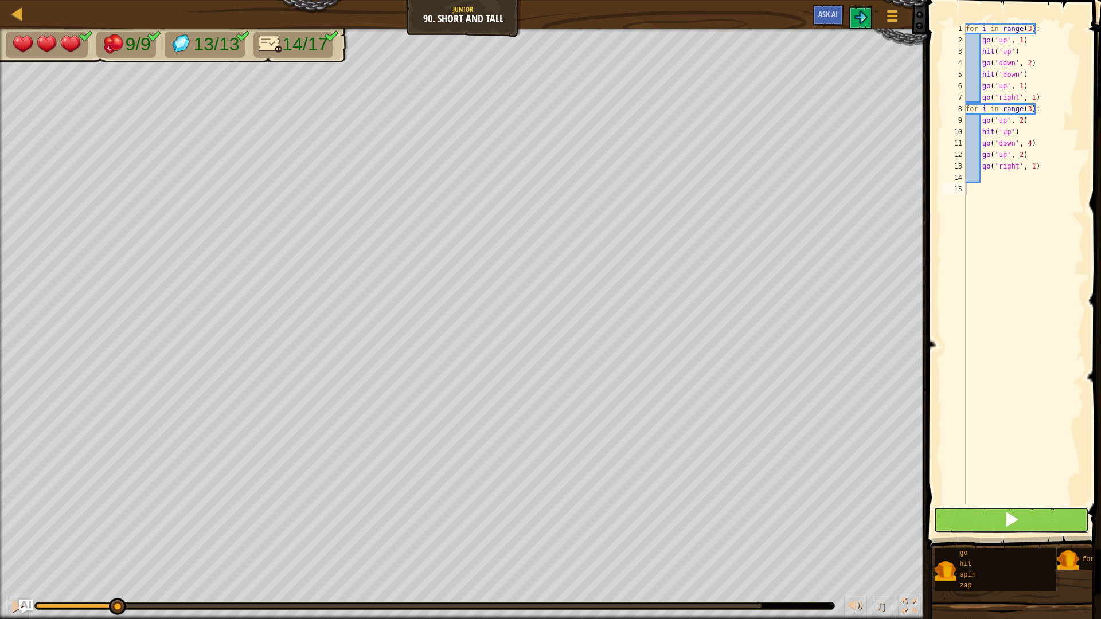
drag, startPoint x: 974, startPoint y: 524, endPoint x: 972, endPoint y: 514, distance: 9.9
click at [974, 524] on button at bounding box center [1012, 520] width 156 height 26
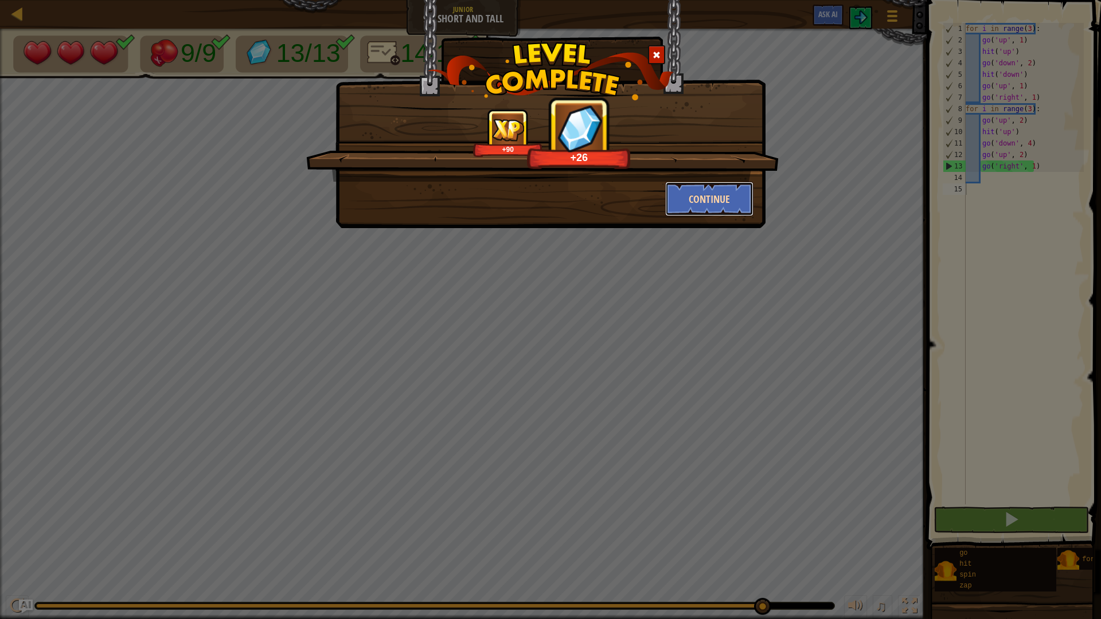
click at [727, 201] on button "Continue" at bounding box center [709, 199] width 89 height 34
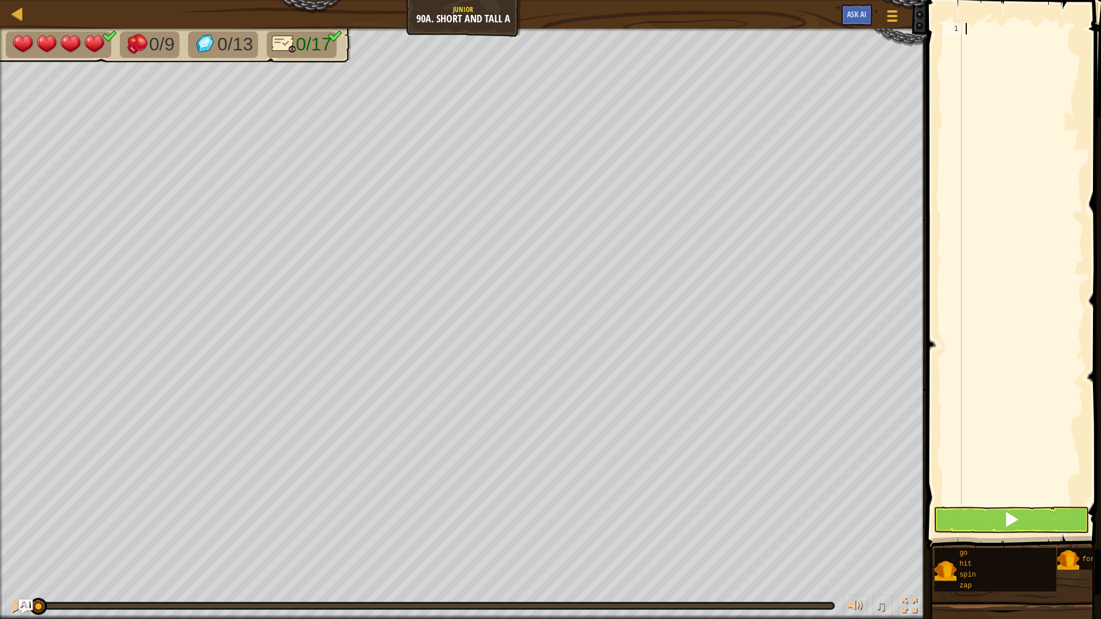
type textarea "g"
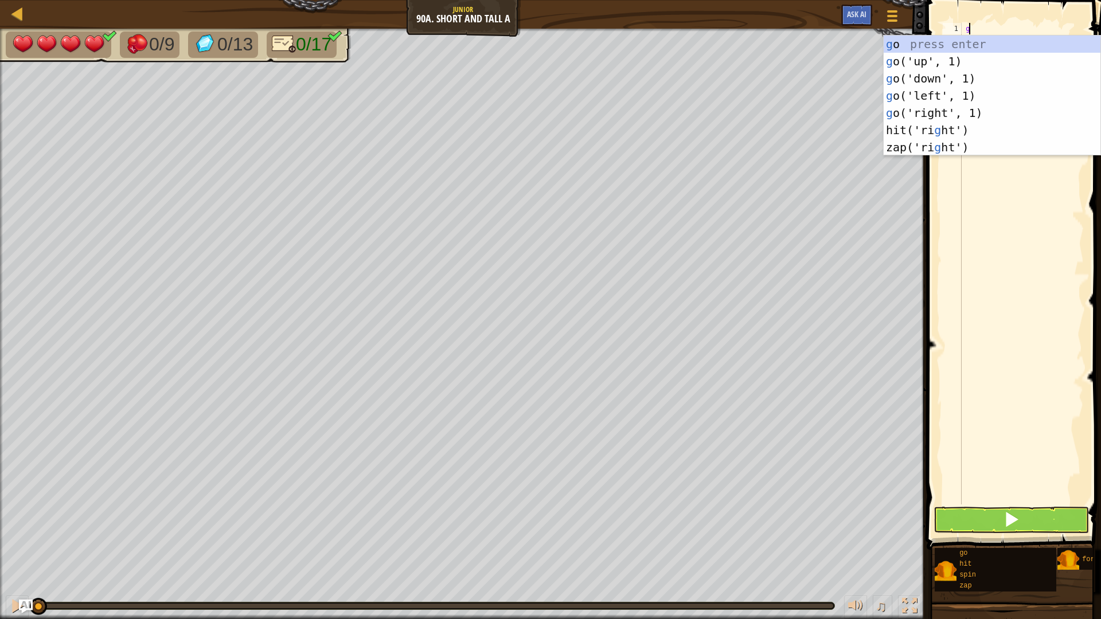
scroll to position [5, 0]
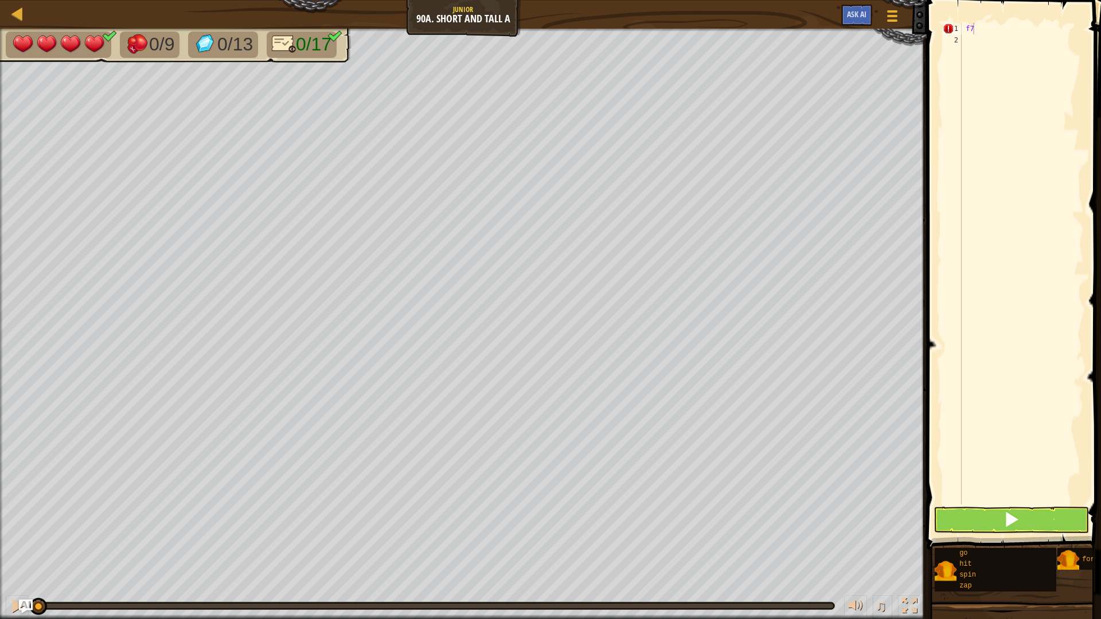
drag, startPoint x: 1100, startPoint y: 36, endPoint x: 1041, endPoint y: 8, distance: 65.4
click at [1096, 38] on span at bounding box center [1014, 259] width 183 height 584
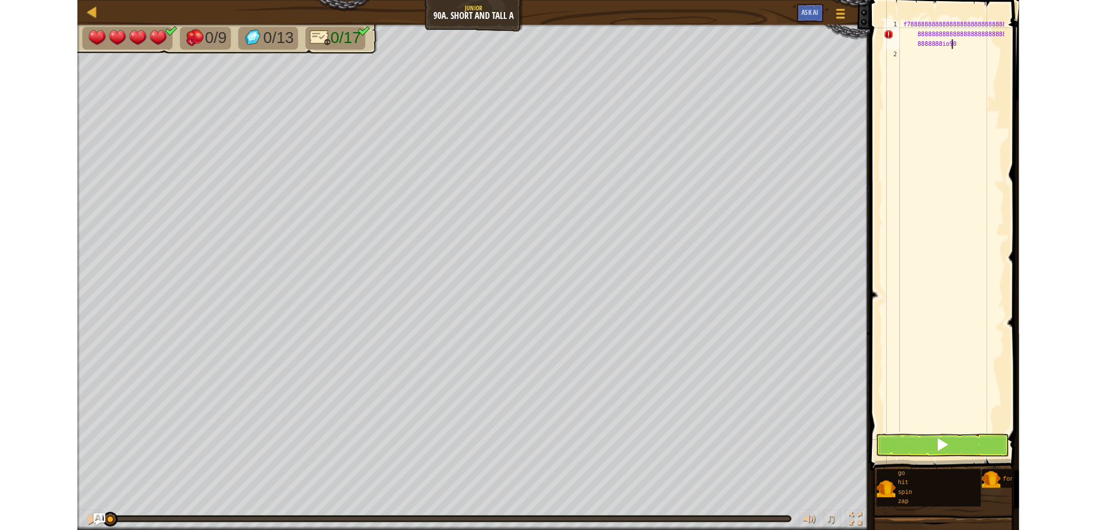
scroll to position [5, 22]
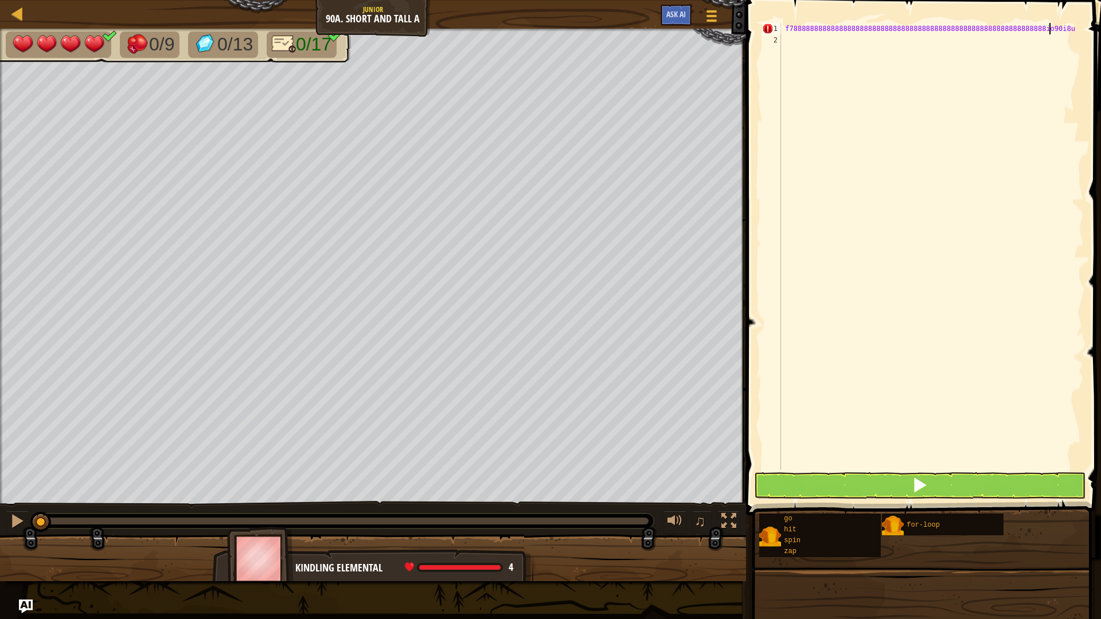
type textarea "f78888888888888888888888888888888888888888888888888888888888888io90i8u"
drag, startPoint x: 0, startPoint y: 4, endPoint x: 10, endPoint y: 9, distance: 11.0
click at [5, 5] on div "Map Junior 90a. Short and Tall A Game Menu Ask AI" at bounding box center [373, 14] width 746 height 29
click at [12, 16] on div at bounding box center [17, 13] width 14 height 14
